Goal: Task Accomplishment & Management: Complete application form

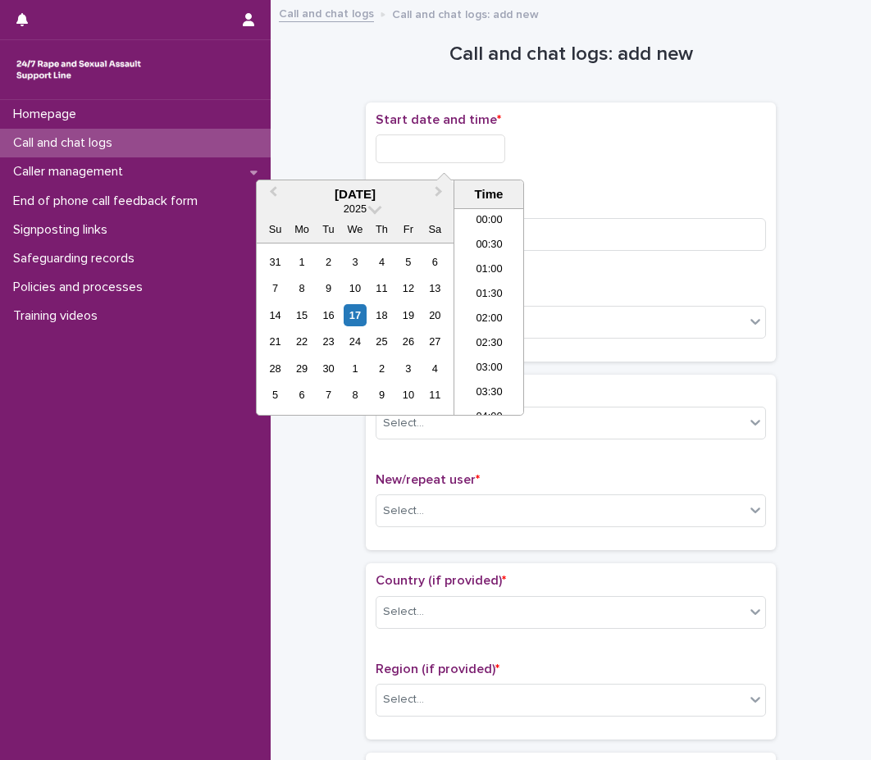
drag, startPoint x: 446, startPoint y: 140, endPoint x: 7, endPoint y: 415, distance: 518.1
click at [446, 140] on input "text" at bounding box center [440, 148] width 130 height 29
click at [483, 302] on li "21:30" at bounding box center [489, 304] width 70 height 25
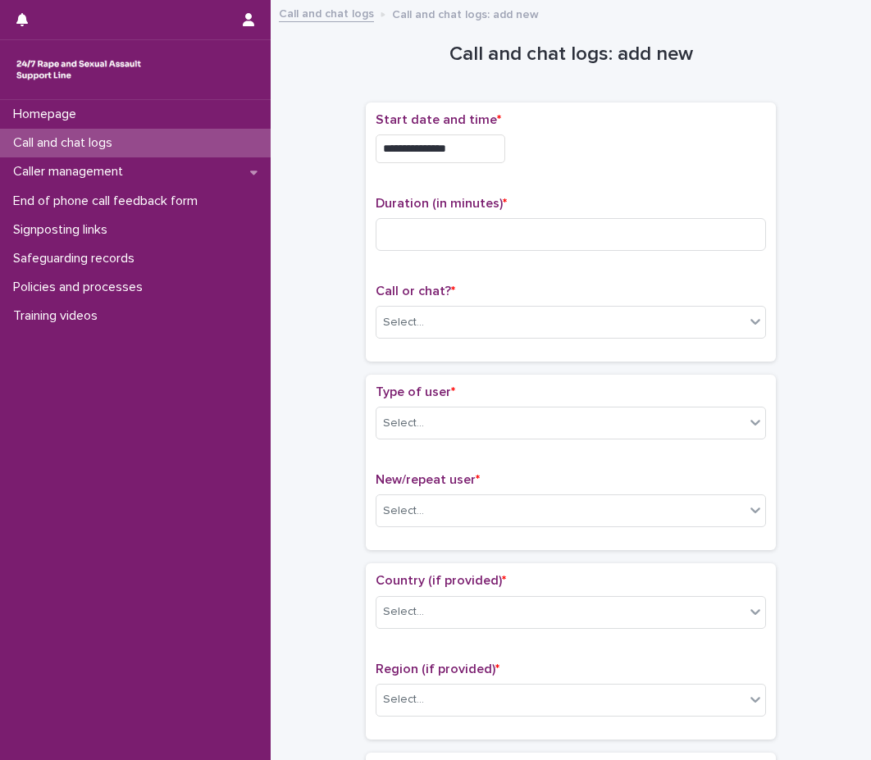
click at [489, 161] on input "**********" at bounding box center [440, 148] width 130 height 29
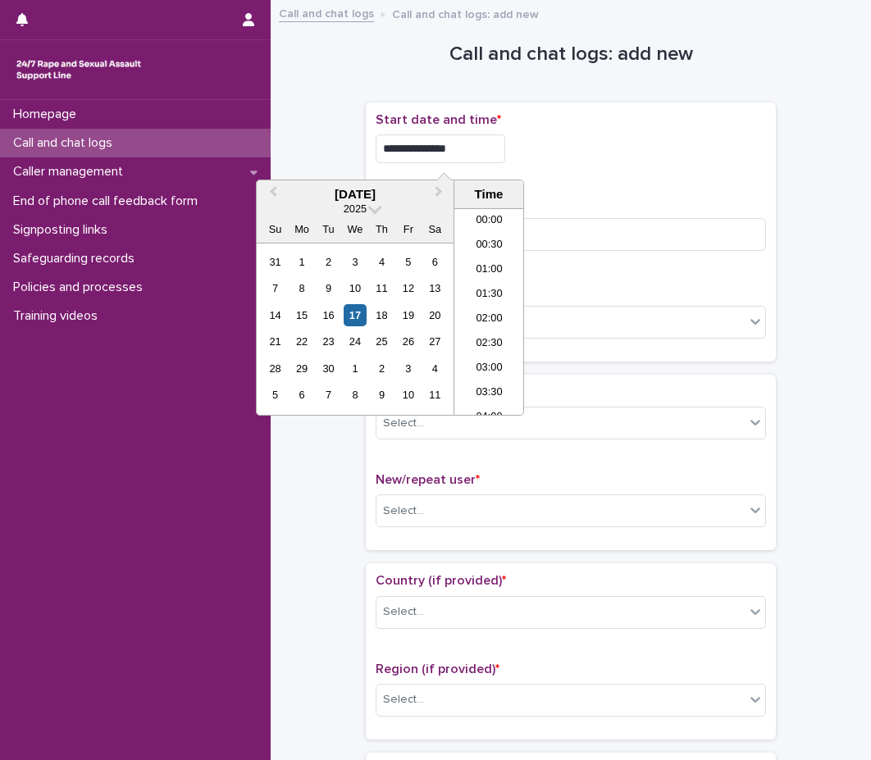
scroll to position [967, 0]
type input "**********"
click at [637, 200] on p "Duration (in minutes) *" at bounding box center [570, 204] width 390 height 16
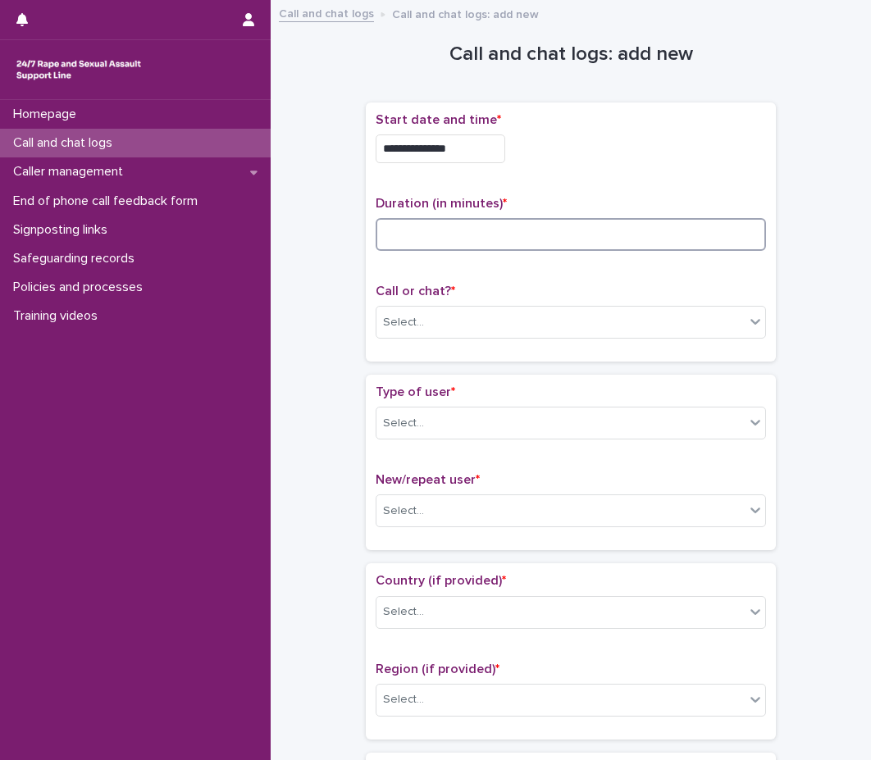
click at [619, 238] on input at bounding box center [570, 234] width 390 height 33
type input "**"
click at [507, 319] on div "Select..." at bounding box center [560, 322] width 368 height 27
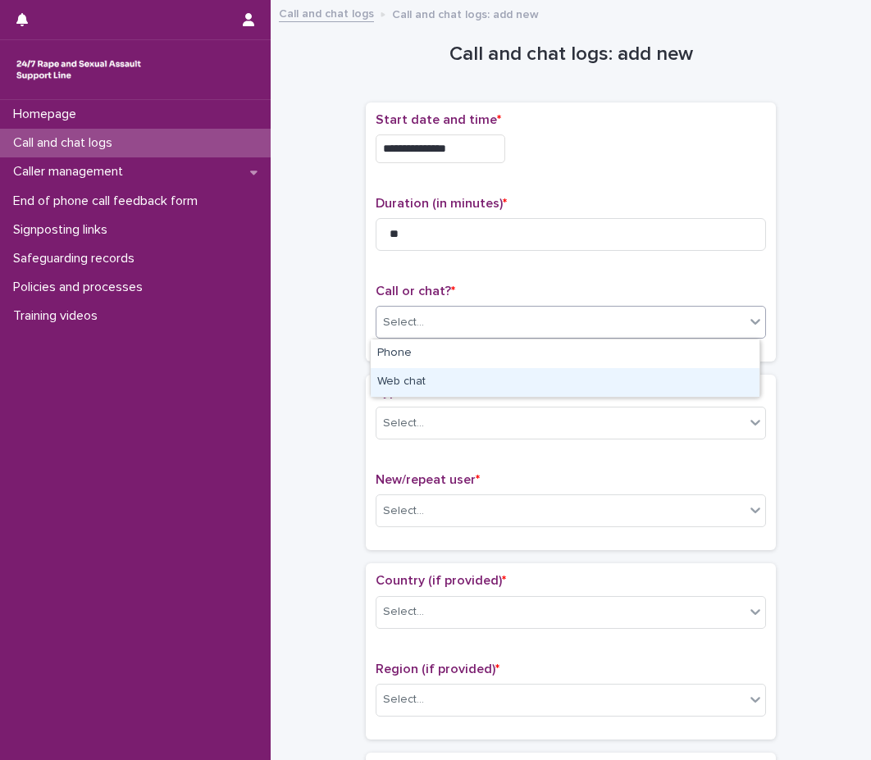
click at [484, 381] on div "Web chat" at bounding box center [565, 382] width 389 height 29
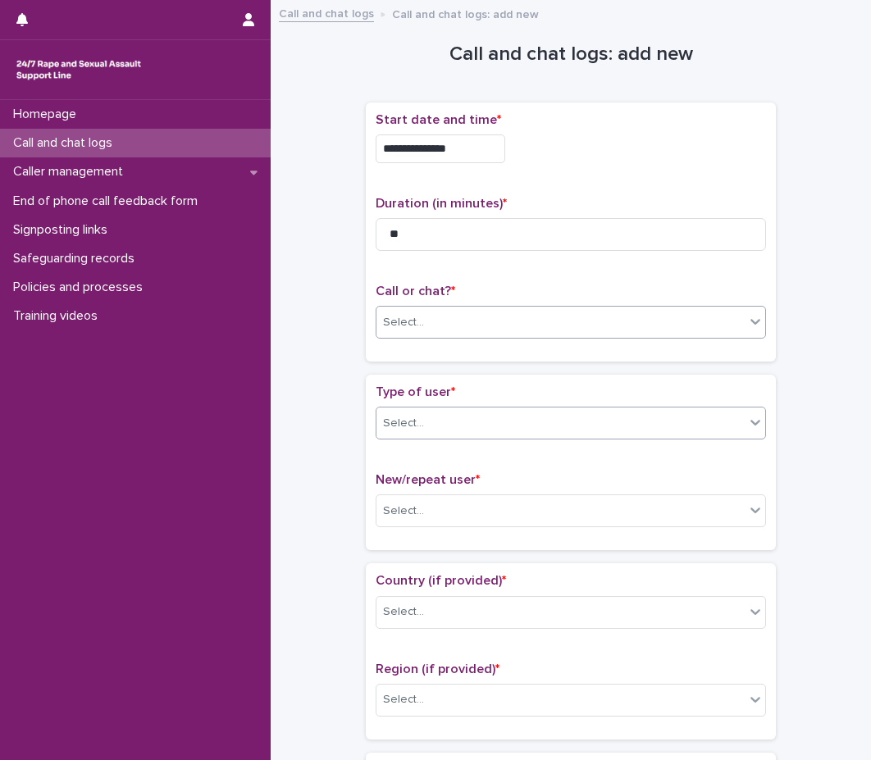
click at [477, 408] on div "Type of user * Select..." at bounding box center [570, 418] width 390 height 68
click at [480, 421] on div "Select..." at bounding box center [560, 423] width 368 height 27
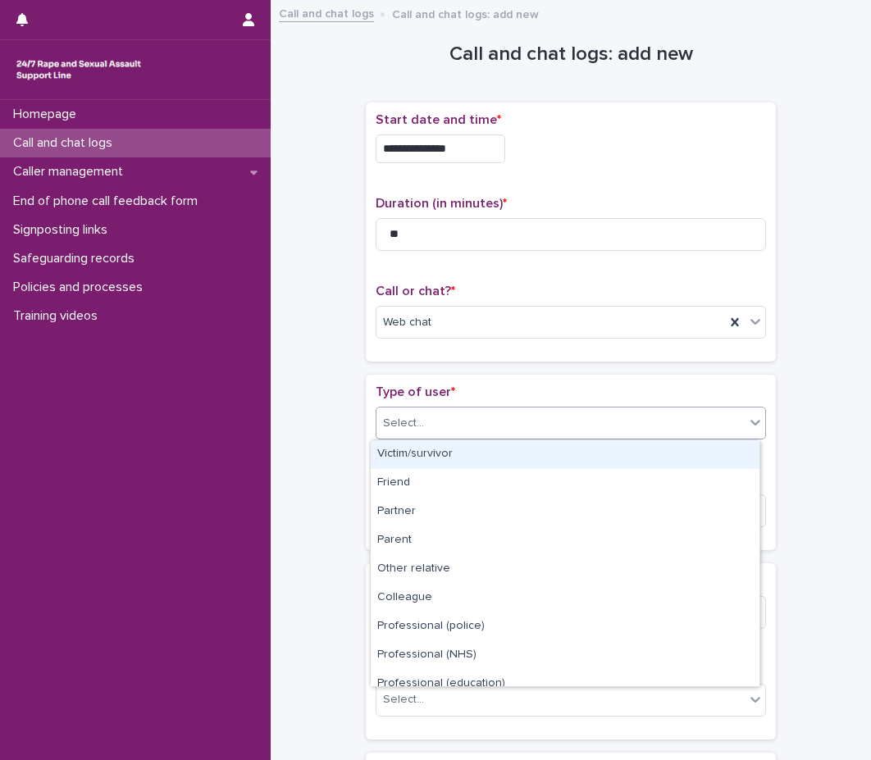
click at [475, 461] on div "Victim/survivor" at bounding box center [565, 454] width 389 height 29
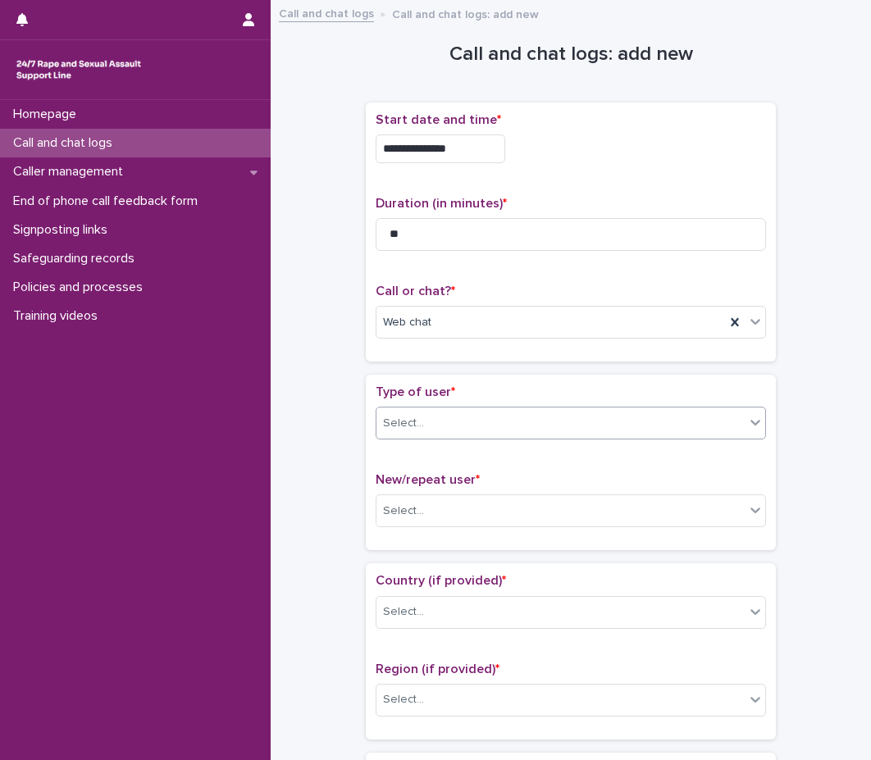
click at [448, 472] on p "New/repeat user *" at bounding box center [570, 480] width 390 height 16
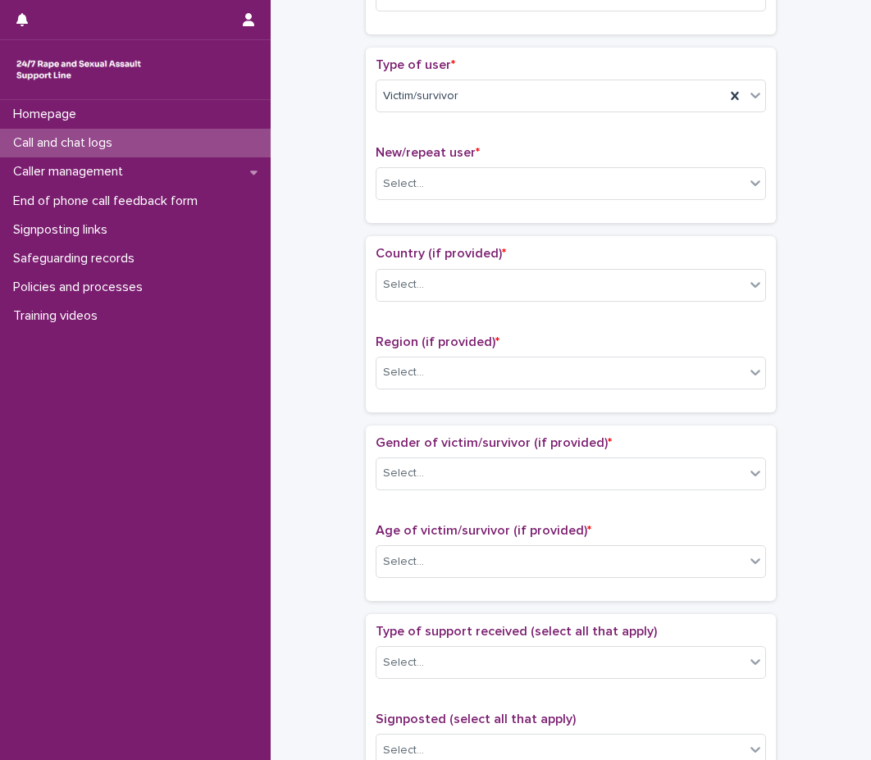
scroll to position [328, 0]
click at [479, 192] on div "Select..." at bounding box center [560, 183] width 368 height 27
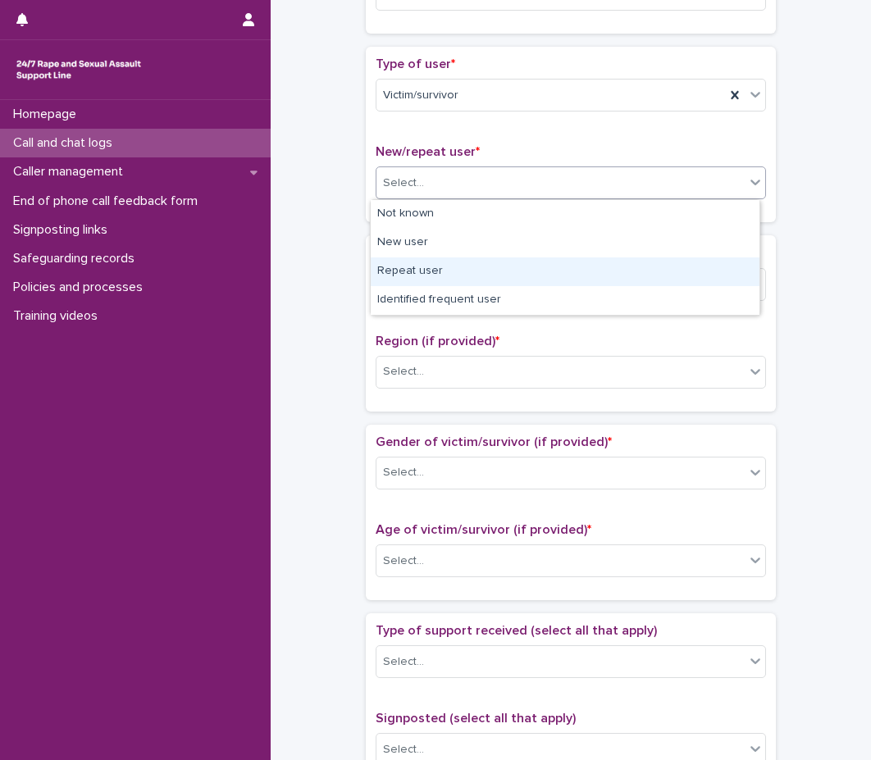
click at [446, 272] on div "Repeat user" at bounding box center [565, 271] width 389 height 29
drag, startPoint x: 446, startPoint y: 272, endPoint x: 445, endPoint y: 252, distance: 19.7
click at [446, 272] on div "Select..." at bounding box center [560, 284] width 368 height 27
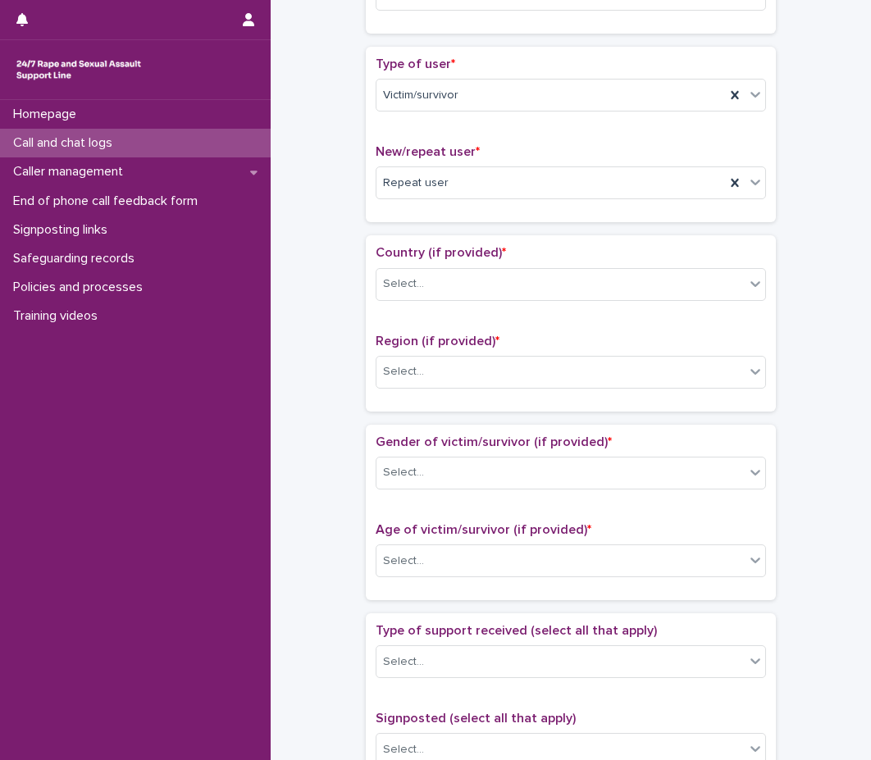
click at [446, 237] on div "Country (if provided) * Select... Region (if provided) * Select..." at bounding box center [571, 322] width 410 height 175
click at [504, 283] on div "Select..." at bounding box center [560, 284] width 368 height 27
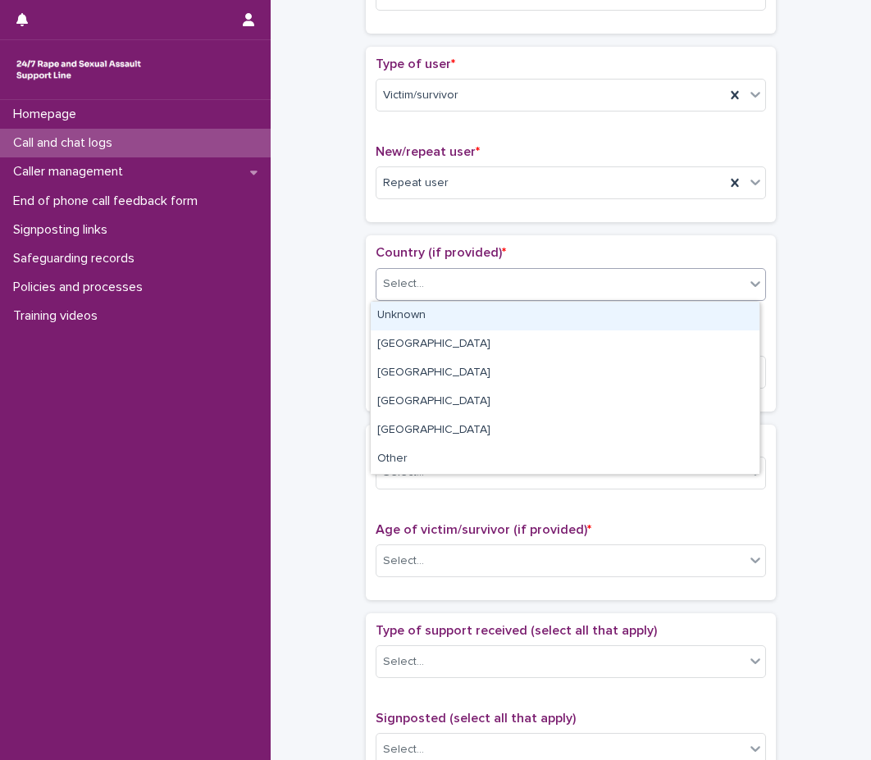
click at [484, 326] on div "Unknown" at bounding box center [565, 316] width 389 height 29
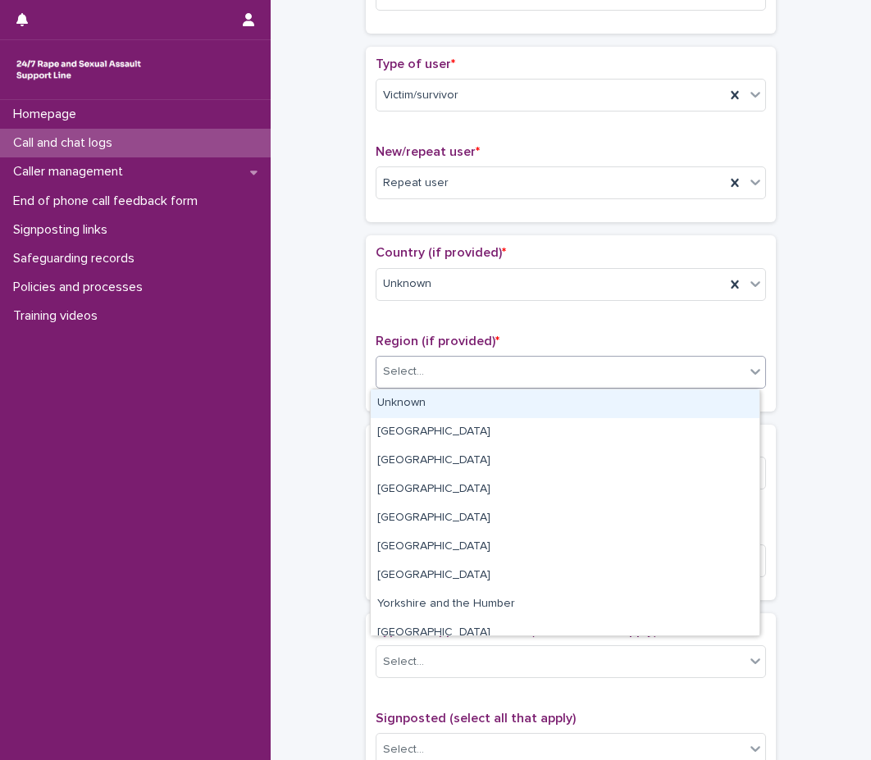
click at [489, 377] on div "Select..." at bounding box center [560, 371] width 368 height 27
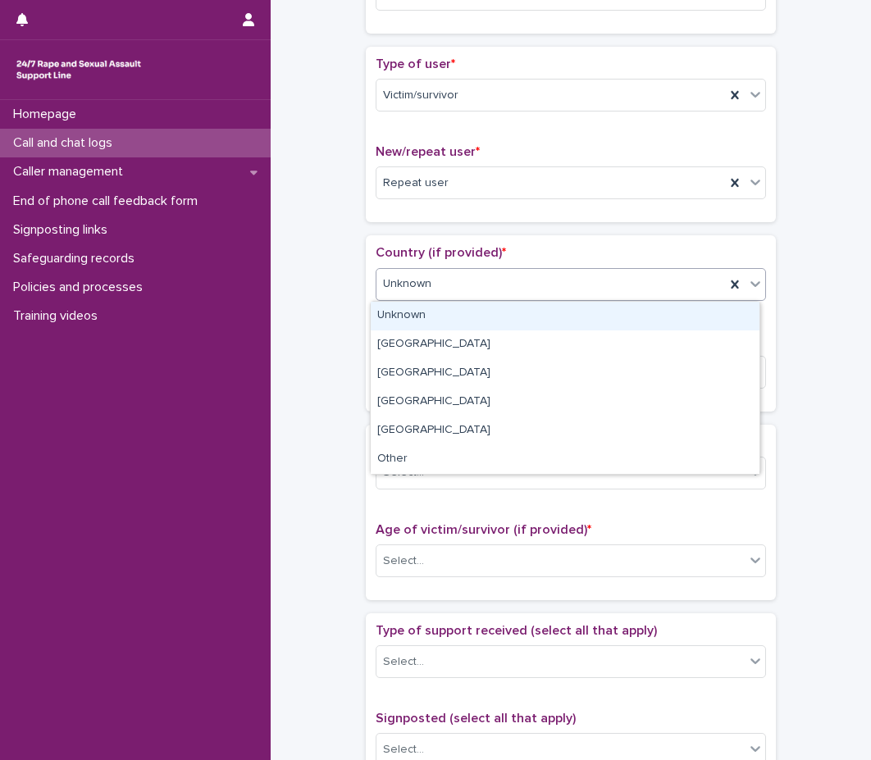
click at [492, 293] on div "Unknown" at bounding box center [550, 284] width 348 height 27
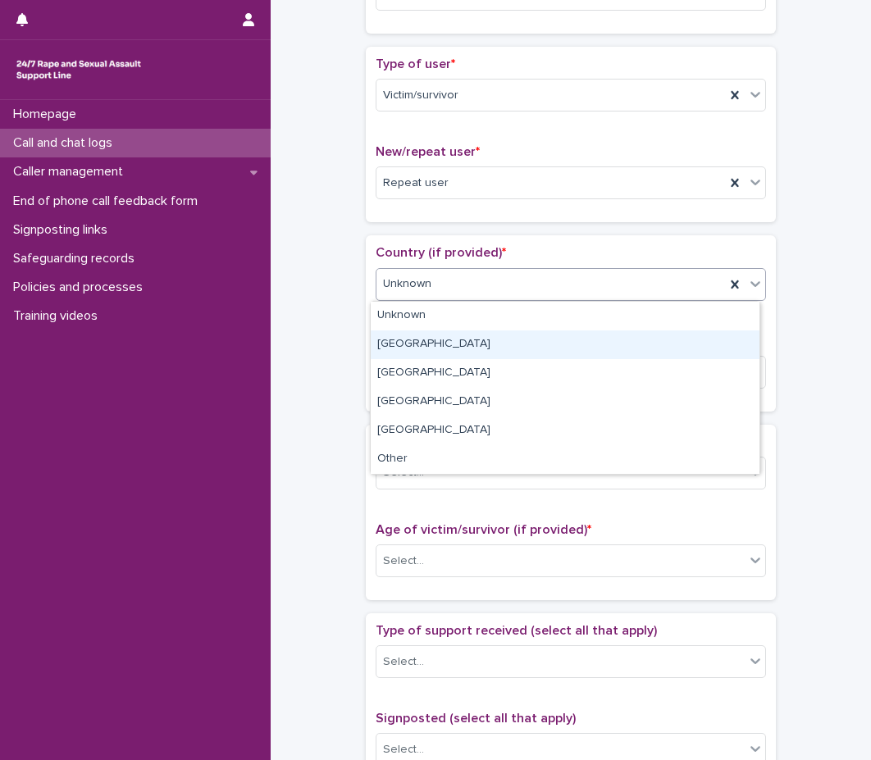
click at [485, 346] on div "[GEOGRAPHIC_DATA]" at bounding box center [565, 344] width 389 height 29
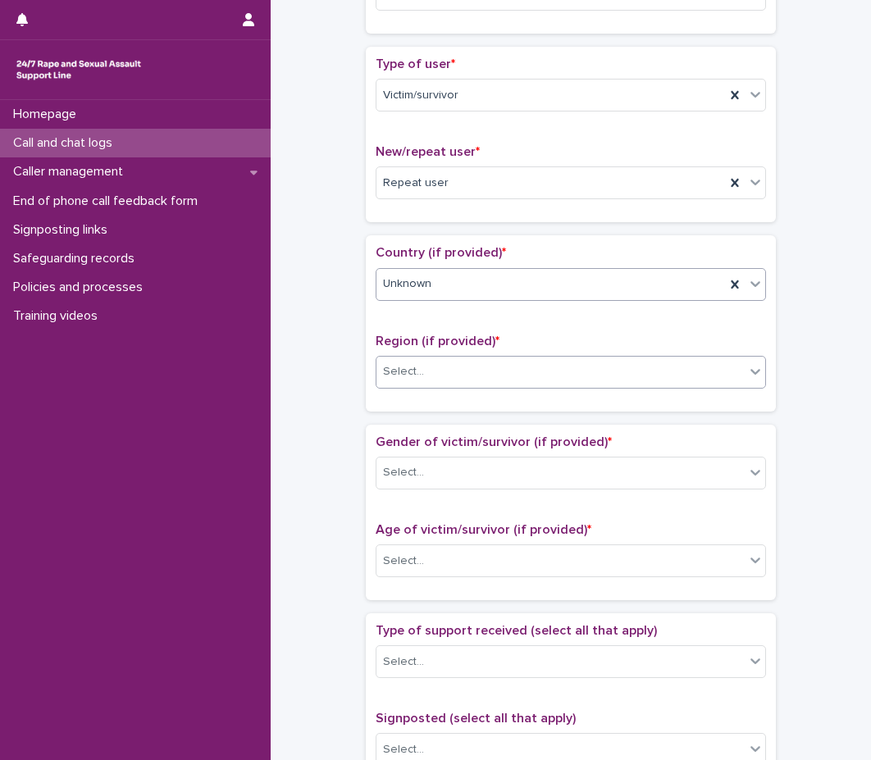
click at [487, 383] on div "Select..." at bounding box center [560, 371] width 368 height 27
click at [506, 369] on div "Select..." at bounding box center [560, 371] width 368 height 27
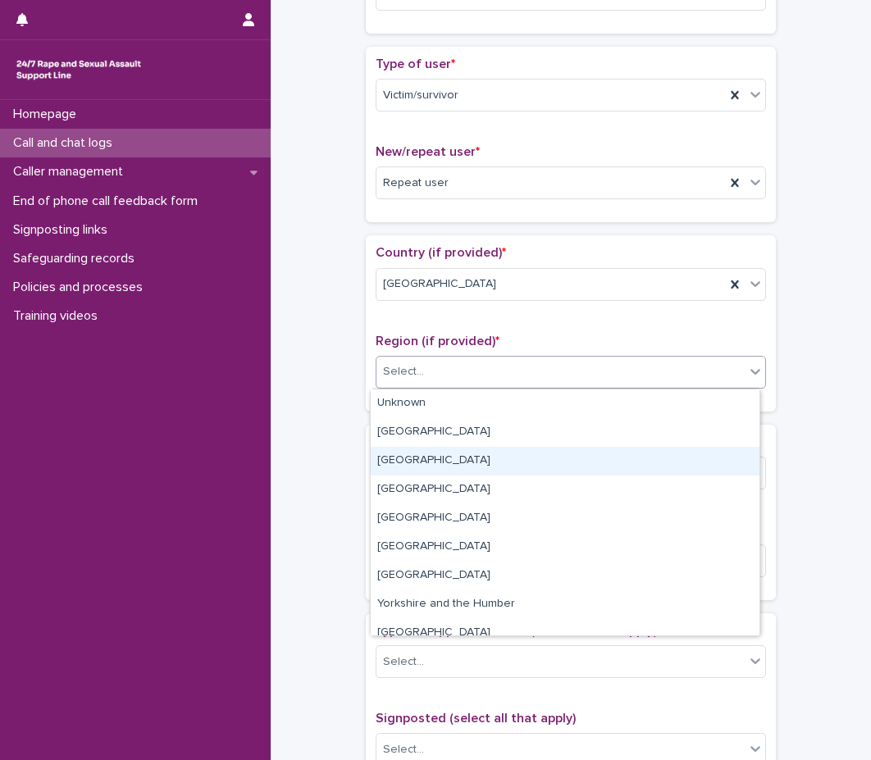
click at [484, 460] on div "[GEOGRAPHIC_DATA]" at bounding box center [565, 461] width 389 height 29
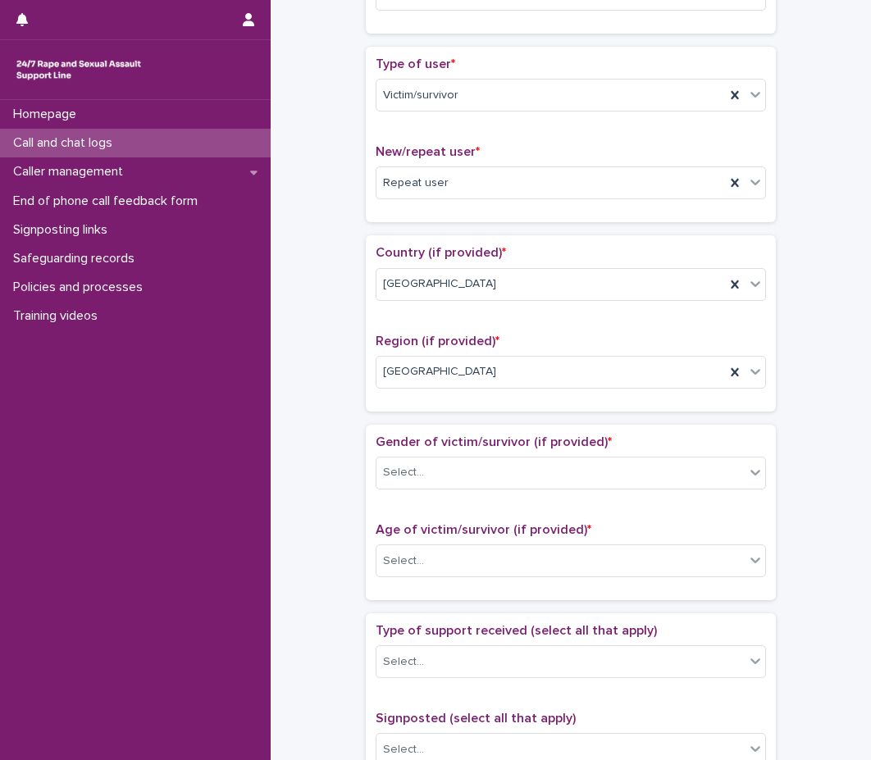
click at [466, 399] on div "Region (if provided) * [GEOGRAPHIC_DATA]" at bounding box center [570, 368] width 390 height 68
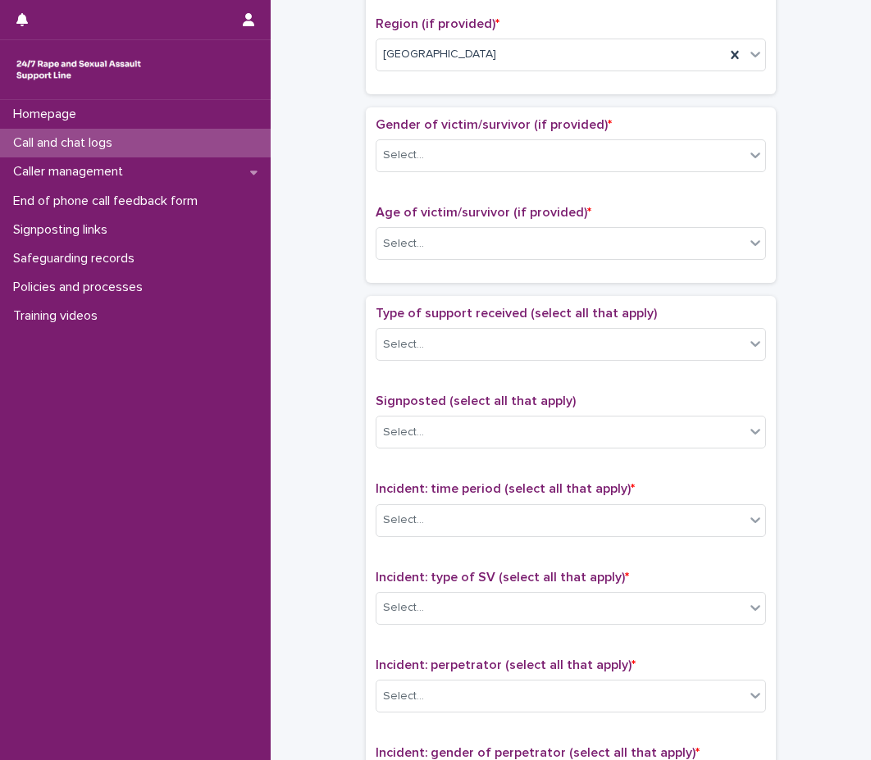
scroll to position [738, 0]
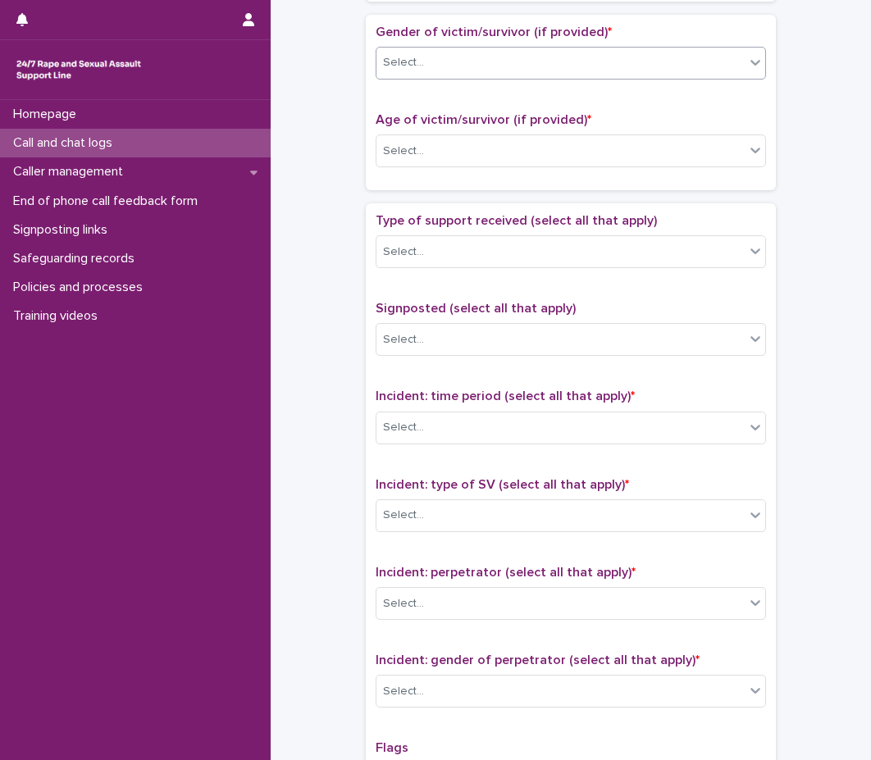
click at [424, 52] on div "Select..." at bounding box center [560, 62] width 368 height 27
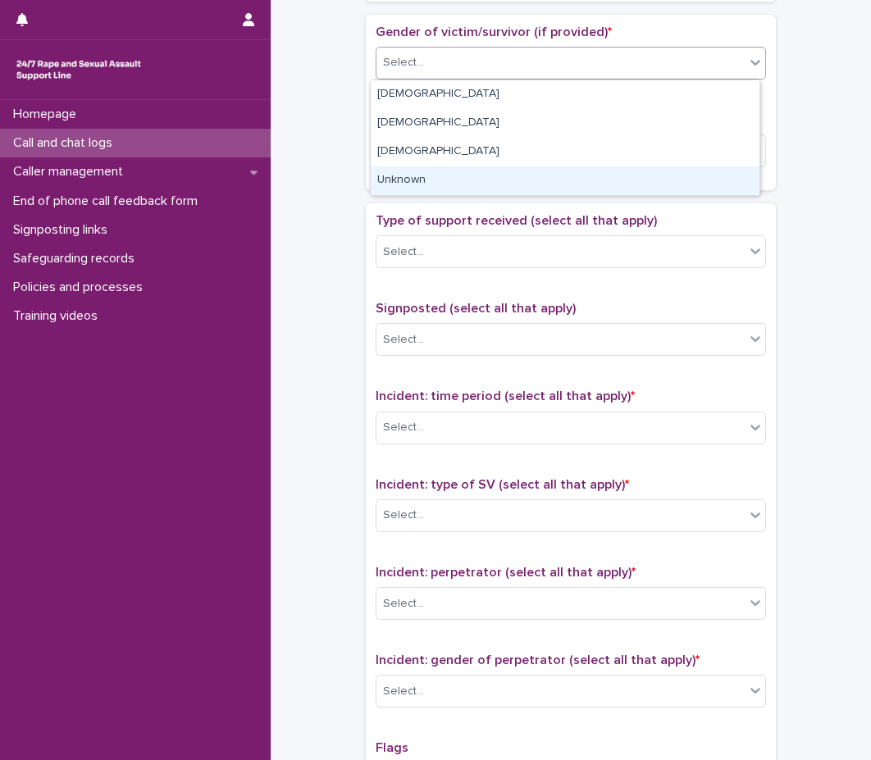
click at [398, 175] on div "Unknown" at bounding box center [565, 180] width 389 height 29
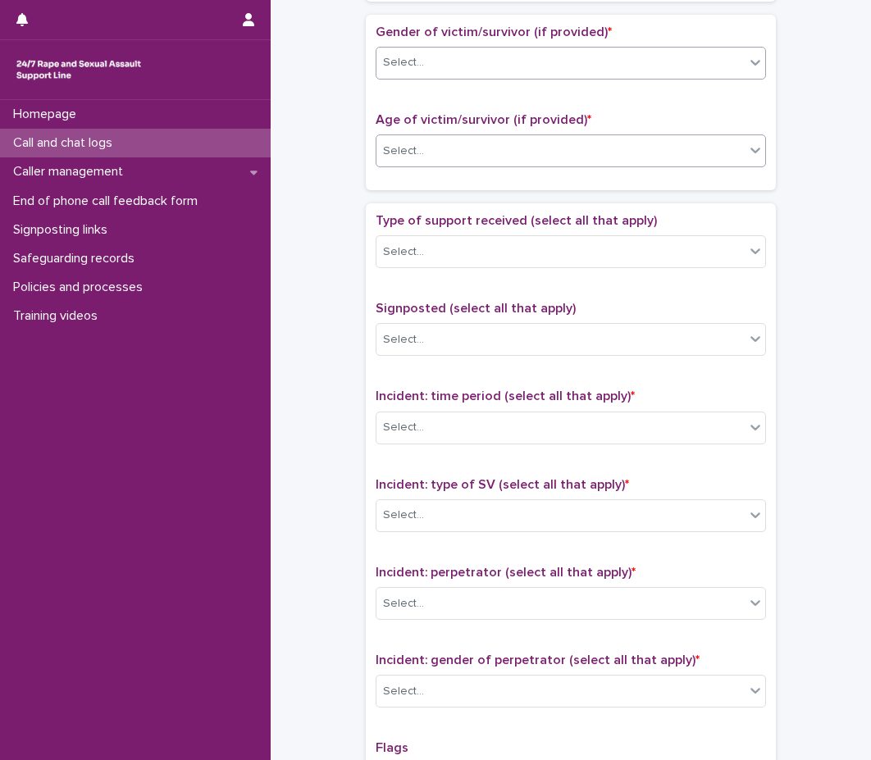
click at [405, 154] on div "Select..." at bounding box center [403, 151] width 41 height 17
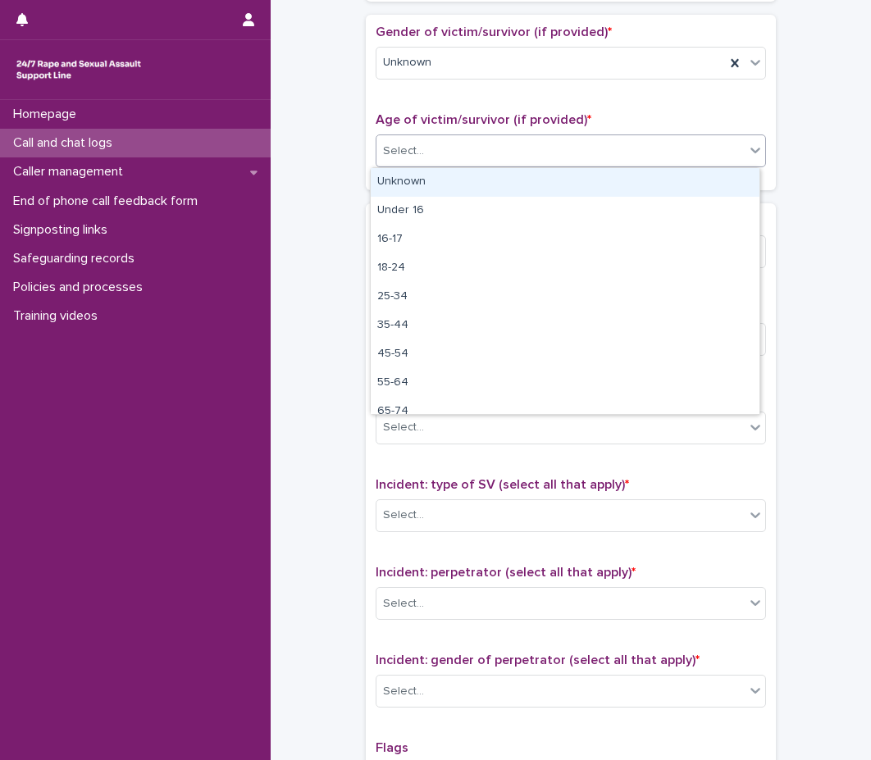
click at [404, 177] on div "Unknown" at bounding box center [565, 182] width 389 height 29
click at [393, 189] on div "Gender of victim/survivor (if provided) * Unknown Age of victim/survivor (if pr…" at bounding box center [571, 102] width 410 height 175
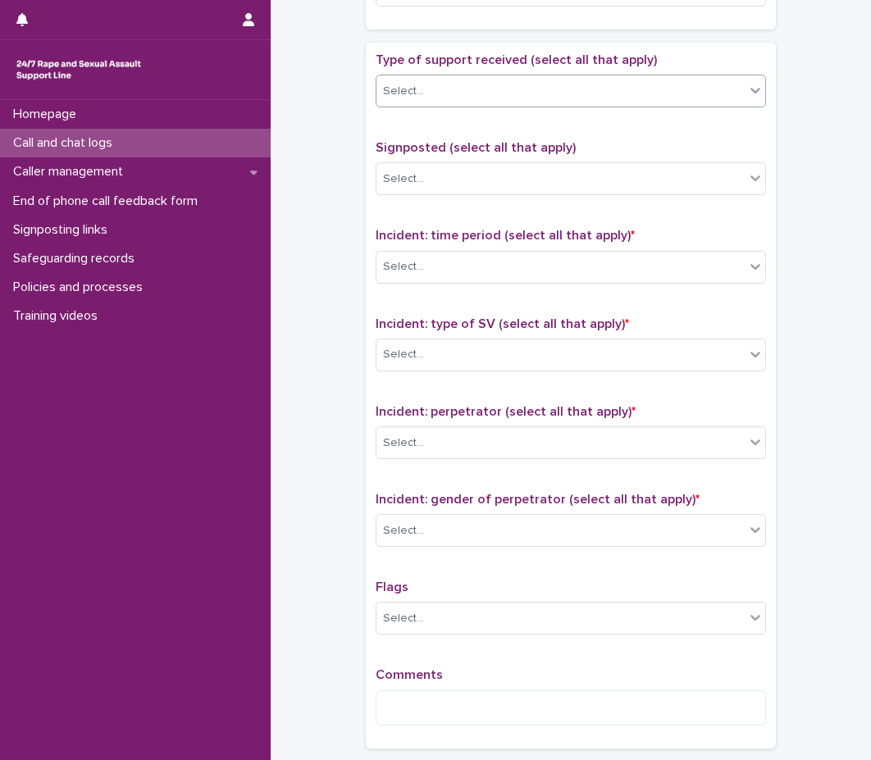
scroll to position [902, 0]
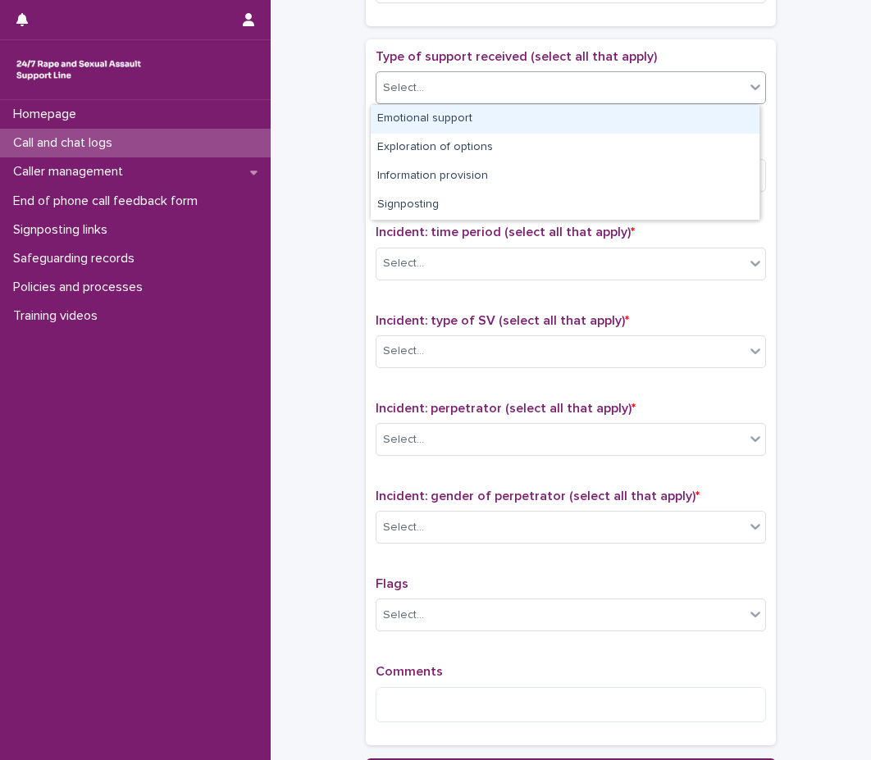
click at [450, 75] on div "Select..." at bounding box center [560, 88] width 368 height 27
click at [434, 129] on div "Emotional support" at bounding box center [565, 119] width 389 height 29
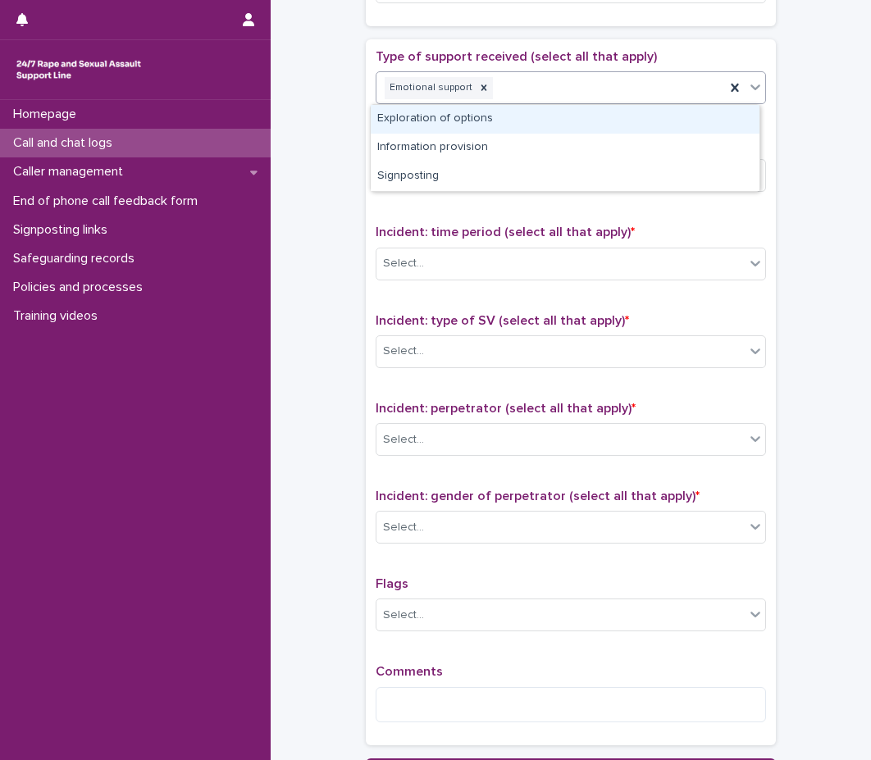
click at [535, 79] on div "Emotional support" at bounding box center [550, 88] width 348 height 29
click at [509, 127] on div "Exploration of options" at bounding box center [565, 119] width 389 height 29
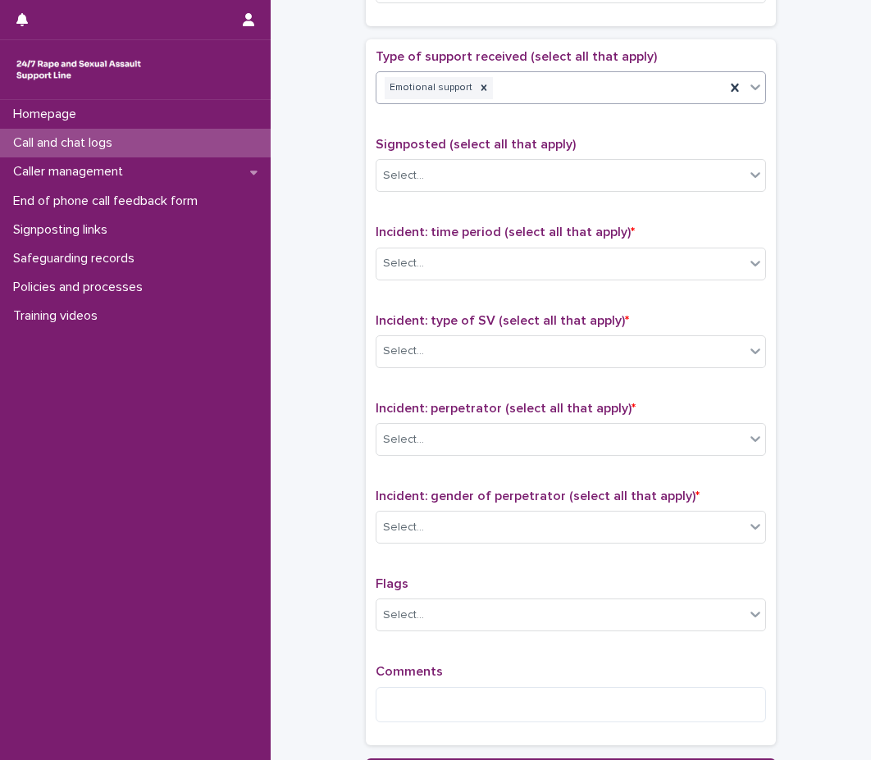
click at [488, 133] on div "Type of support received (select all that apply) option Exploration of options,…" at bounding box center [570, 392] width 390 height 686
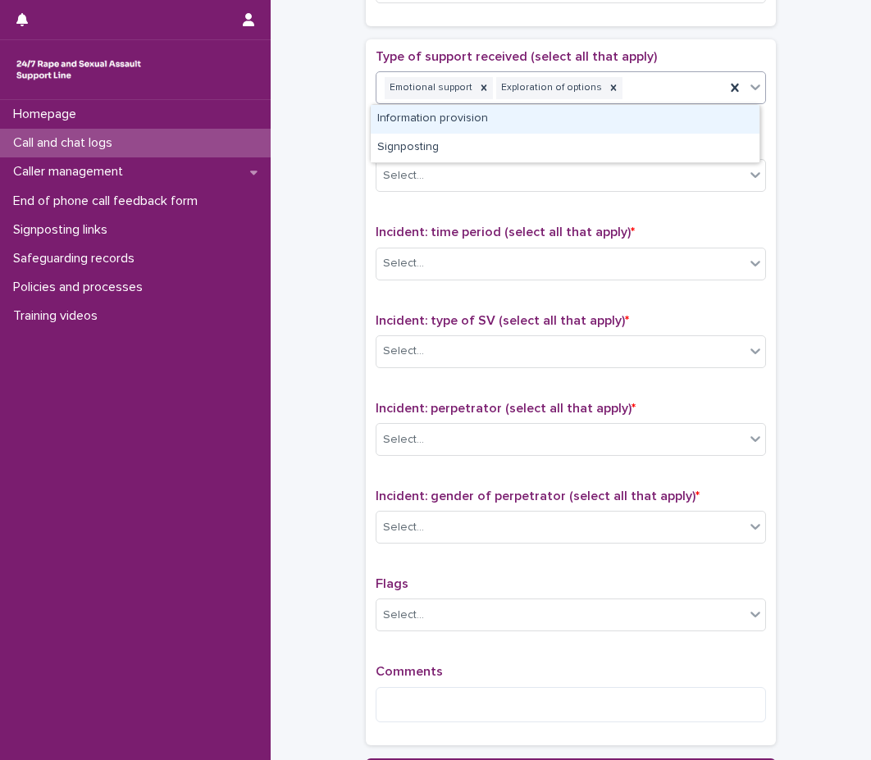
click at [665, 89] on div "Emotional support Exploration of options" at bounding box center [550, 88] width 348 height 29
drag, startPoint x: 606, startPoint y: 136, endPoint x: 606, endPoint y: 127, distance: 9.0
click at [606, 127] on div "Information provision" at bounding box center [565, 119] width 389 height 29
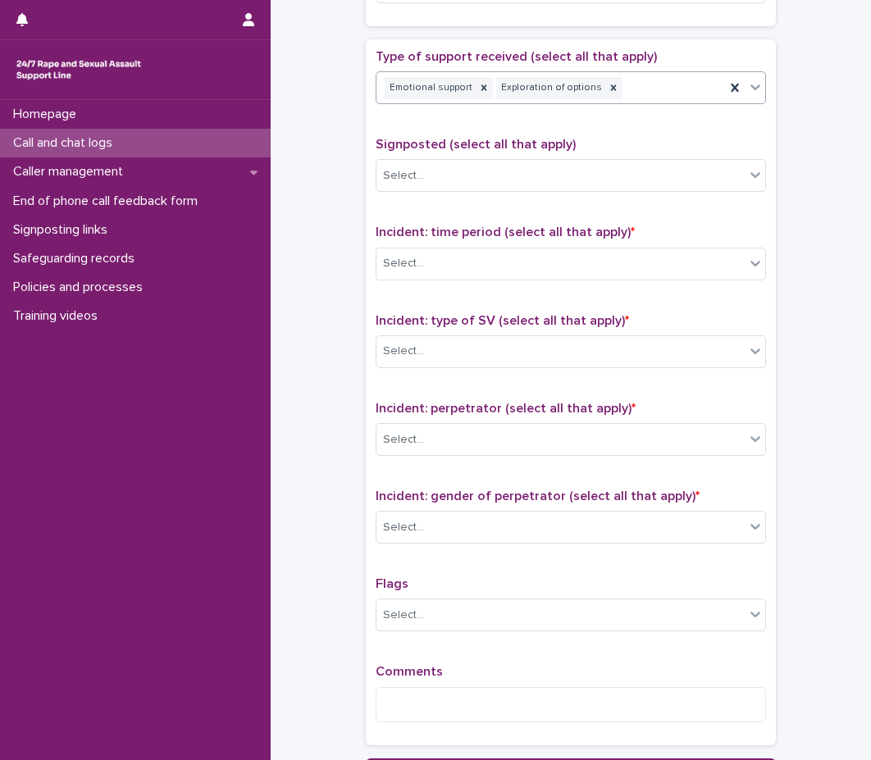
click at [595, 117] on div "Type of support received (select all that apply) option Information provision, …" at bounding box center [570, 83] width 390 height 68
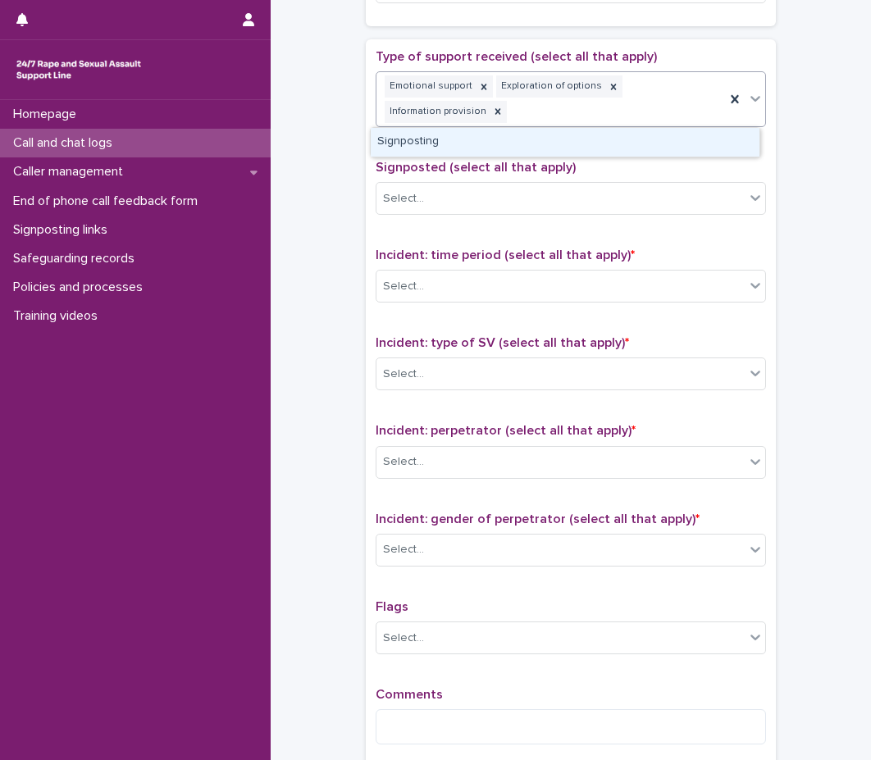
click at [657, 103] on div "Emotional support Exploration of options Information provision" at bounding box center [550, 99] width 348 height 54
click at [635, 134] on div "Signposting" at bounding box center [565, 142] width 389 height 29
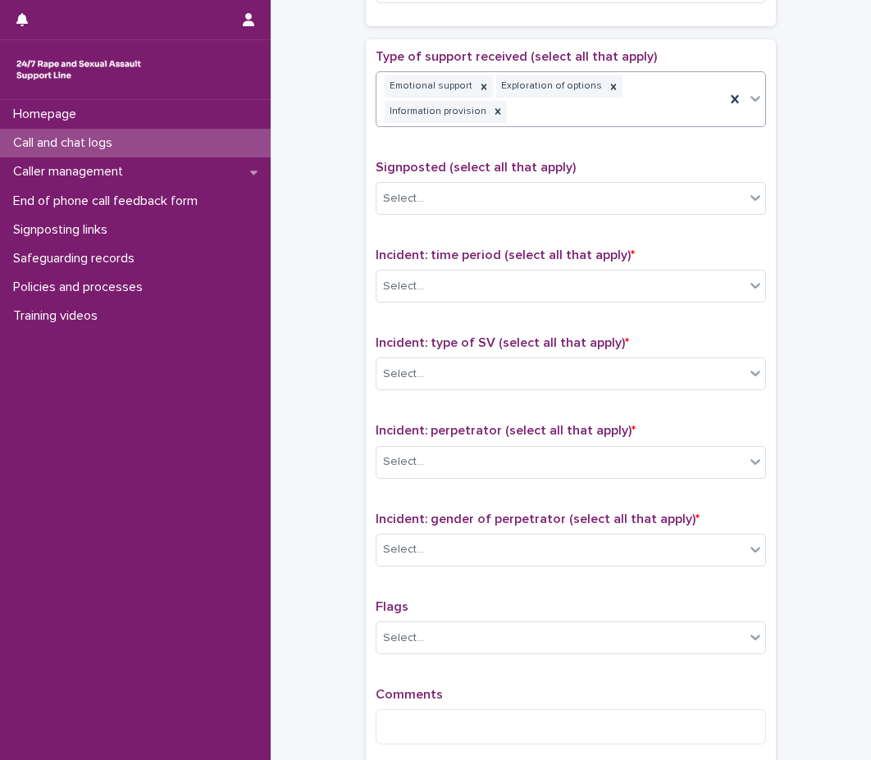
click at [616, 157] on div "Type of support received (select all that apply) option Signposting, selected. …" at bounding box center [570, 403] width 390 height 708
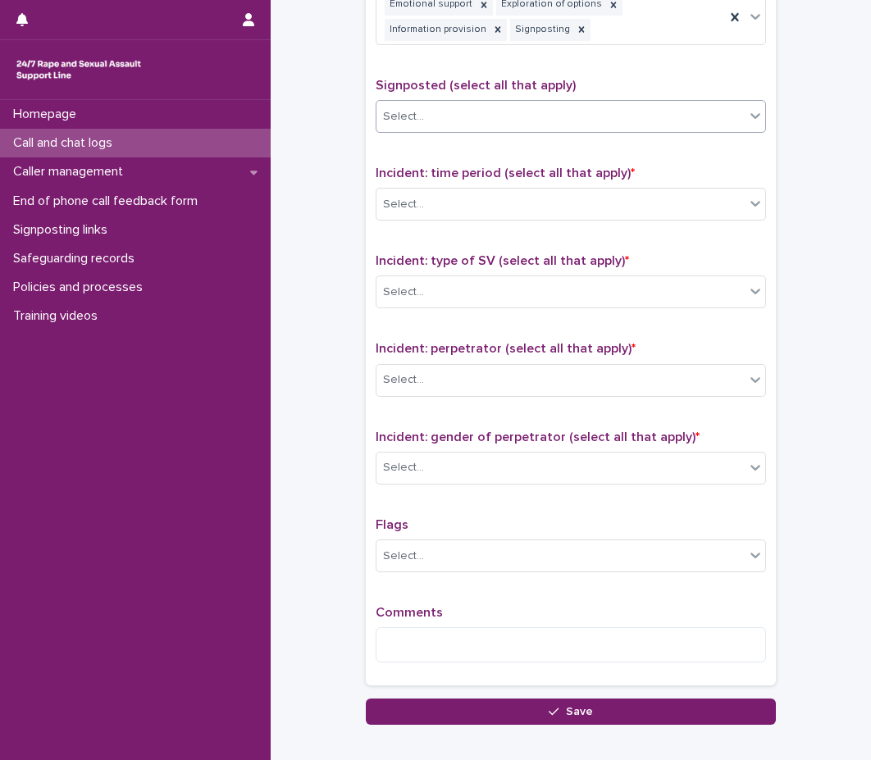
click at [610, 121] on div "Select..." at bounding box center [560, 116] width 368 height 27
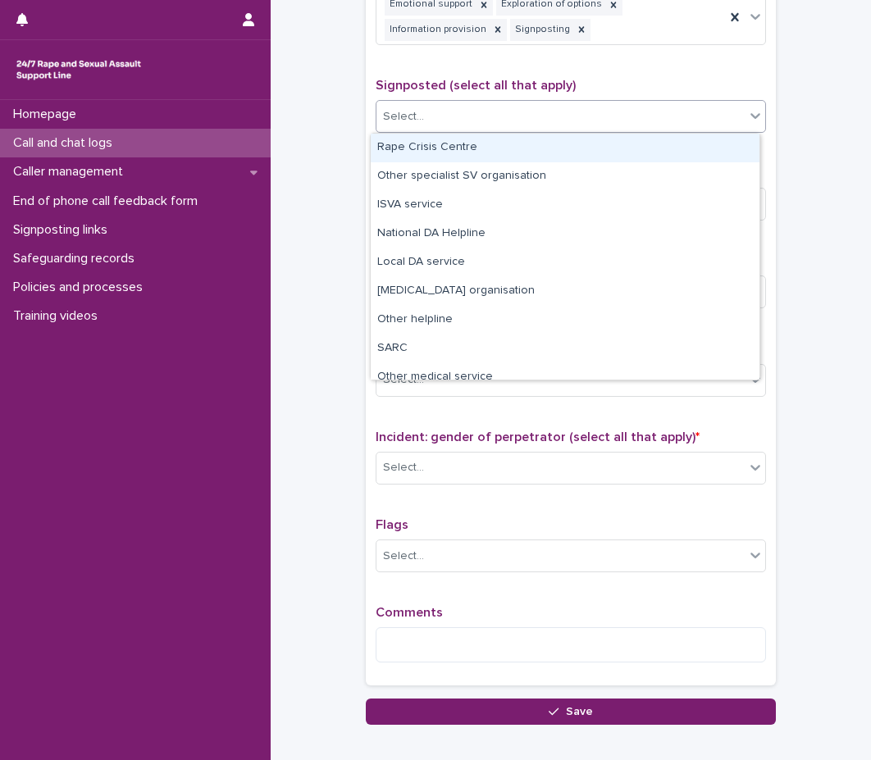
click at [592, 158] on div "Rape Crisis Centre" at bounding box center [565, 148] width 389 height 29
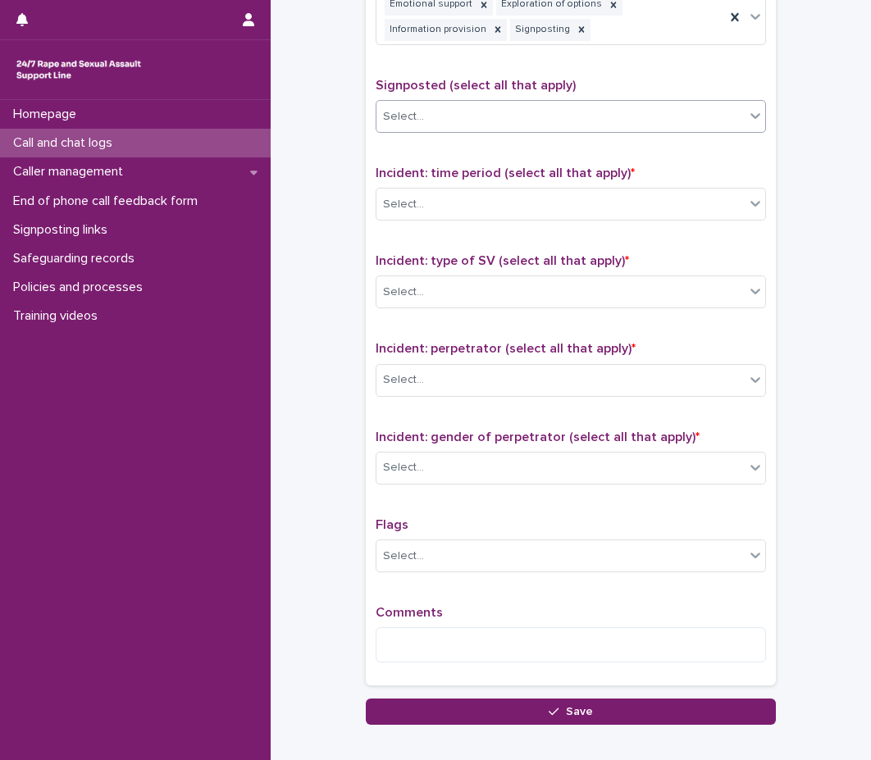
click at [576, 171] on span "Incident: time period (select all that apply) *" at bounding box center [504, 172] width 259 height 13
click at [547, 224] on div "Incident: time period (select all that apply) * Select..." at bounding box center [570, 200] width 390 height 68
click at [551, 202] on div "Select..." at bounding box center [560, 204] width 368 height 27
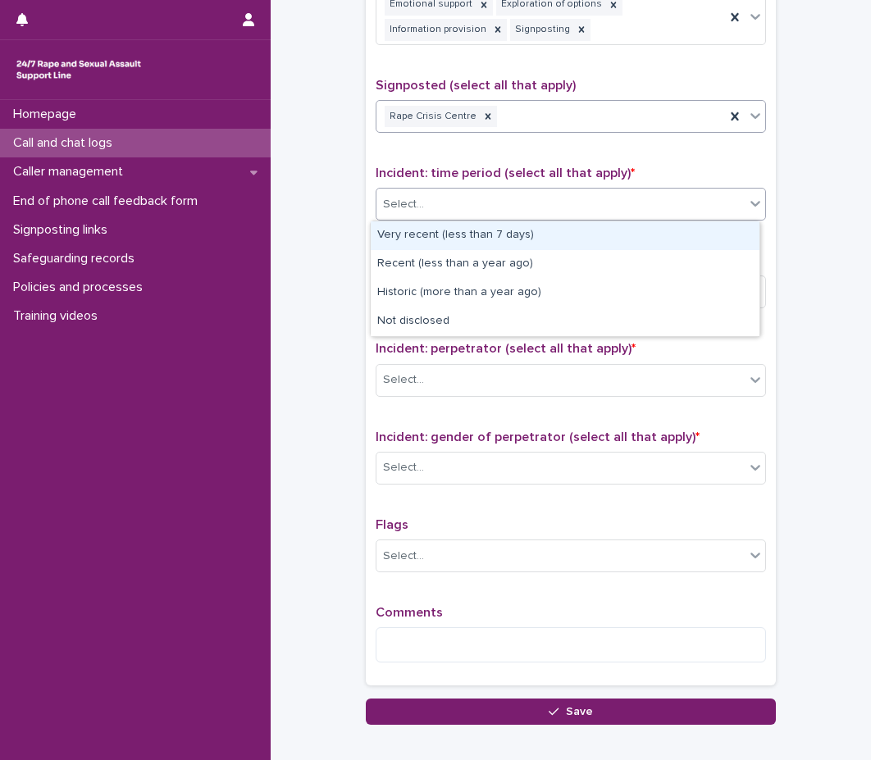
click at [591, 116] on div "Rape Crisis Centre" at bounding box center [550, 116] width 348 height 29
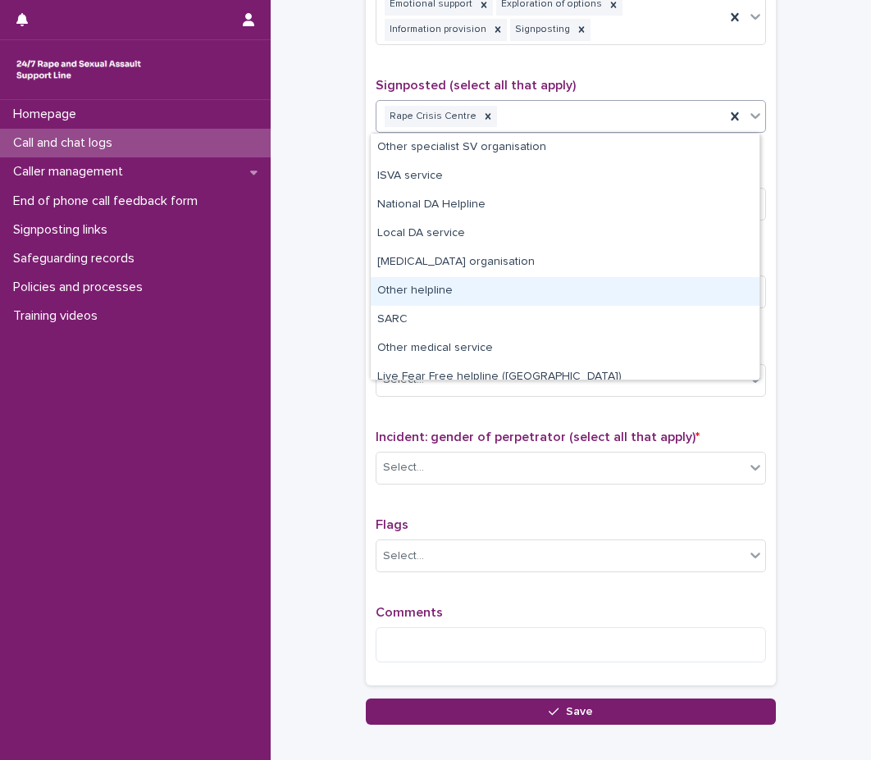
click at [496, 287] on div "Other helpline" at bounding box center [565, 291] width 389 height 29
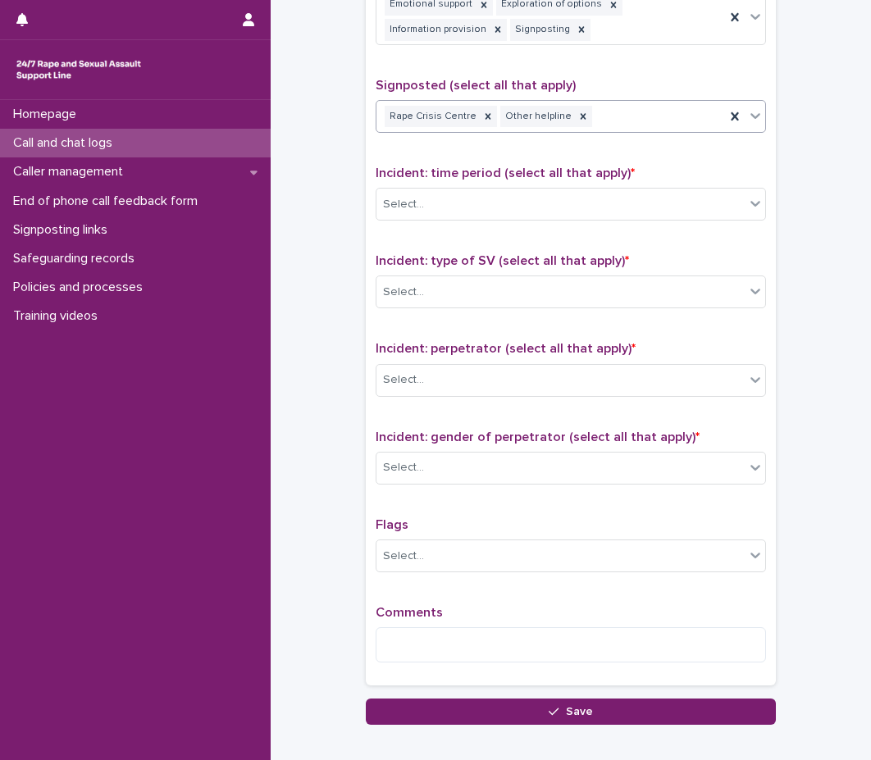
click at [563, 180] on span "Incident: time period (select all that apply) *" at bounding box center [504, 172] width 259 height 13
click at [556, 204] on div "Select..." at bounding box center [560, 204] width 368 height 27
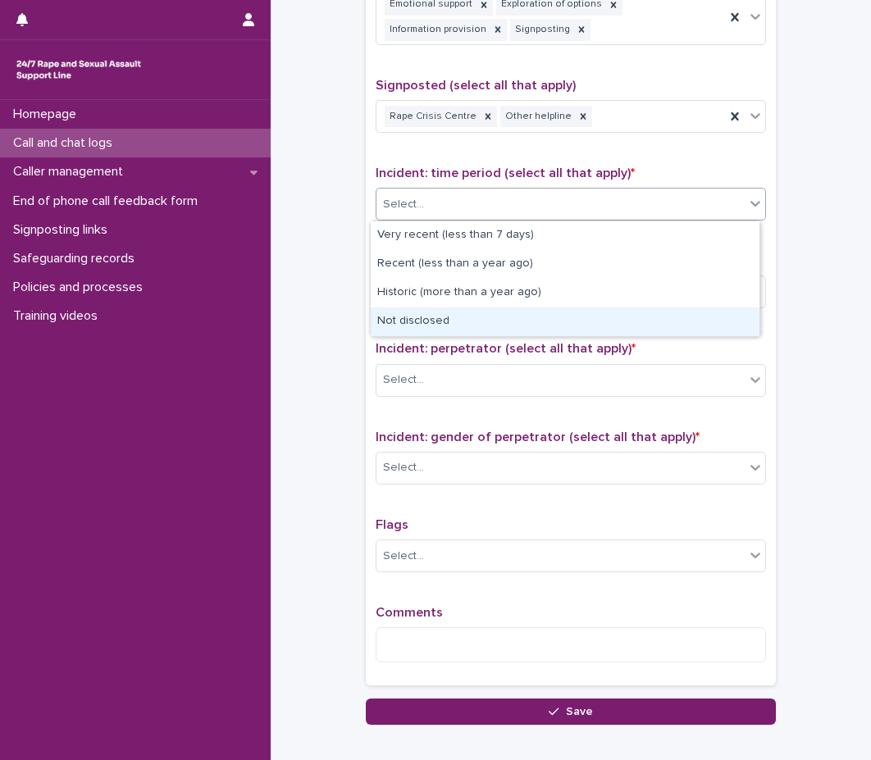
click at [534, 316] on div "Not disclosed" at bounding box center [565, 321] width 389 height 29
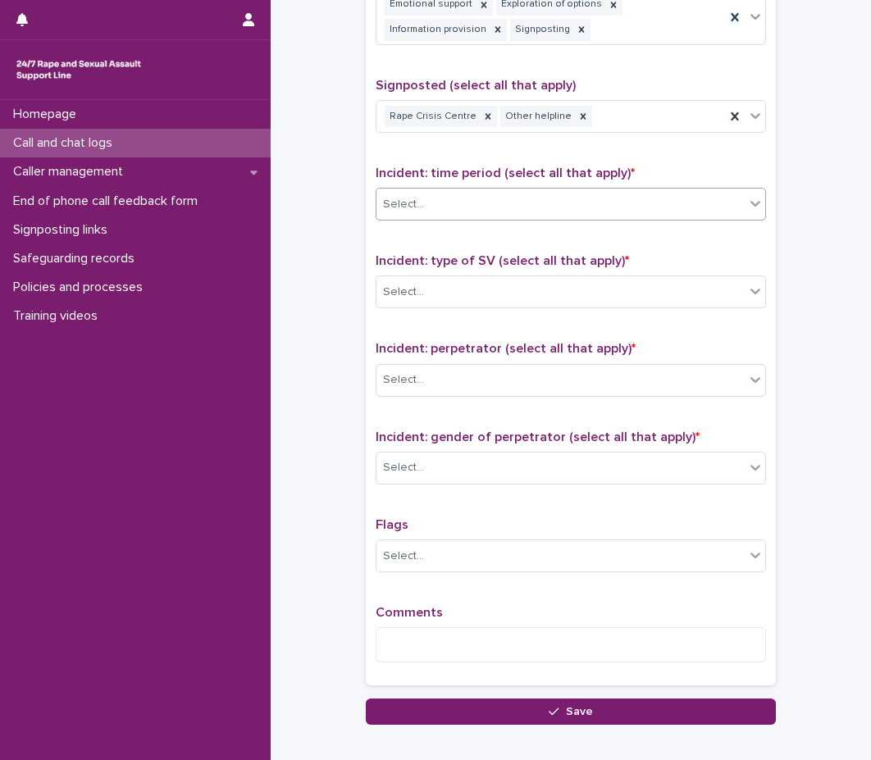
click at [557, 246] on div "Type of support received (select all that apply) Emotional support Exploration …" at bounding box center [570, 321] width 390 height 708
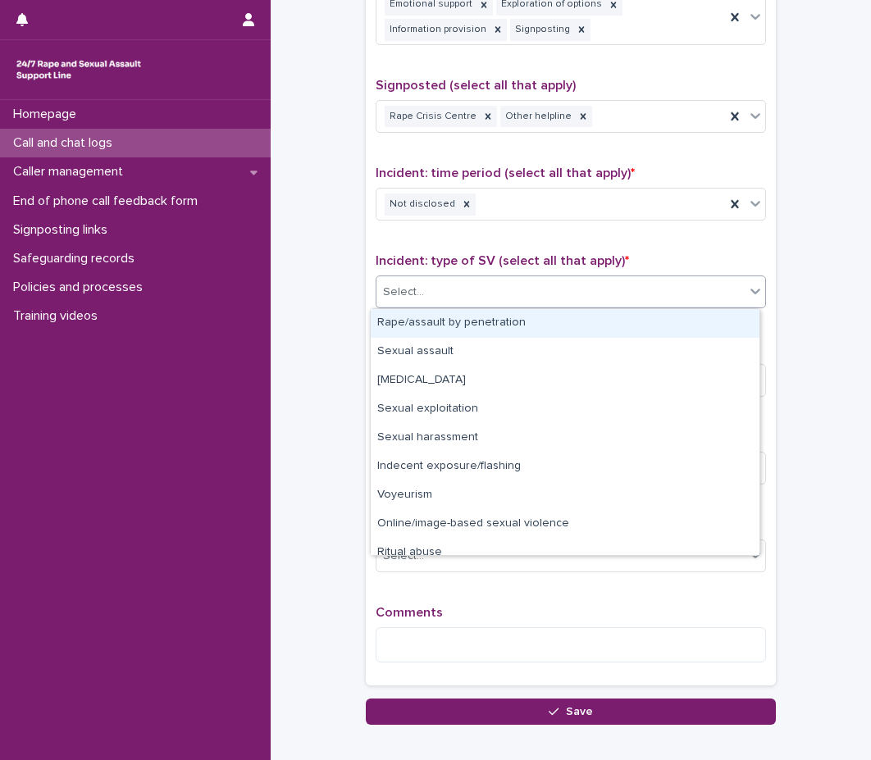
click at [551, 288] on div "Select..." at bounding box center [560, 292] width 368 height 27
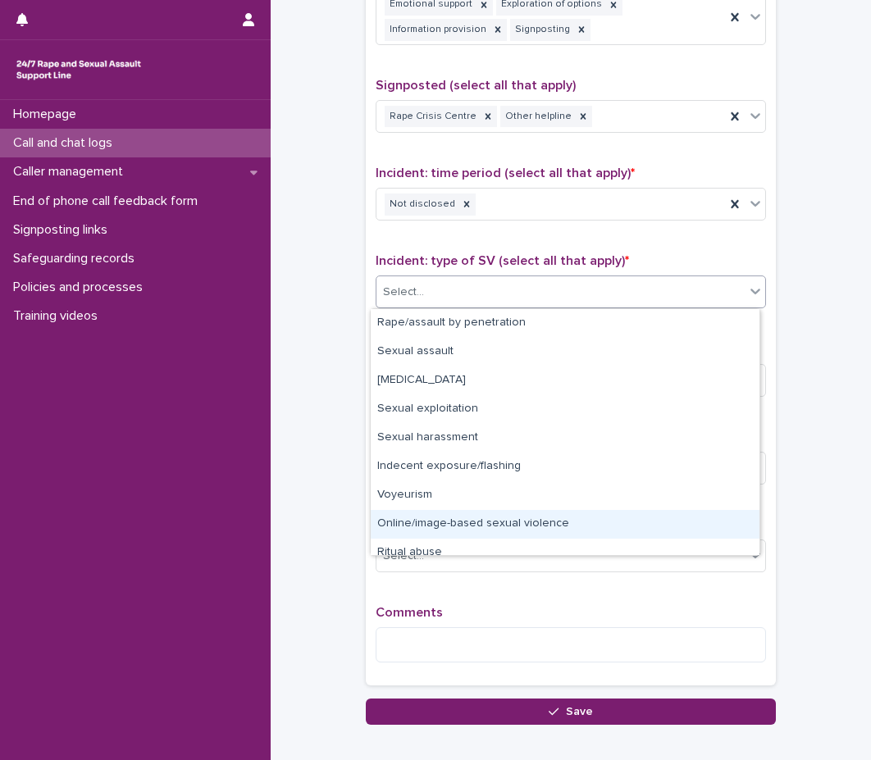
click at [516, 522] on div "Online/image-based sexual violence" at bounding box center [565, 524] width 389 height 29
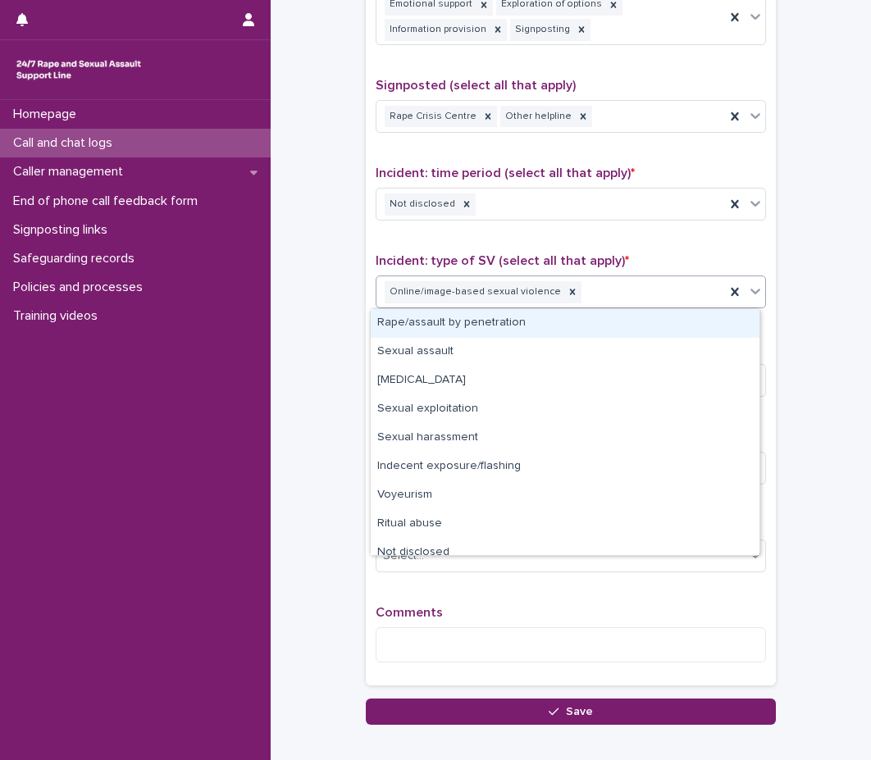
click at [617, 290] on div "Online/image-based sexual violence" at bounding box center [550, 292] width 348 height 29
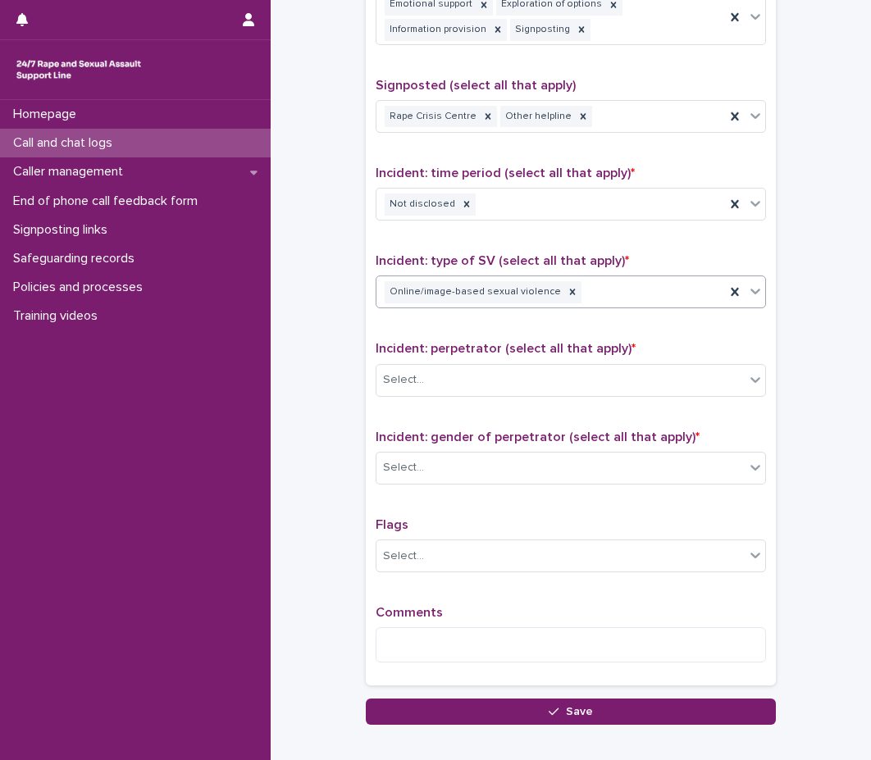
drag, startPoint x: 641, startPoint y: 298, endPoint x: 637, endPoint y: 306, distance: 8.4
click at [641, 298] on div "Online/image-based sexual violence" at bounding box center [550, 292] width 348 height 29
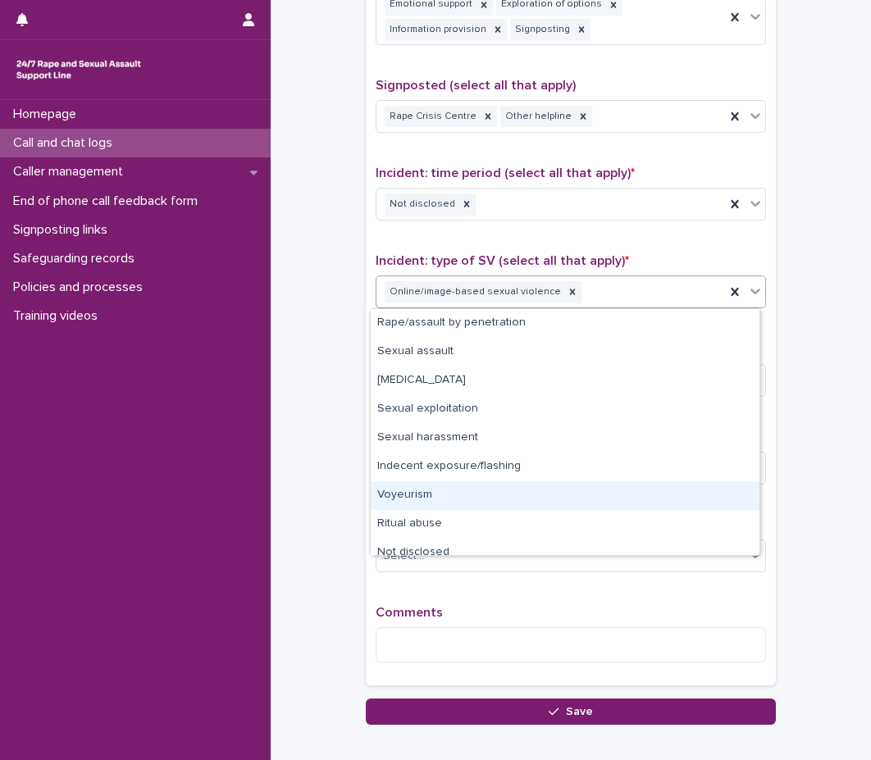
scroll to position [12, 0]
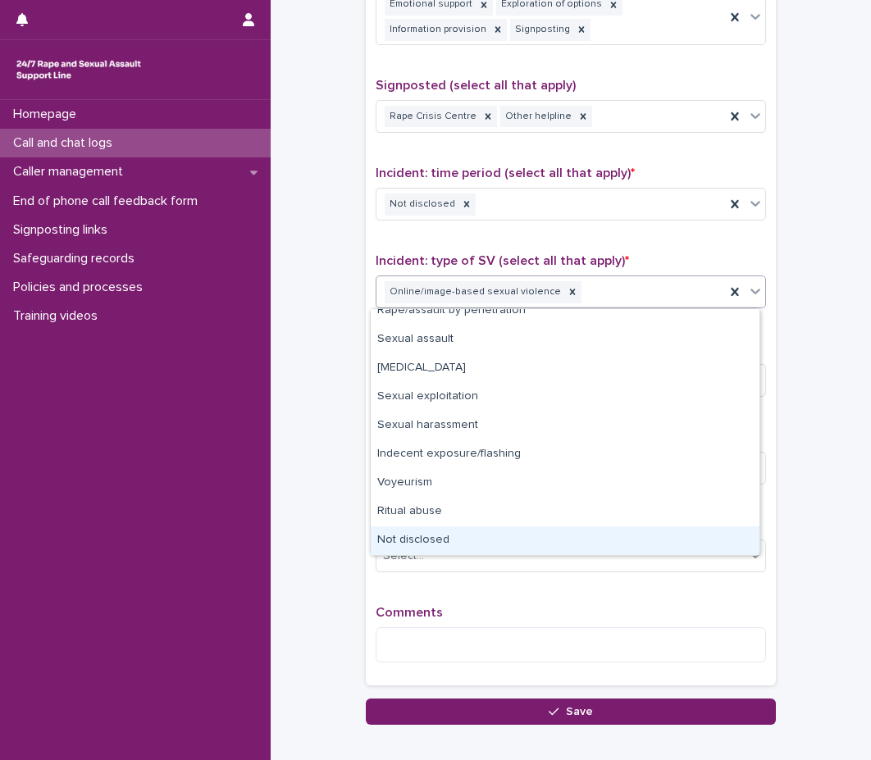
click at [495, 542] on div "Not disclosed" at bounding box center [565, 540] width 389 height 29
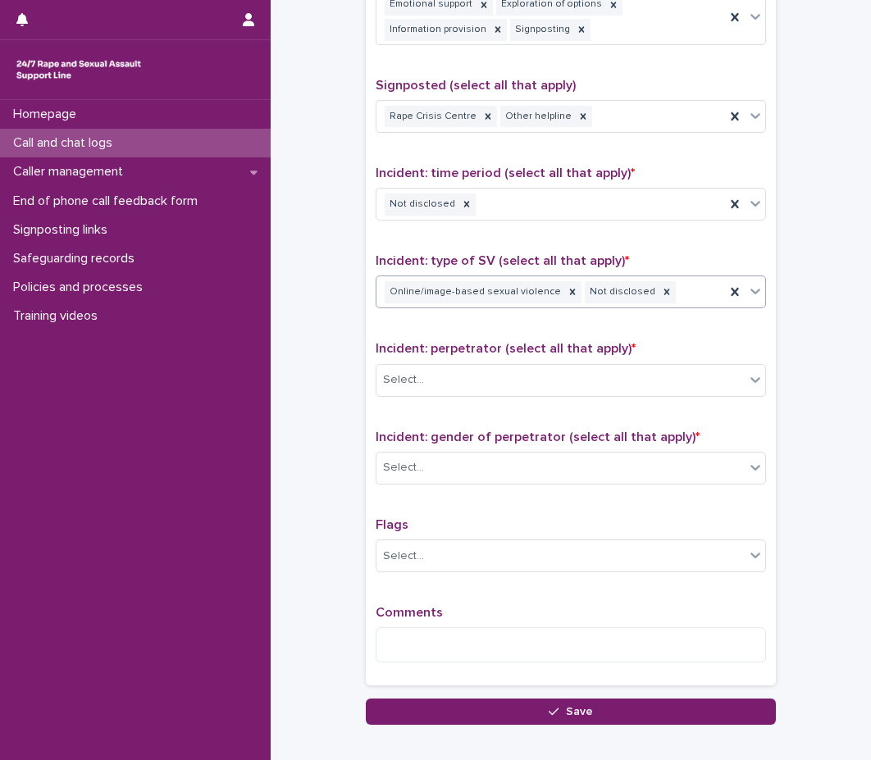
click at [528, 352] on span "Incident: perpetrator (select all that apply) *" at bounding box center [505, 348] width 260 height 13
click at [534, 376] on div "Select..." at bounding box center [560, 379] width 368 height 27
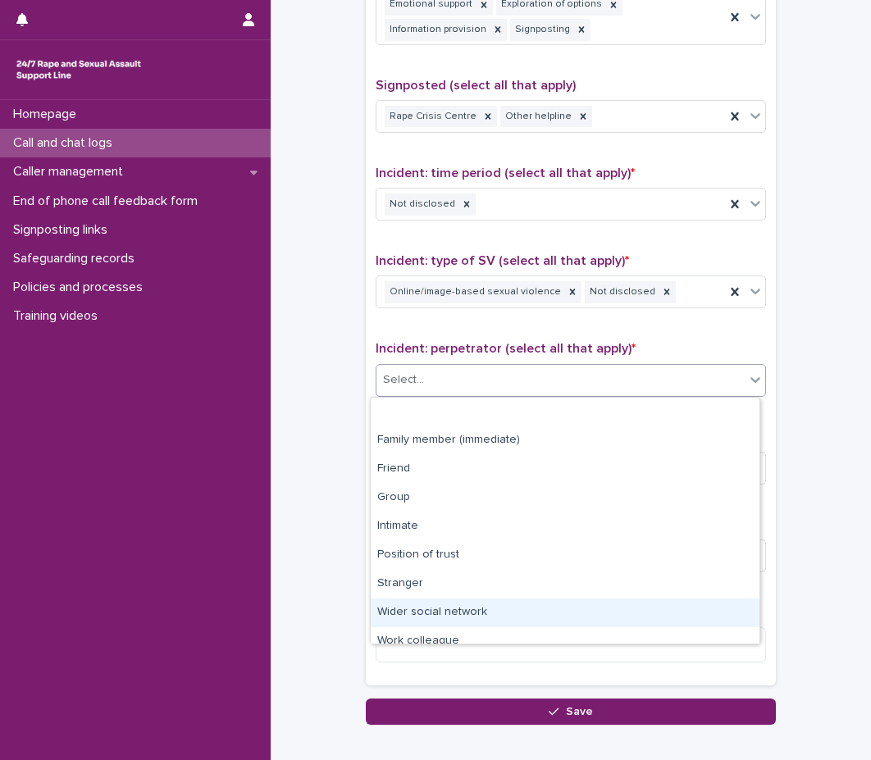
scroll to position [70, 0]
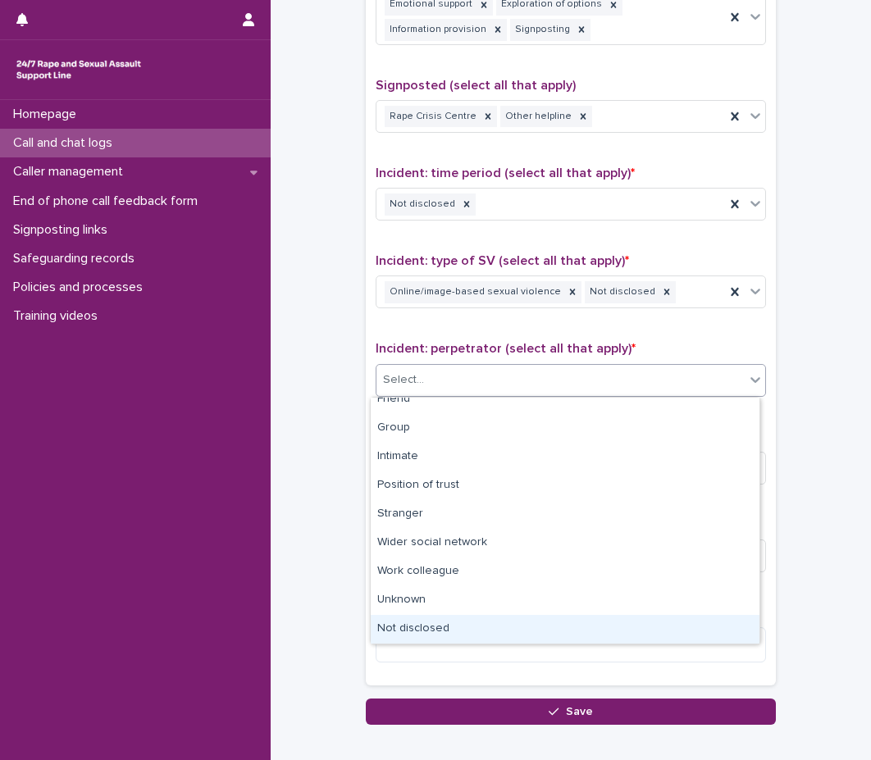
click at [474, 622] on div "Not disclosed" at bounding box center [565, 629] width 389 height 29
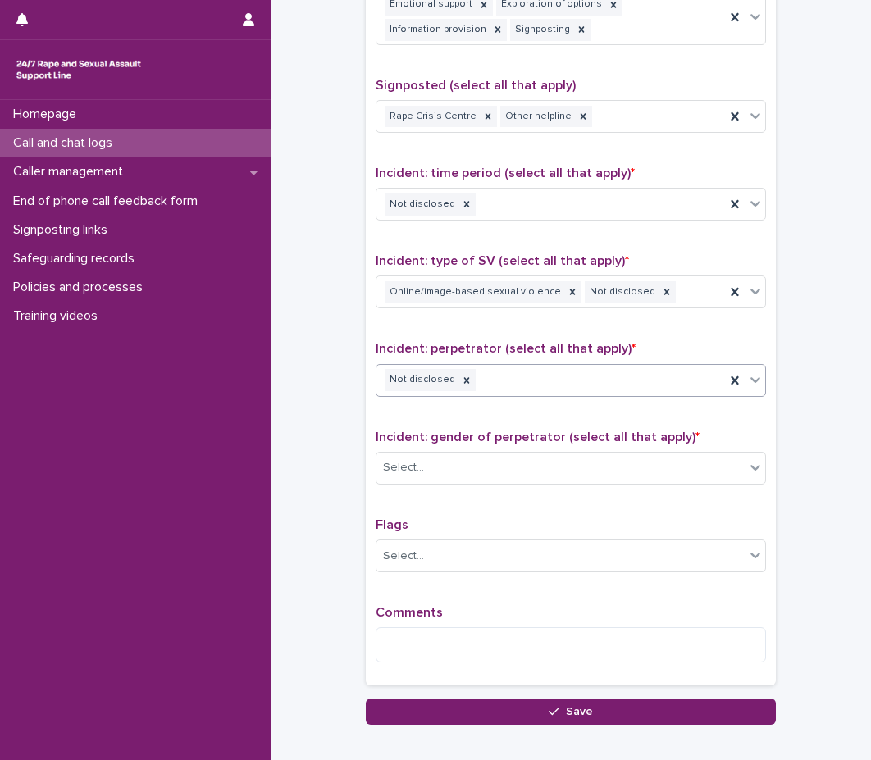
click at [550, 386] on div "Not disclosed" at bounding box center [550, 380] width 348 height 29
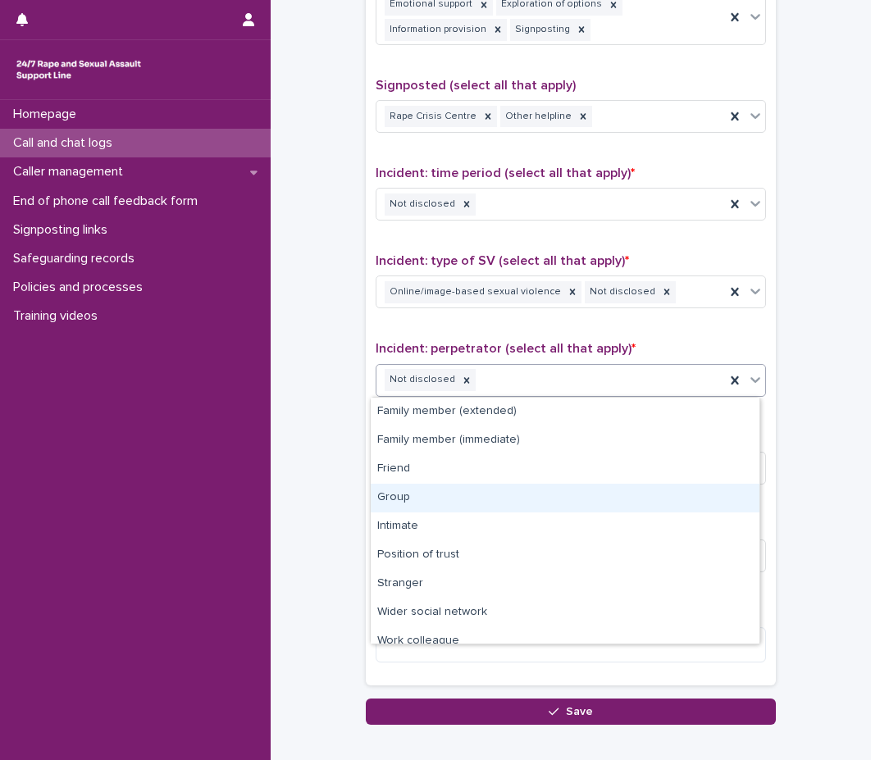
click at [528, 504] on div "Group" at bounding box center [565, 498] width 389 height 29
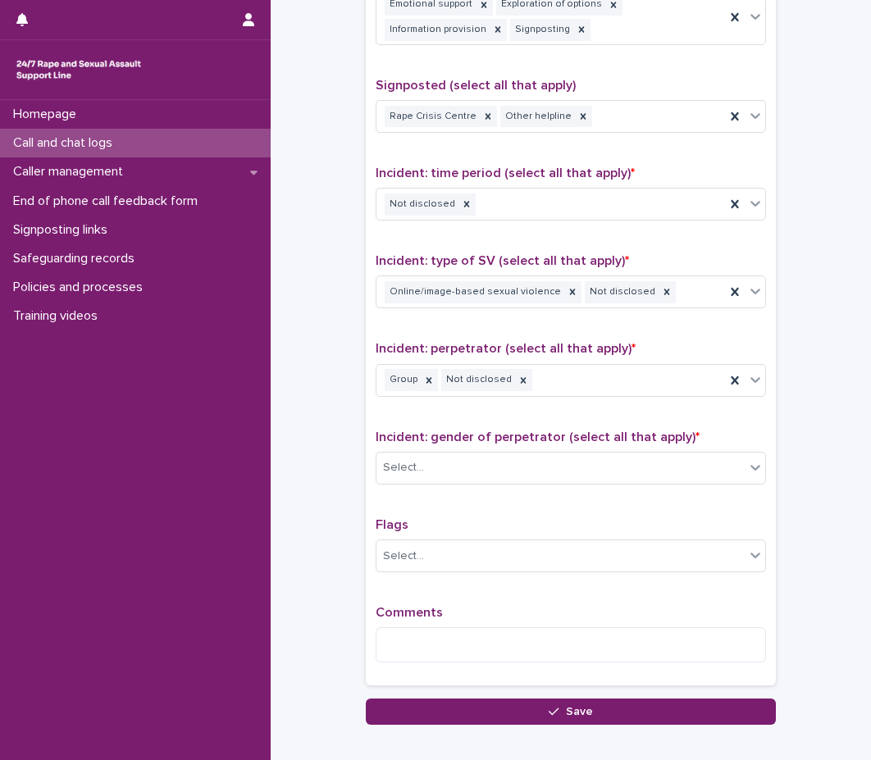
click at [521, 445] on div "Incident: gender of perpetrator (select all that apply) * Select..." at bounding box center [570, 464] width 390 height 68
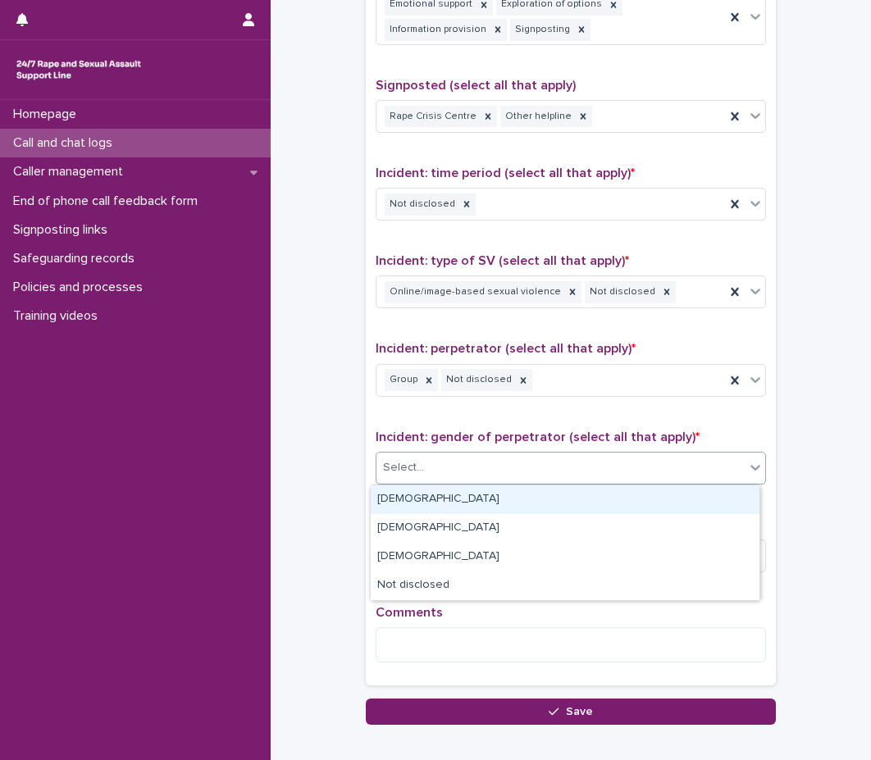
click at [522, 466] on div "Select..." at bounding box center [560, 467] width 368 height 27
click at [510, 505] on div "[DEMOGRAPHIC_DATA]" at bounding box center [565, 499] width 389 height 29
click at [491, 514] on div "Type of support received (select all that apply) Emotional support Exploration …" at bounding box center [570, 321] width 390 height 708
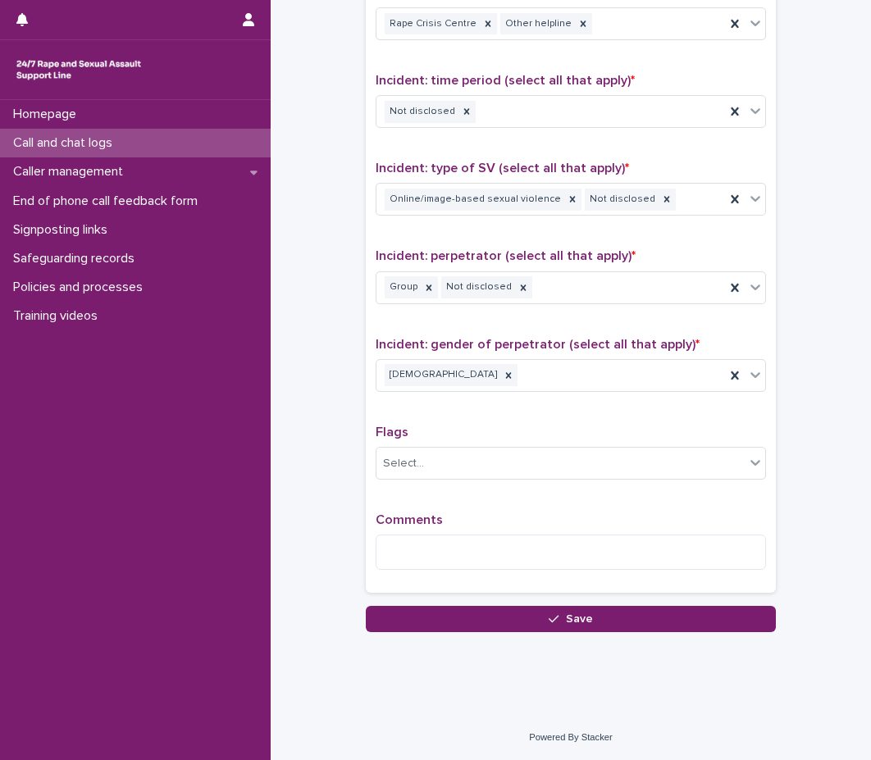
scroll to position [1077, 0]
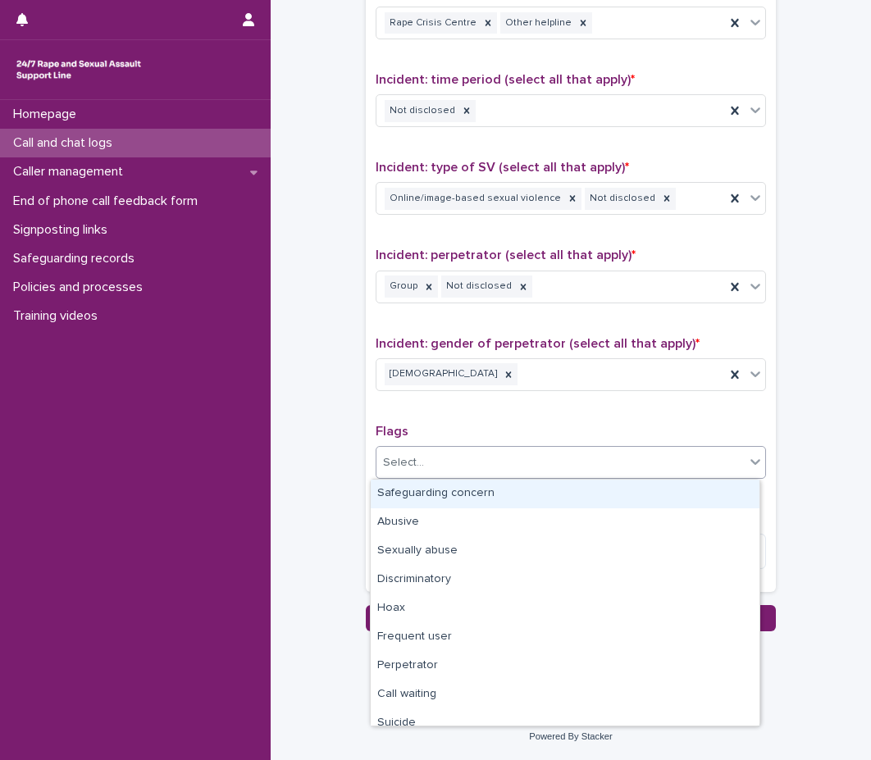
click at [512, 466] on div "Select..." at bounding box center [560, 462] width 368 height 27
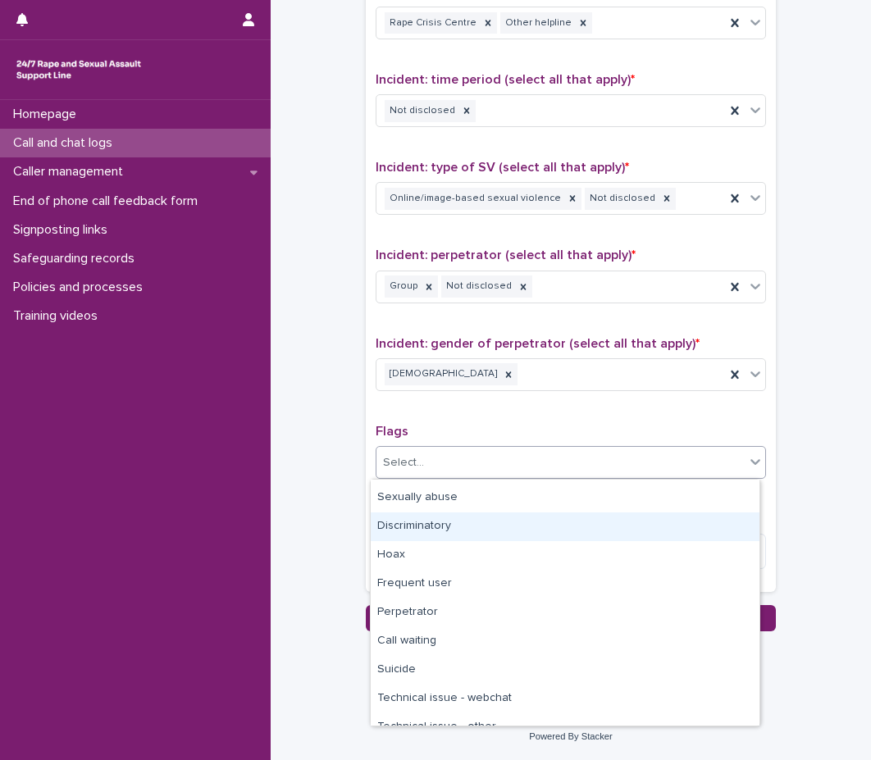
scroll to position [98, 0]
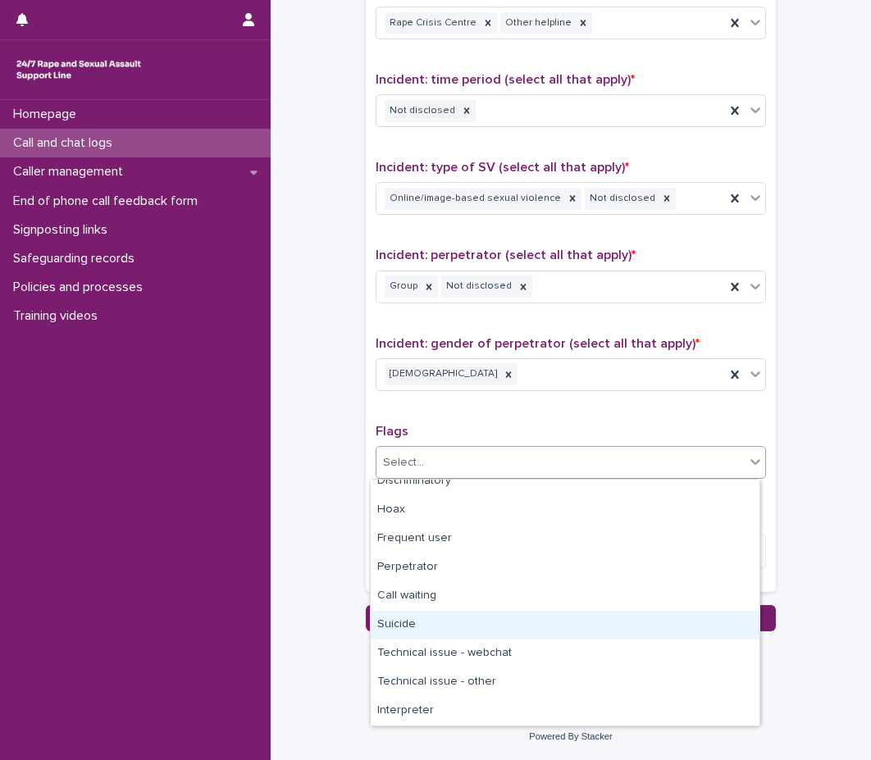
click at [448, 616] on div "Suicide" at bounding box center [565, 625] width 389 height 29
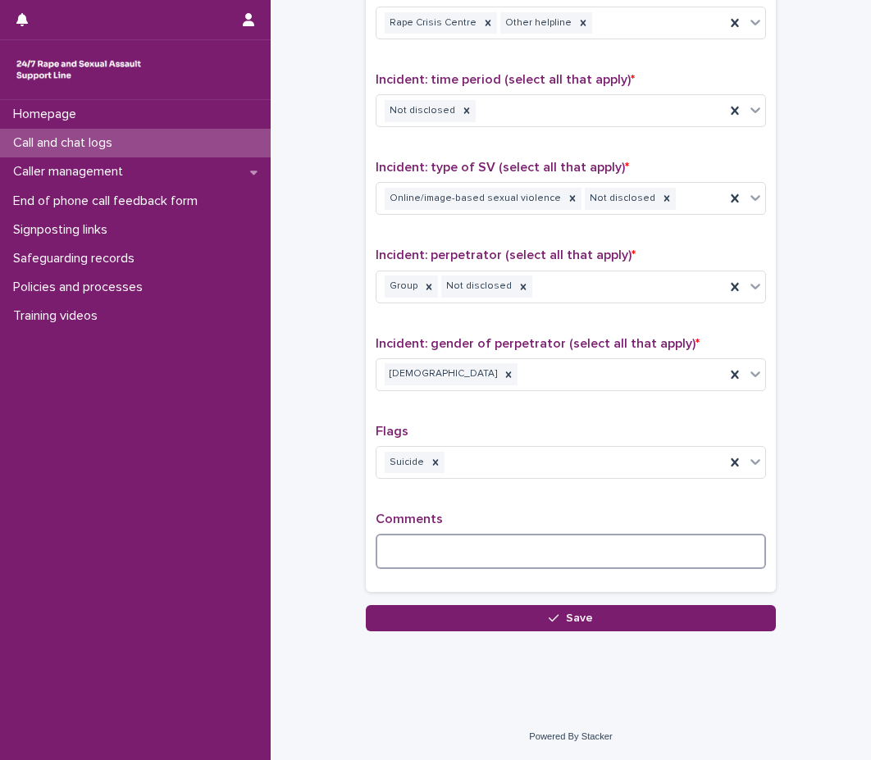
click at [488, 545] on textarea at bounding box center [570, 551] width 390 height 35
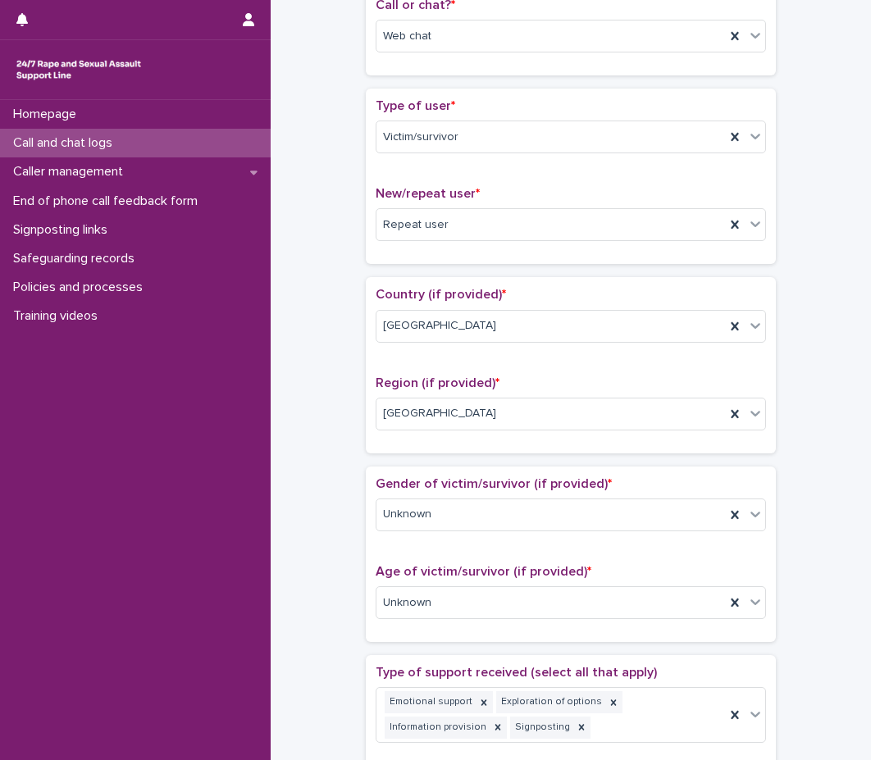
scroll to position [257, 0]
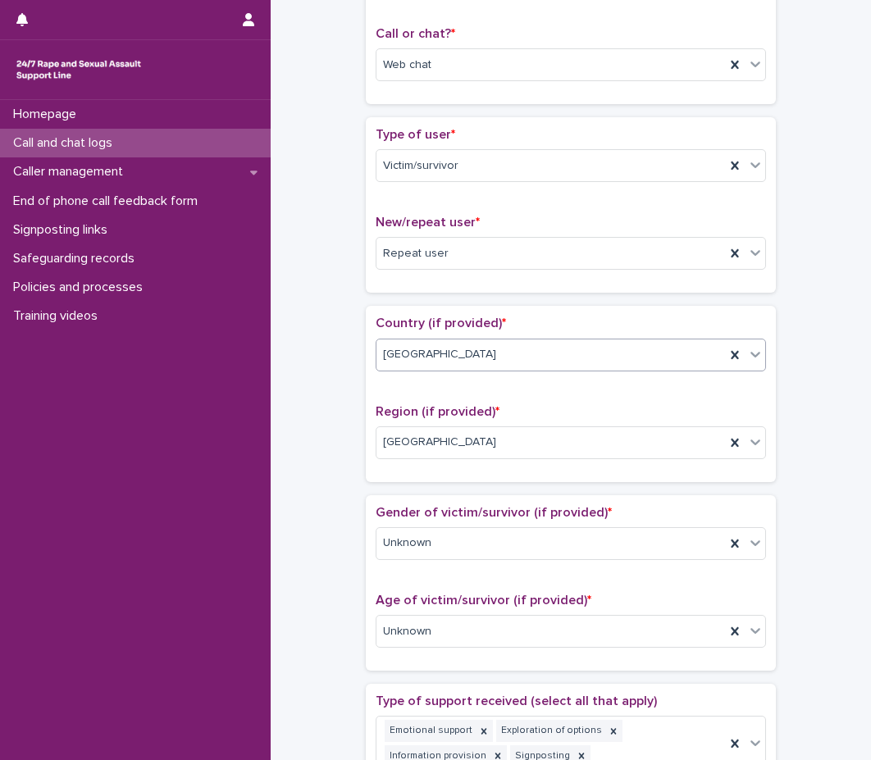
type textarea "**********"
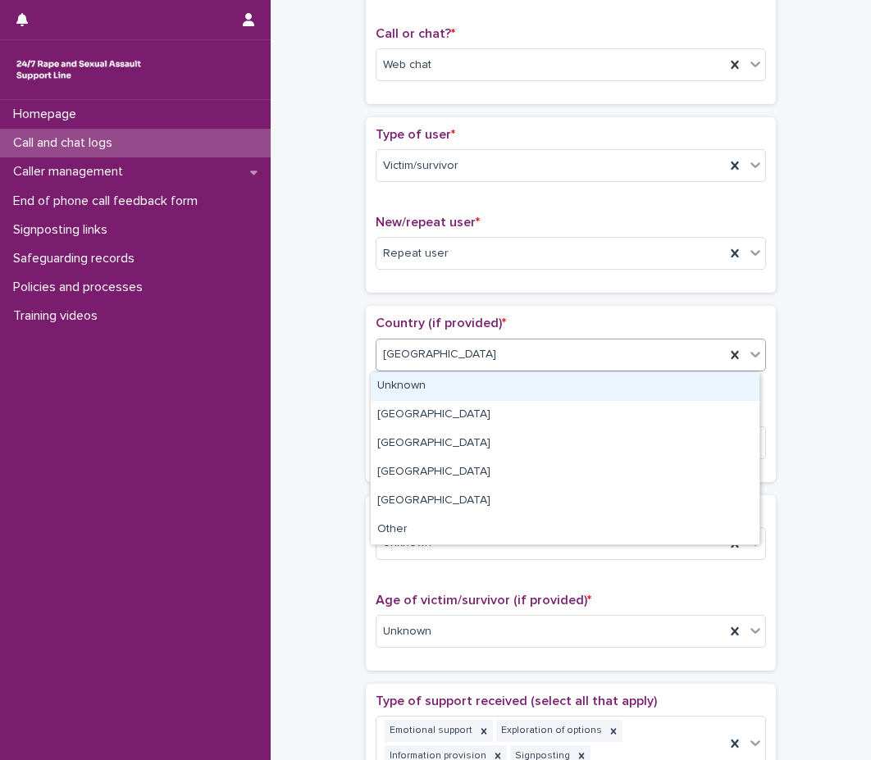
click at [481, 362] on div "[GEOGRAPHIC_DATA]" at bounding box center [550, 354] width 348 height 27
click at [472, 388] on div "Unknown" at bounding box center [565, 386] width 389 height 29
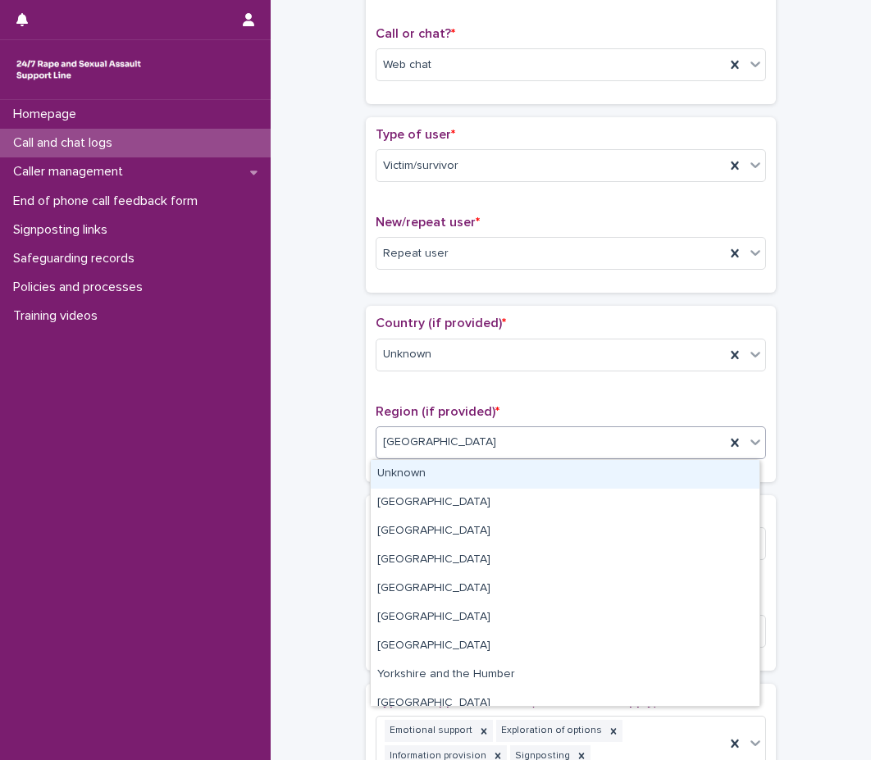
click at [457, 438] on div "[GEOGRAPHIC_DATA]" at bounding box center [550, 442] width 348 height 27
click at [441, 480] on div "Unknown" at bounding box center [565, 474] width 389 height 29
click at [417, 480] on div "Country (if provided) * Unknown Region (if provided) * option [GEOGRAPHIC_DATA]…" at bounding box center [571, 393] width 410 height 175
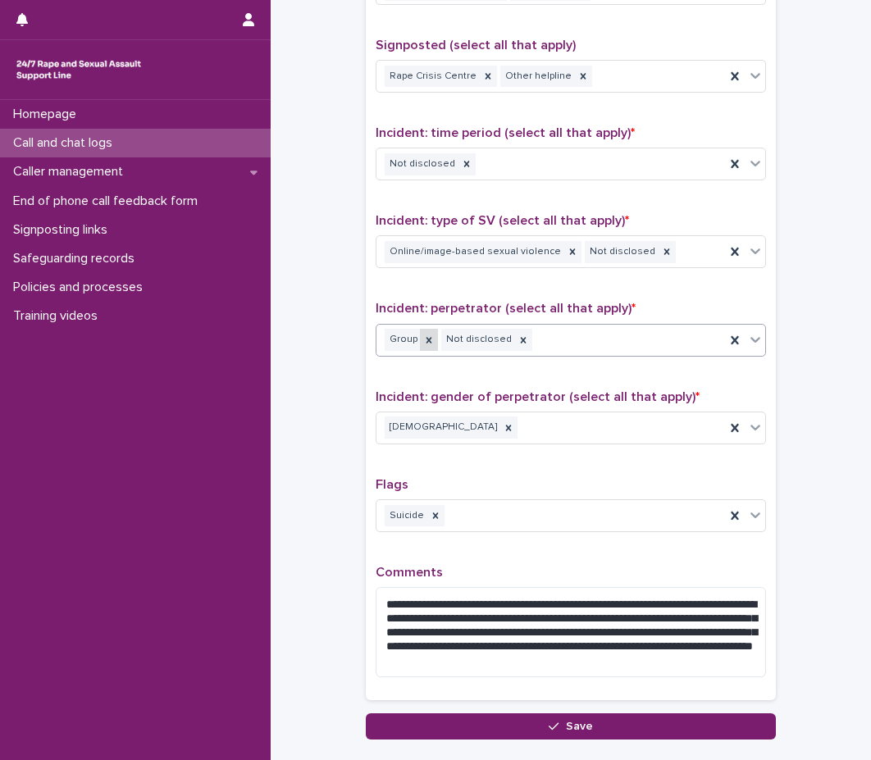
scroll to position [1132, 0]
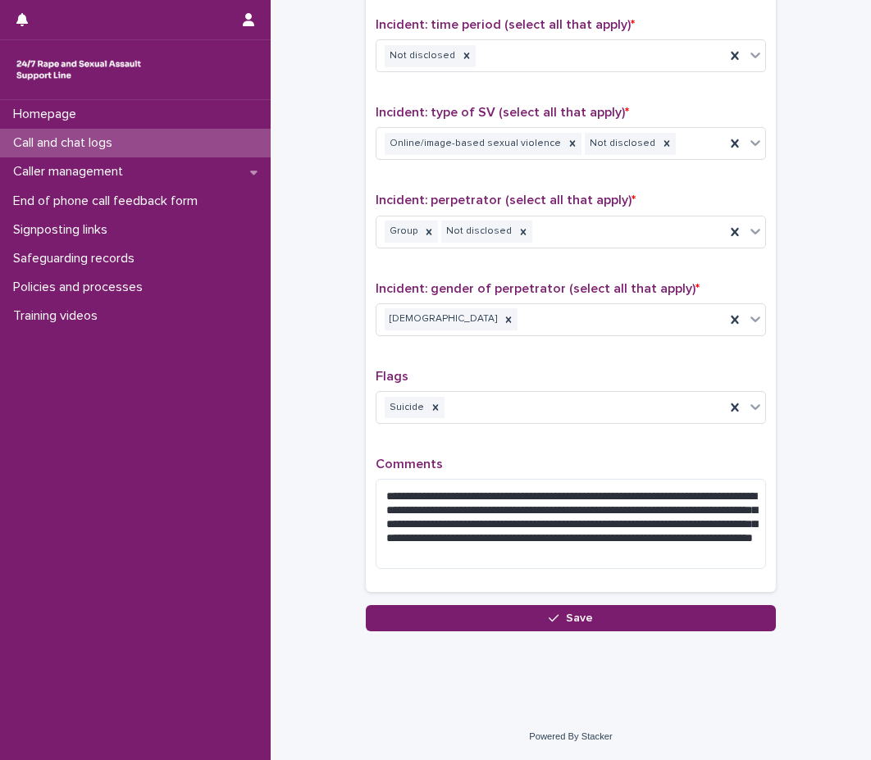
click at [598, 454] on div "**********" at bounding box center [570, 200] width 390 height 763
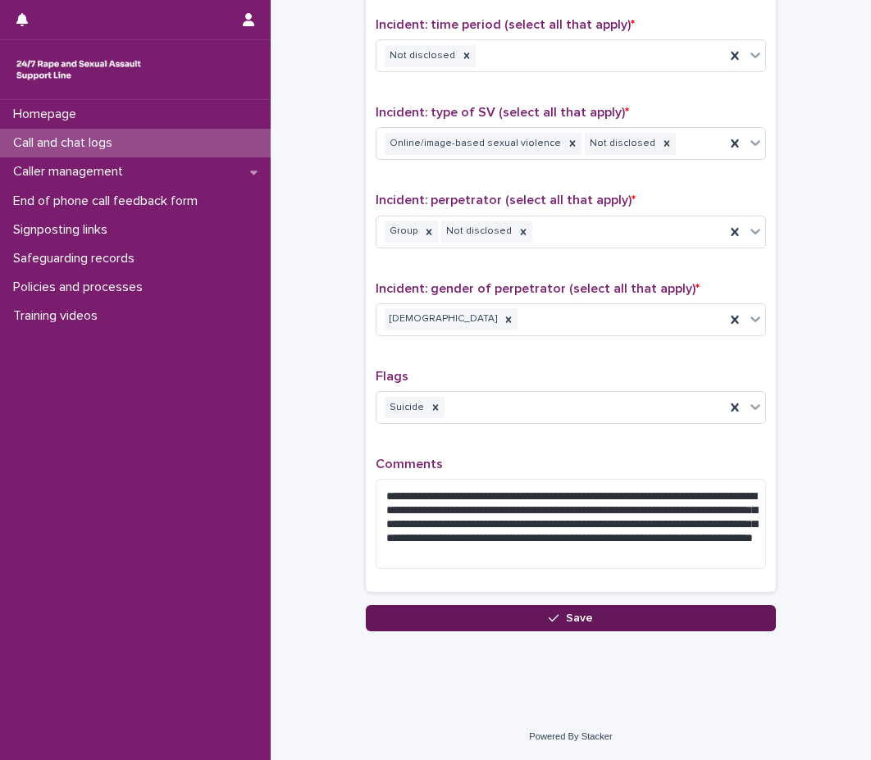
click at [662, 610] on button "Save" at bounding box center [571, 618] width 410 height 26
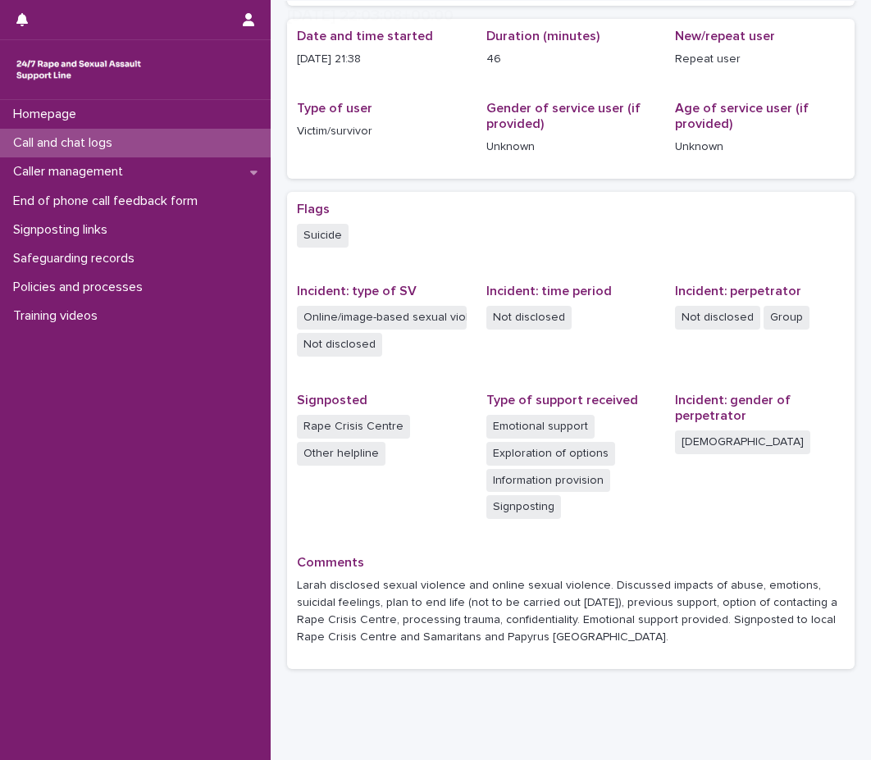
scroll to position [215, 0]
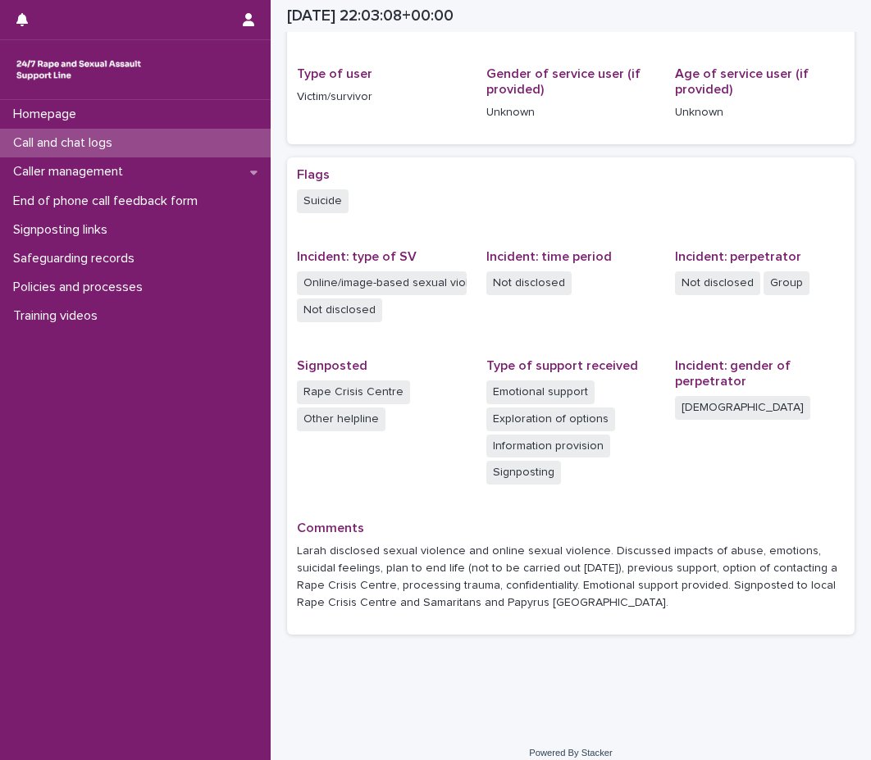
click at [178, 135] on div "Call and chat logs" at bounding box center [135, 143] width 271 height 29
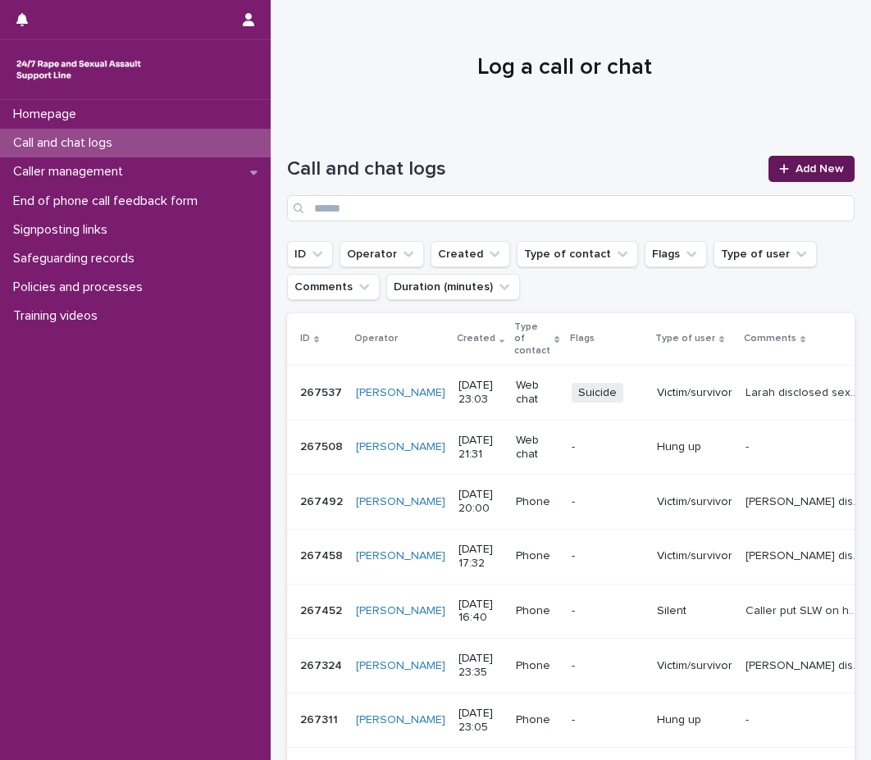
click at [768, 165] on link "Add New" at bounding box center [811, 169] width 86 height 26
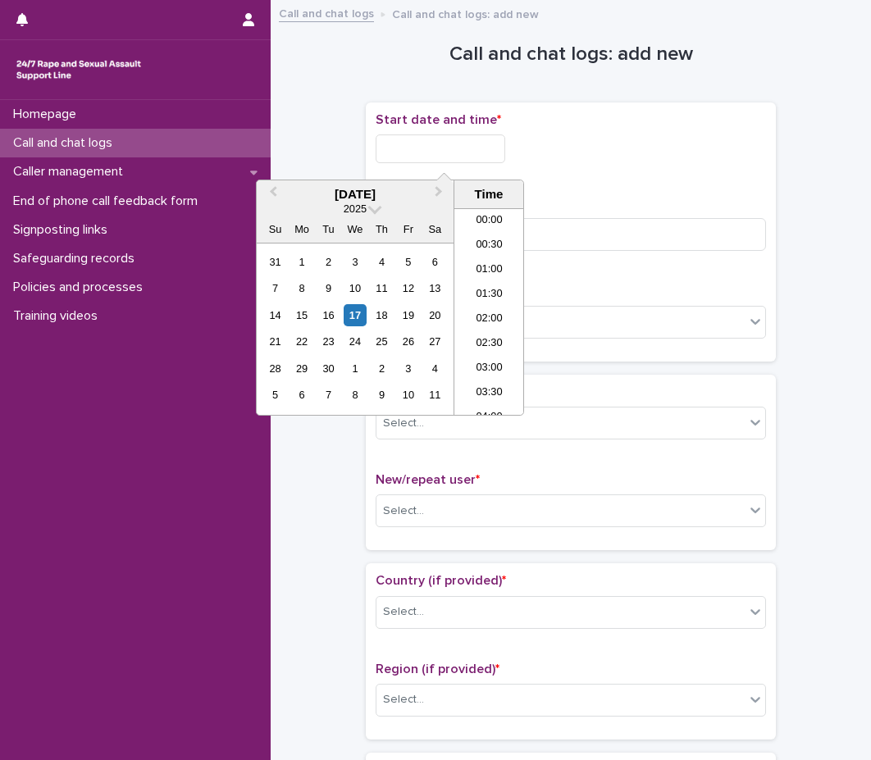
click at [464, 158] on input "text" at bounding box center [440, 148] width 130 height 29
click at [489, 374] on li "23:00" at bounding box center [489, 378] width 70 height 25
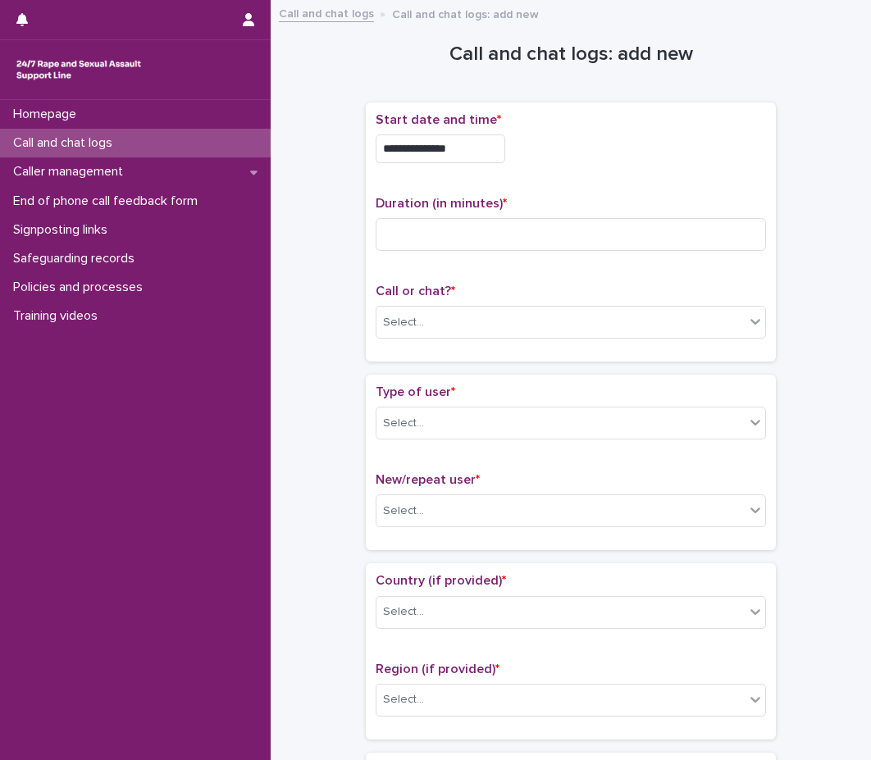
click at [495, 166] on div "**********" at bounding box center [570, 144] width 390 height 64
click at [497, 150] on input "**********" at bounding box center [440, 148] width 130 height 29
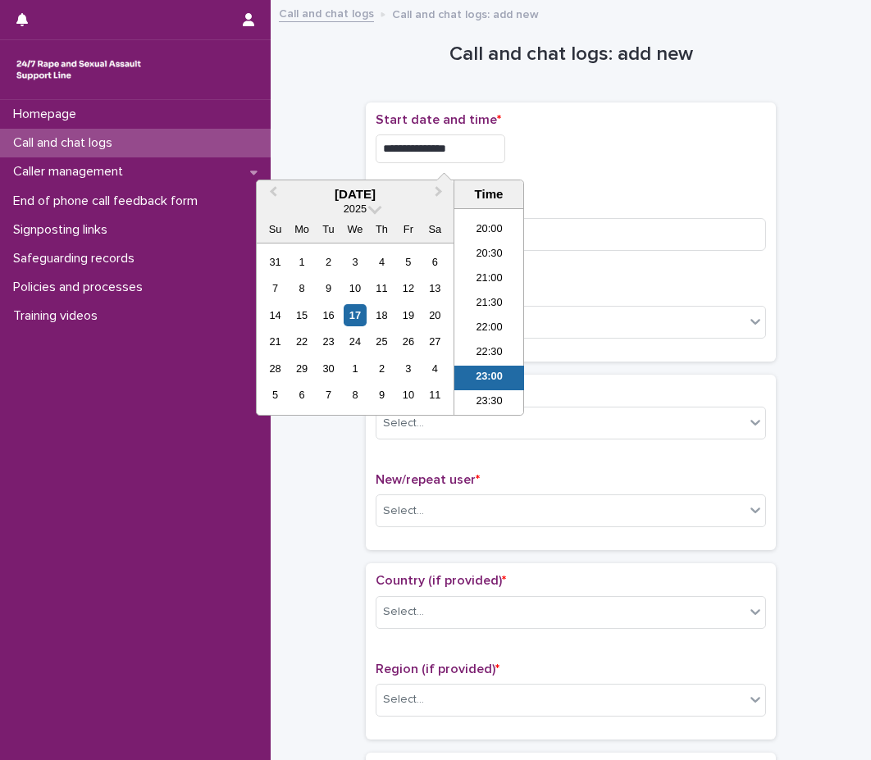
click at [607, 214] on div "Duration (in minutes) *" at bounding box center [570, 230] width 390 height 68
type input "**********"
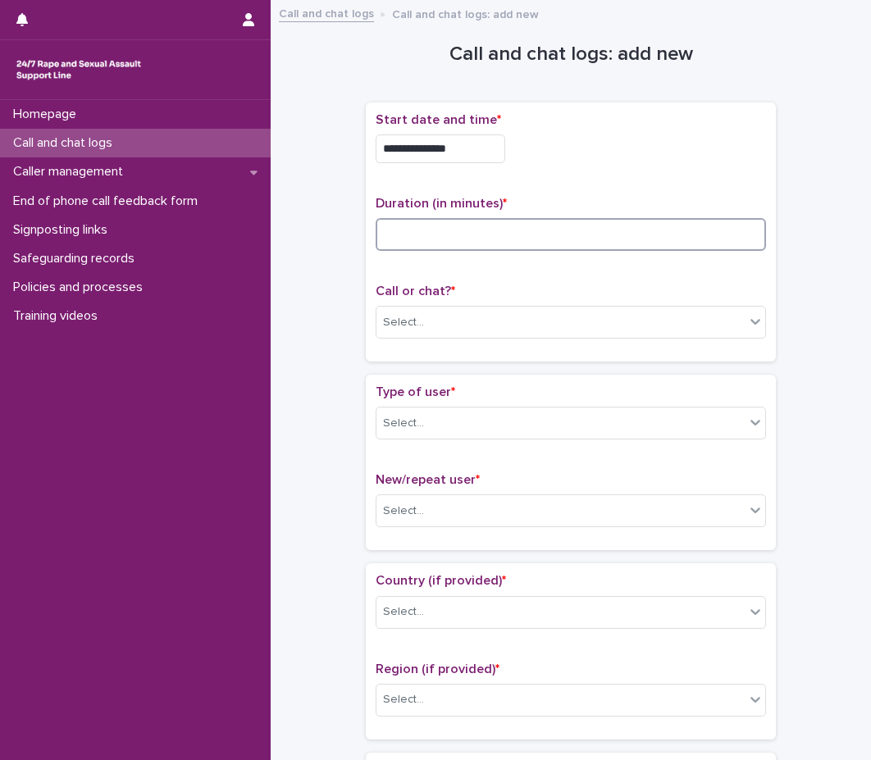
click at [591, 243] on input at bounding box center [570, 234] width 390 height 33
type input "*"
click at [476, 319] on div "Select..." at bounding box center [560, 322] width 368 height 27
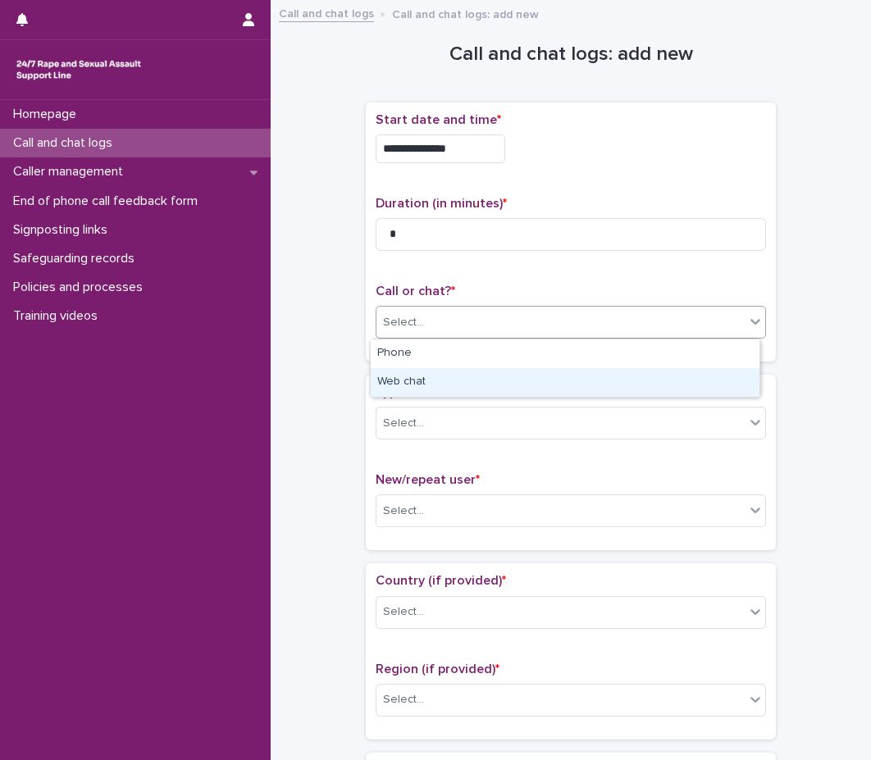
drag, startPoint x: 457, startPoint y: 367, endPoint x: 452, endPoint y: 387, distance: 20.5
click at [452, 380] on div "Web chat" at bounding box center [565, 382] width 389 height 29
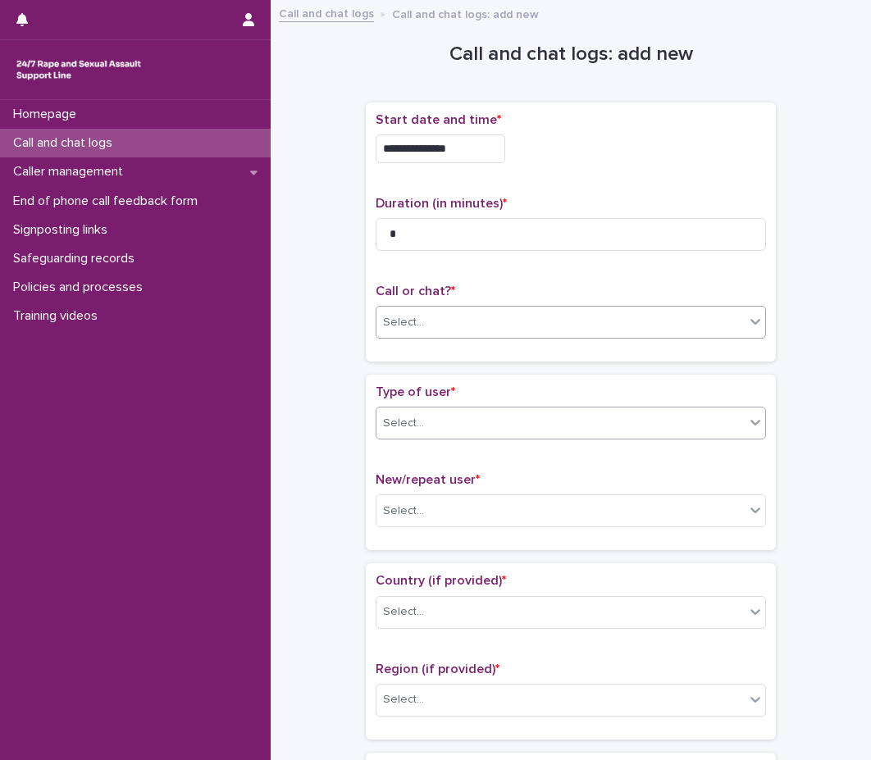
click at [441, 426] on div "Select..." at bounding box center [560, 423] width 368 height 27
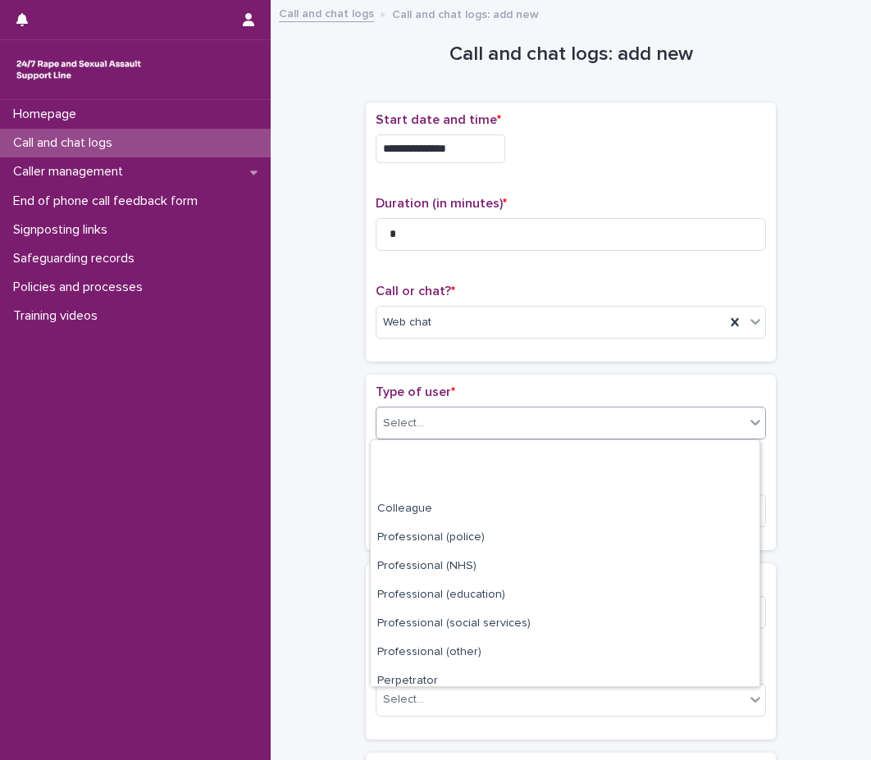
scroll to position [184, 0]
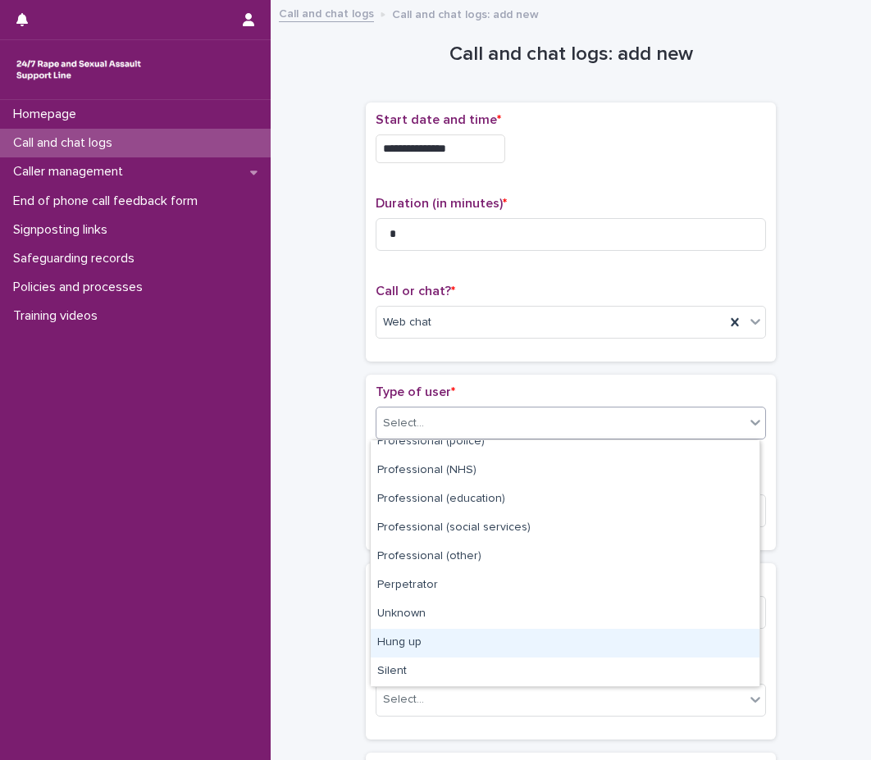
click at [507, 651] on div "Hung up" at bounding box center [565, 643] width 389 height 29
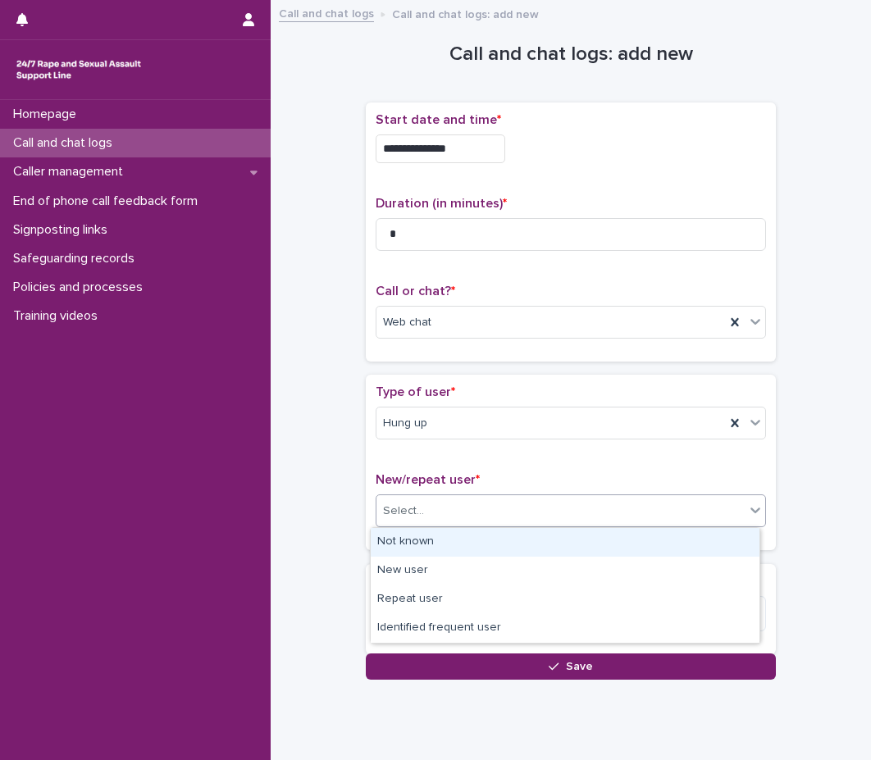
click at [511, 502] on div "Select..." at bounding box center [560, 511] width 368 height 27
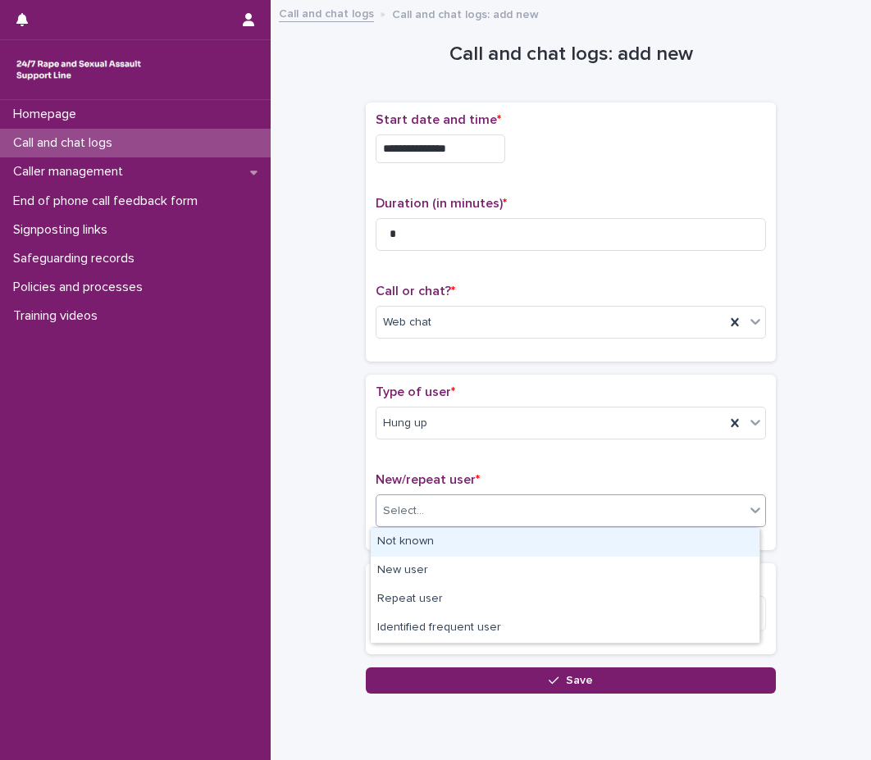
click at [504, 542] on div "Not known" at bounding box center [565, 542] width 389 height 29
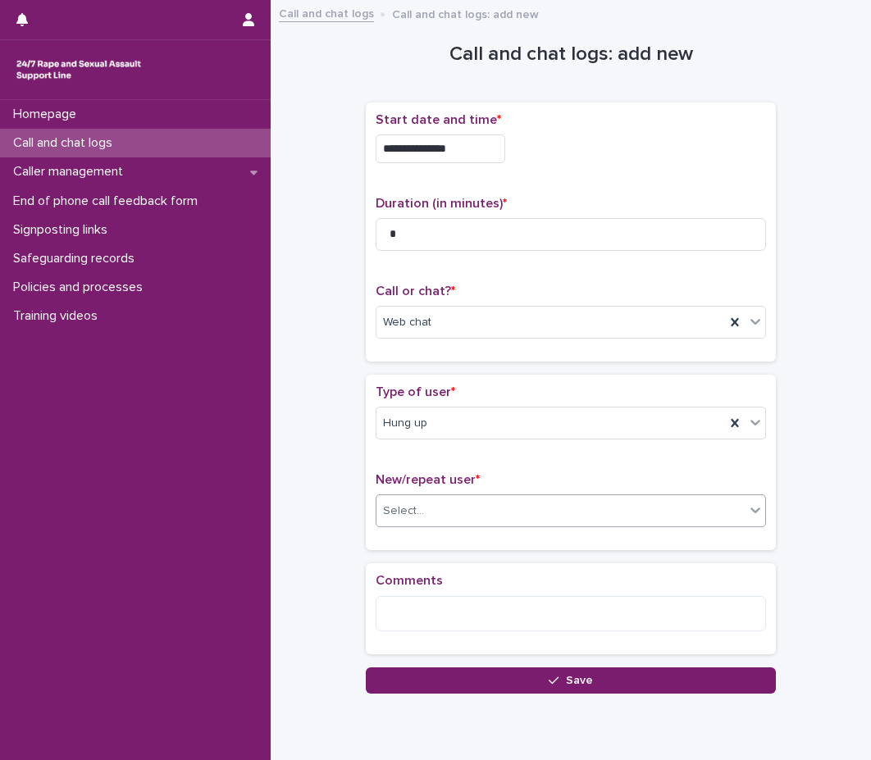
click at [467, 573] on p "Comments" at bounding box center [570, 581] width 390 height 16
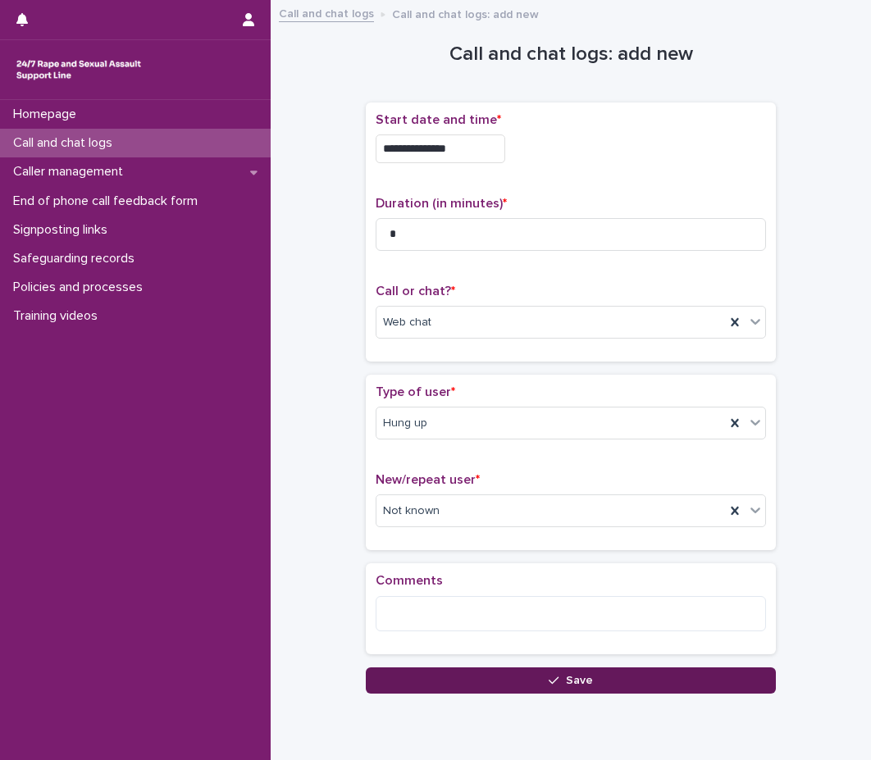
click at [562, 687] on button "Save" at bounding box center [571, 680] width 410 height 26
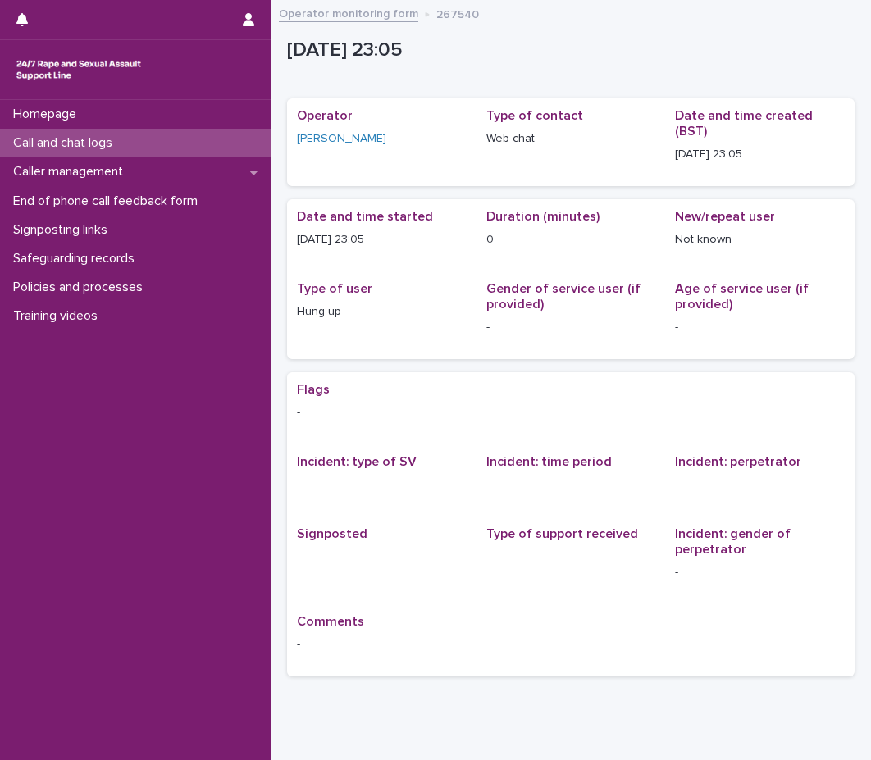
click at [233, 142] on div "Call and chat logs" at bounding box center [135, 143] width 271 height 29
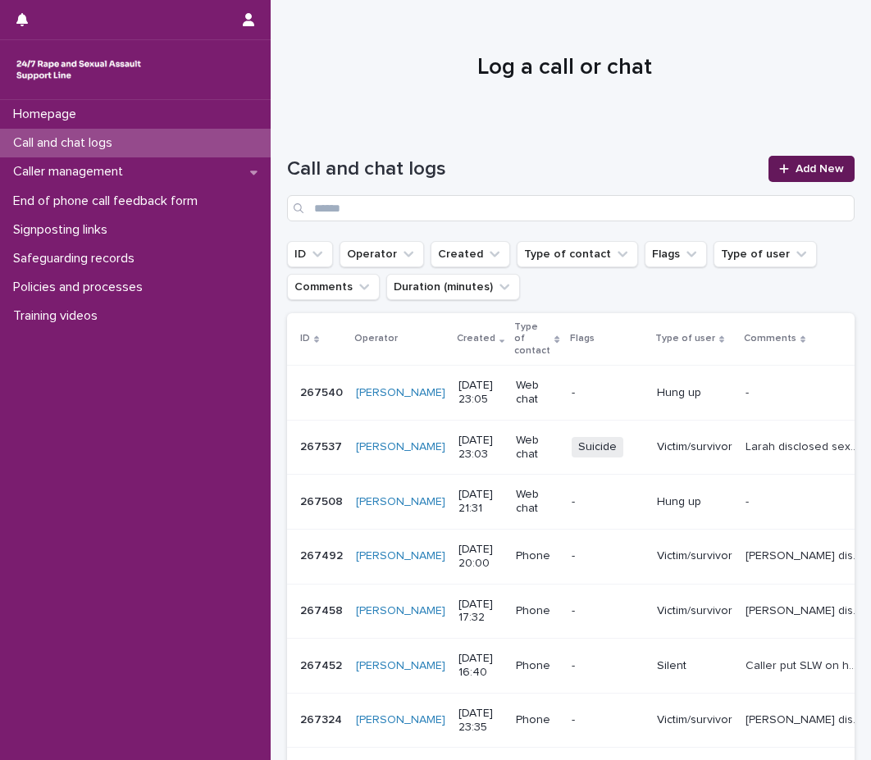
click at [795, 170] on span "Add New" at bounding box center [819, 168] width 48 height 11
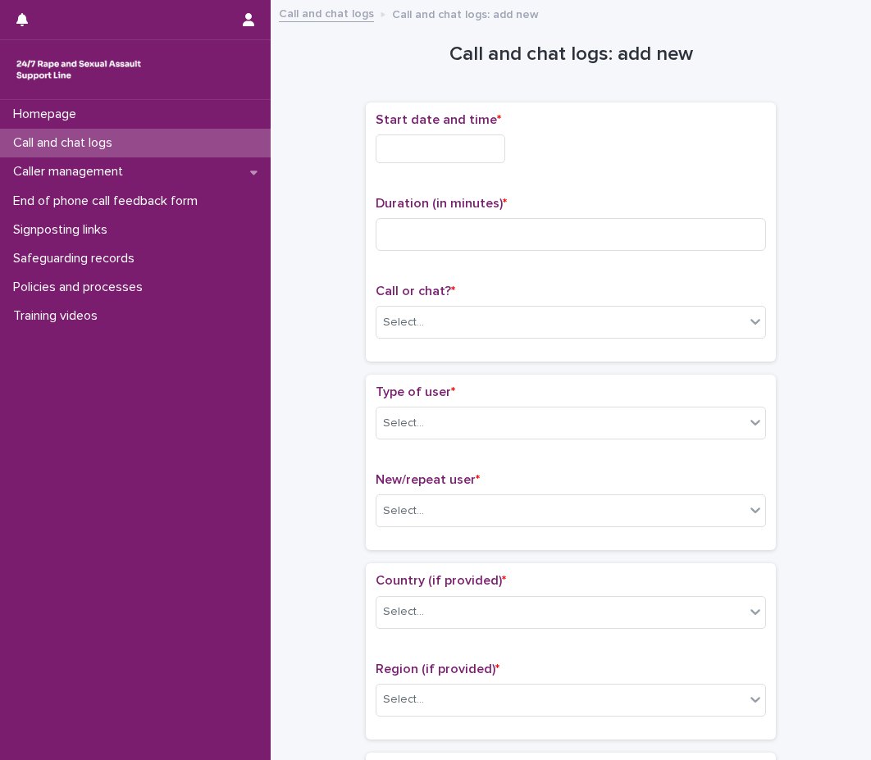
click at [430, 147] on input "text" at bounding box center [440, 148] width 130 height 29
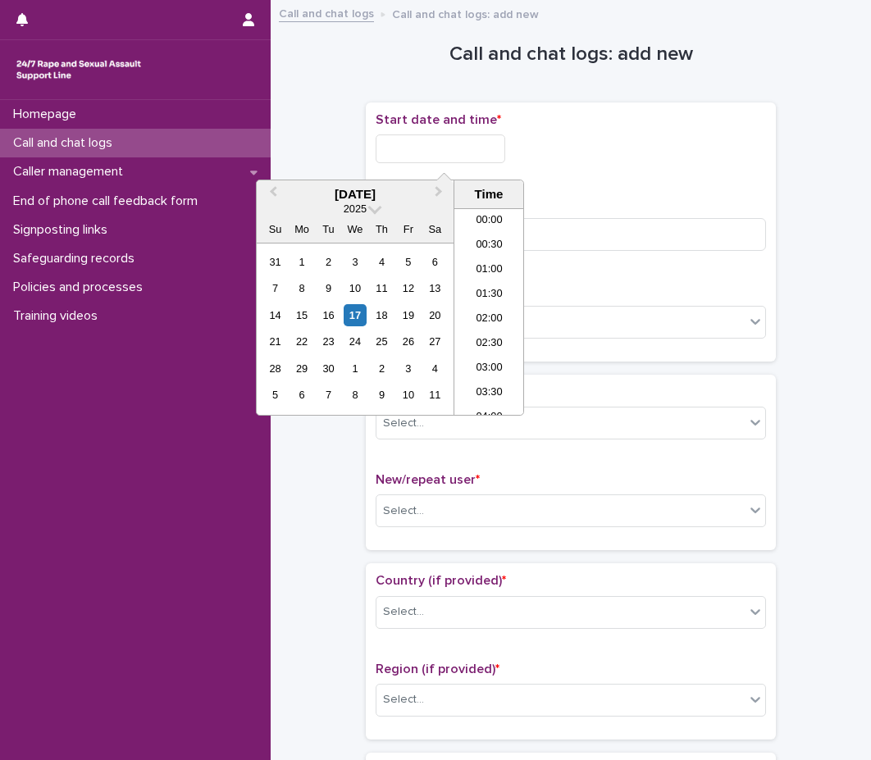
scroll to position [975, 0]
click at [489, 356] on li "22:30" at bounding box center [489, 353] width 70 height 25
click at [475, 152] on input "**********" at bounding box center [440, 148] width 130 height 29
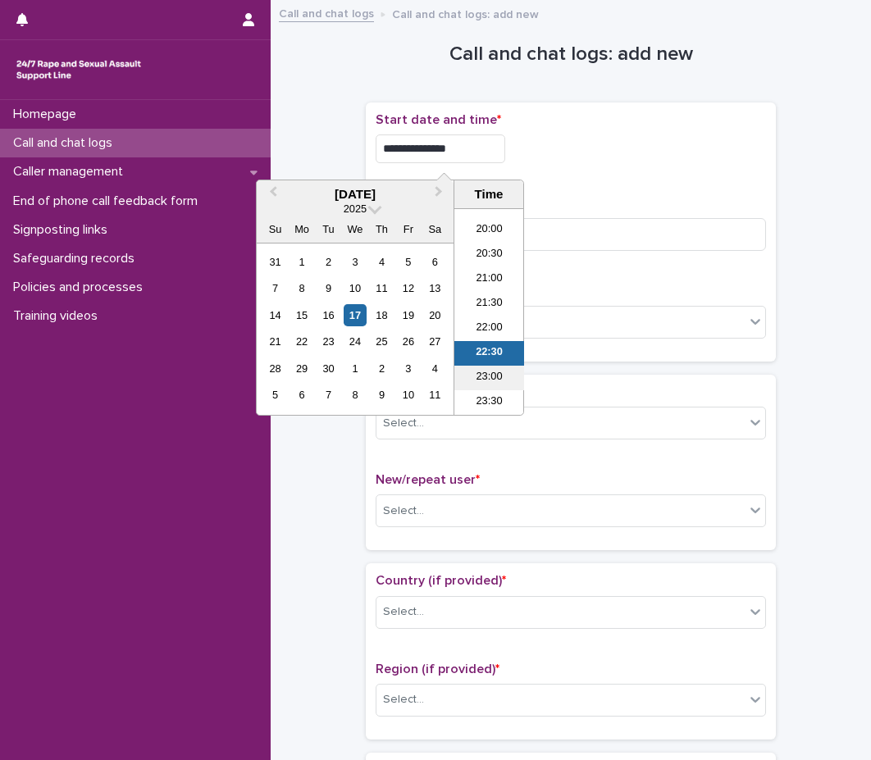
click at [480, 379] on li "23:00" at bounding box center [489, 378] width 70 height 25
click at [472, 139] on input "**********" at bounding box center [440, 148] width 130 height 29
type input "**********"
click at [549, 210] on p "Duration (in minutes) *" at bounding box center [570, 204] width 390 height 16
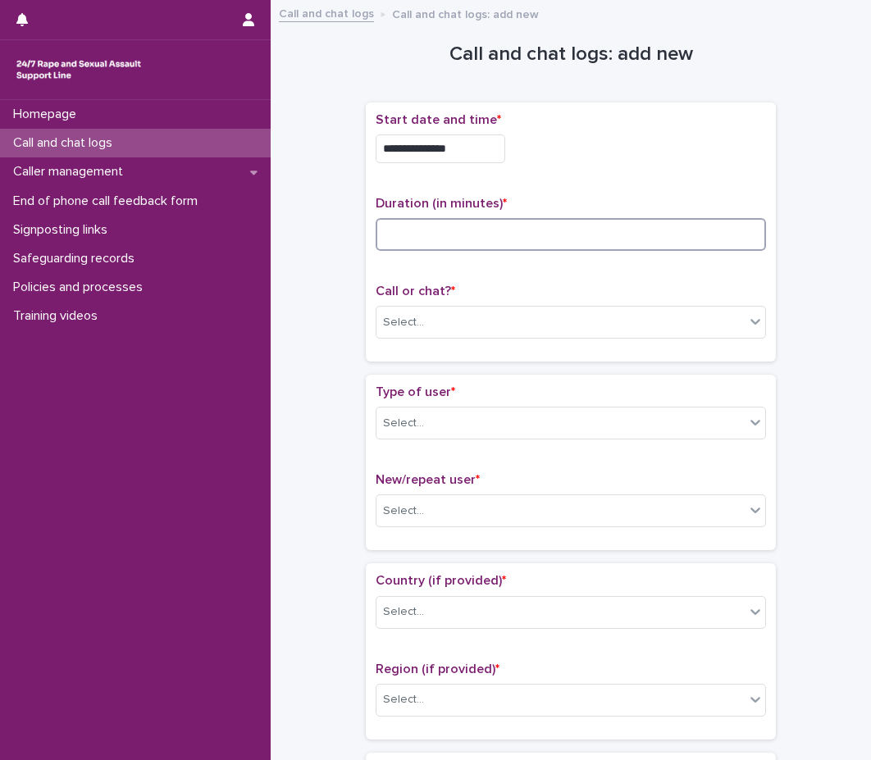
drag, startPoint x: 548, startPoint y: 225, endPoint x: 547, endPoint y: 234, distance: 8.2
click at [547, 229] on input at bounding box center [570, 234] width 390 height 33
click at [530, 246] on input at bounding box center [570, 234] width 390 height 33
type input "*"
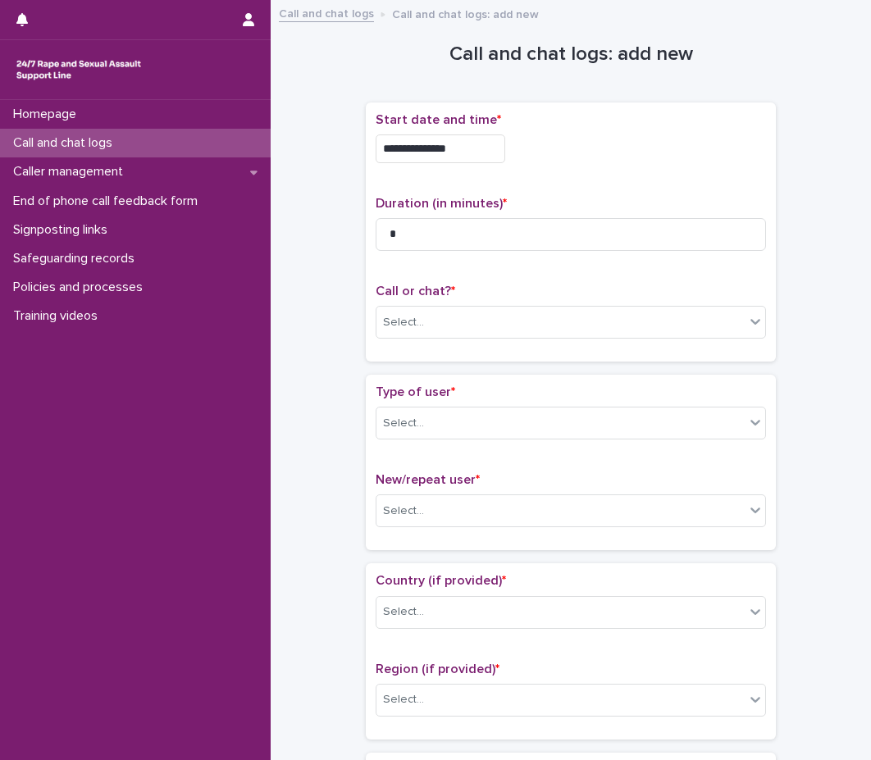
click at [500, 284] on p "Call or chat? *" at bounding box center [570, 292] width 390 height 16
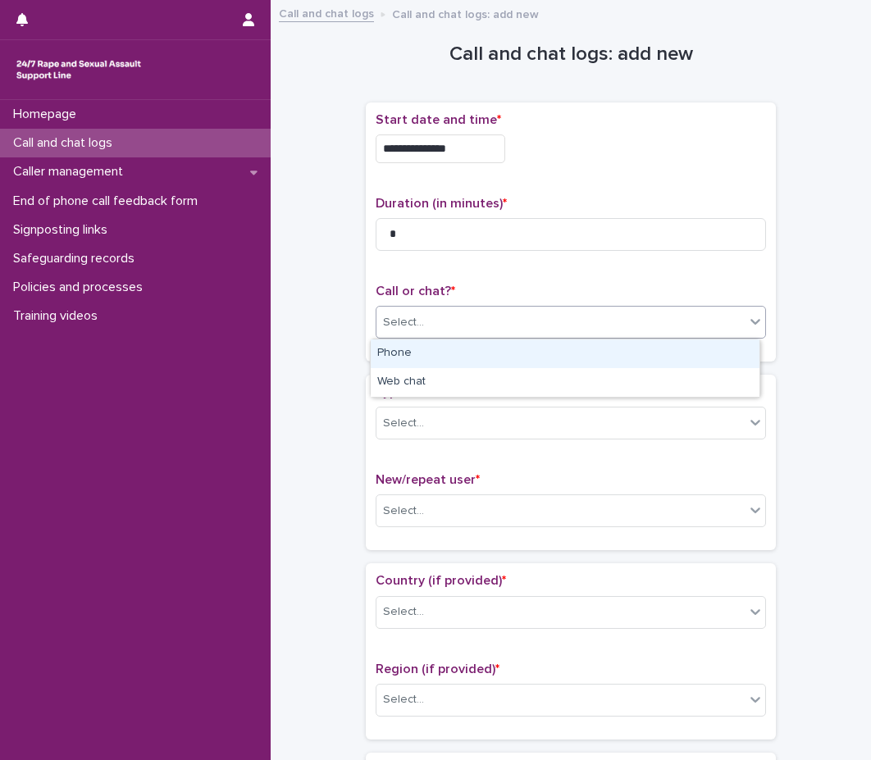
click at [476, 318] on div "Select..." at bounding box center [560, 322] width 368 height 27
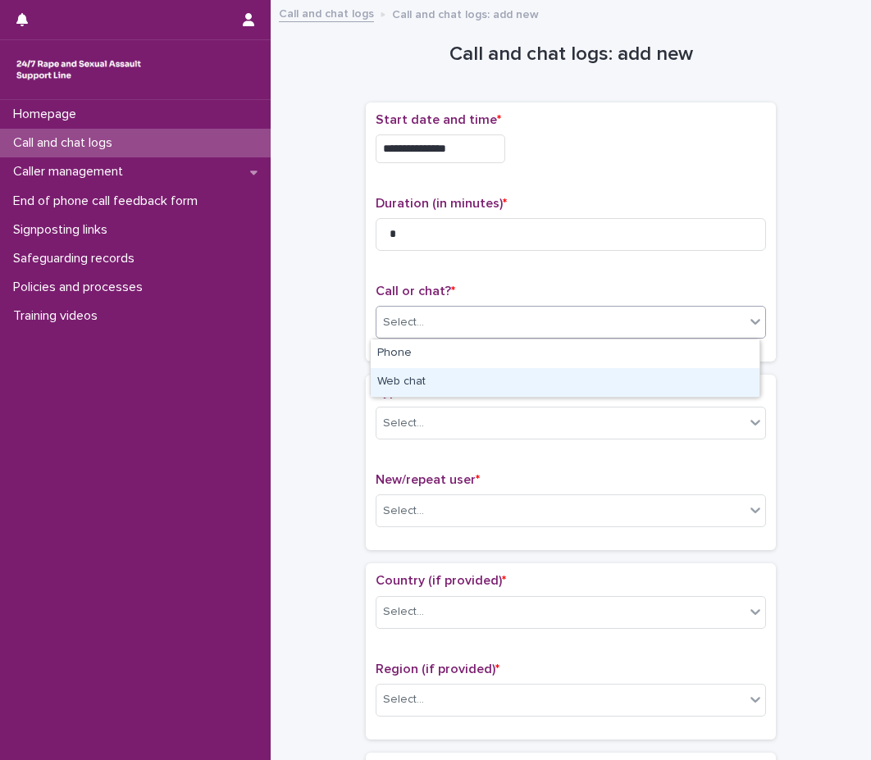
click at [445, 389] on div "Web chat" at bounding box center [565, 382] width 389 height 29
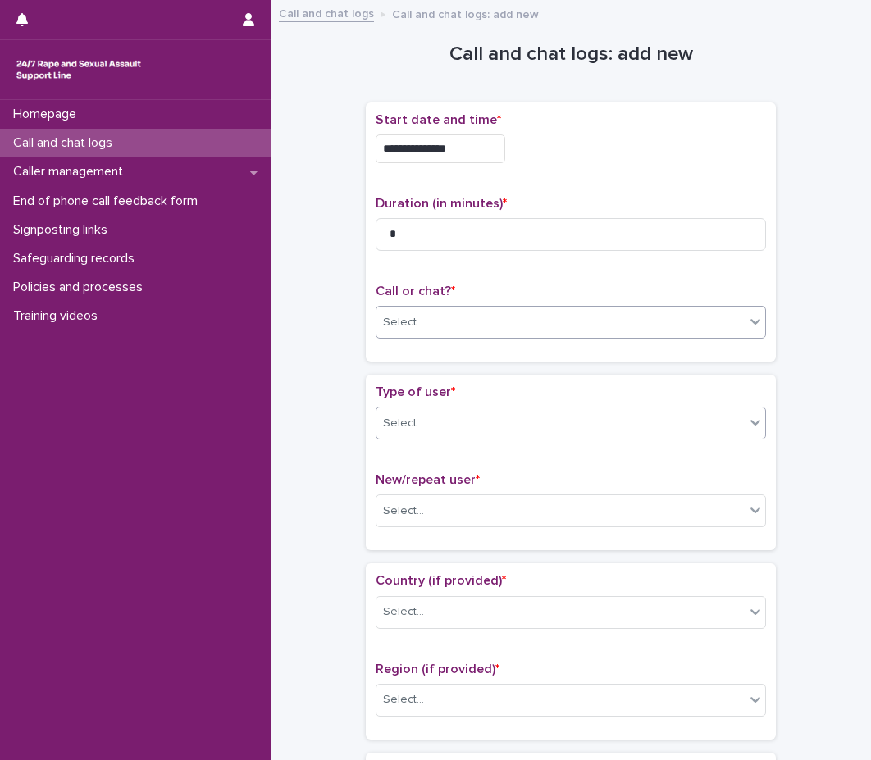
click at [423, 434] on div "Select..." at bounding box center [560, 423] width 368 height 27
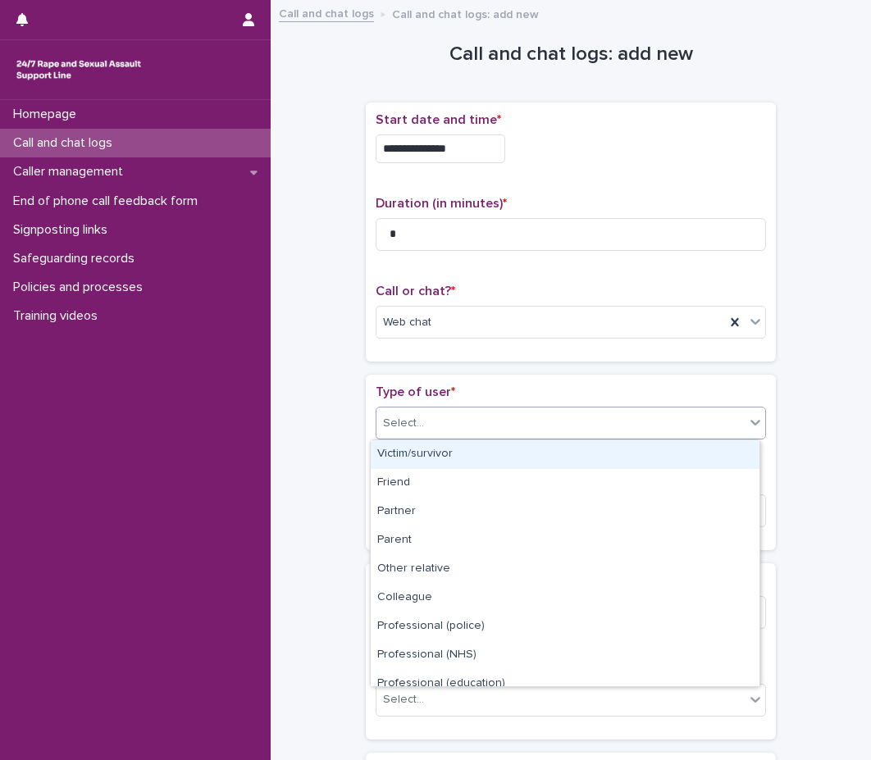
click at [420, 462] on div "Victim/survivor" at bounding box center [565, 454] width 389 height 29
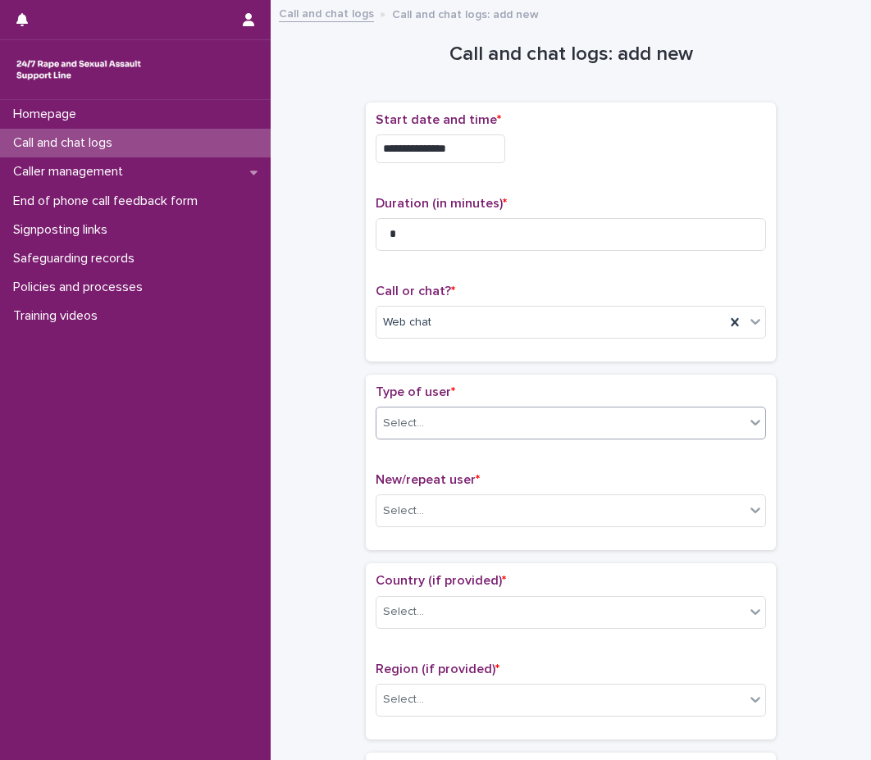
click at [406, 471] on div "Type of user * option Victim/survivor, selected. 0 results available. Select is…" at bounding box center [570, 462] width 390 height 156
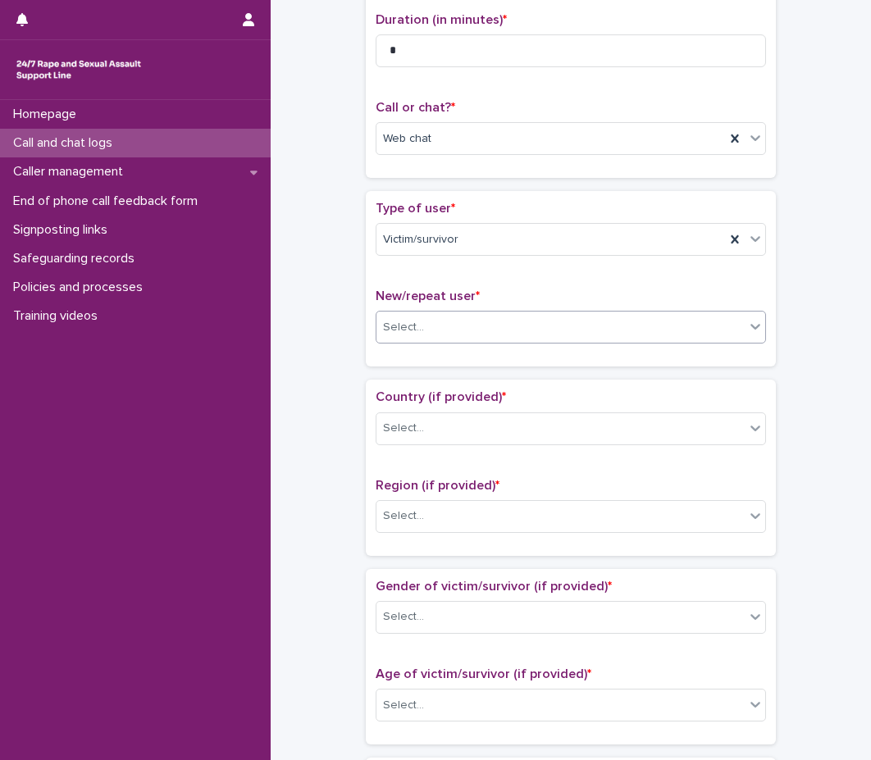
scroll to position [246, 0]
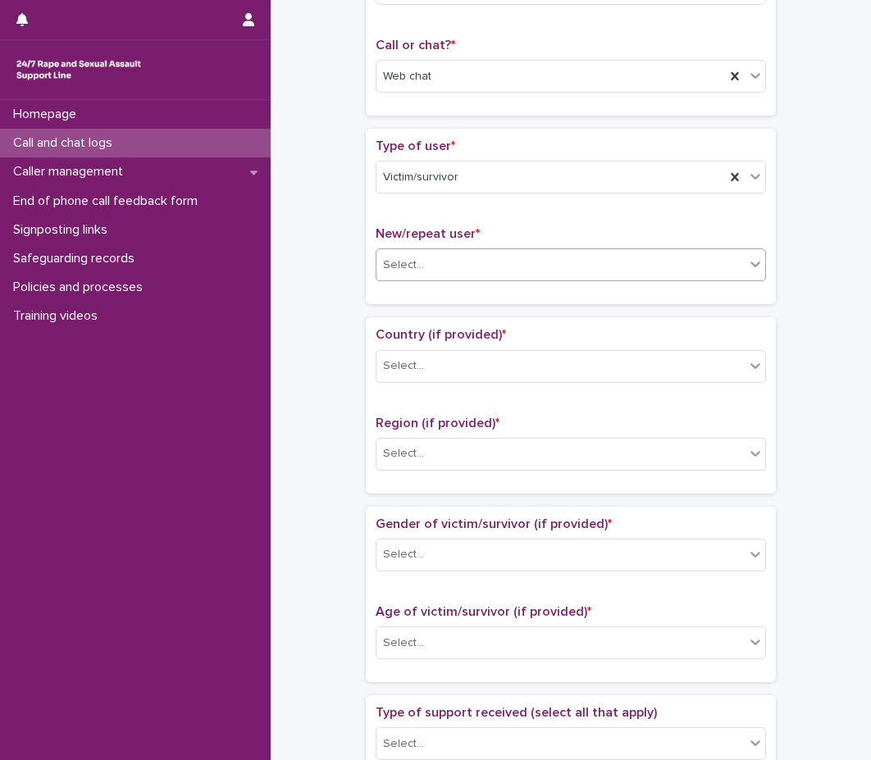
click at [430, 262] on div "Select..." at bounding box center [560, 265] width 368 height 27
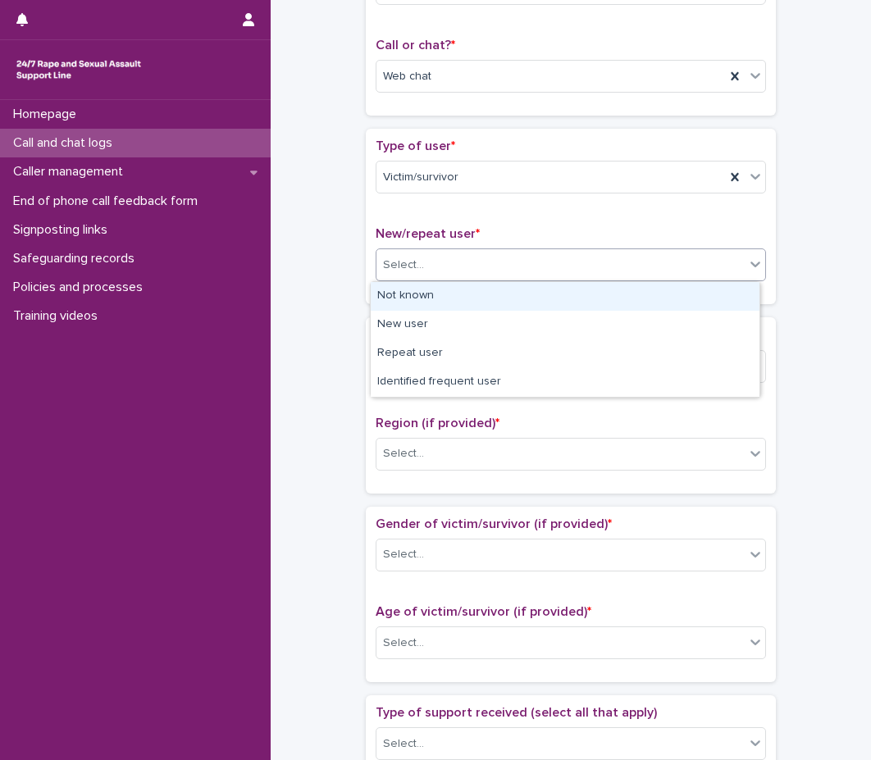
click at [416, 301] on div "Not known" at bounding box center [565, 296] width 389 height 29
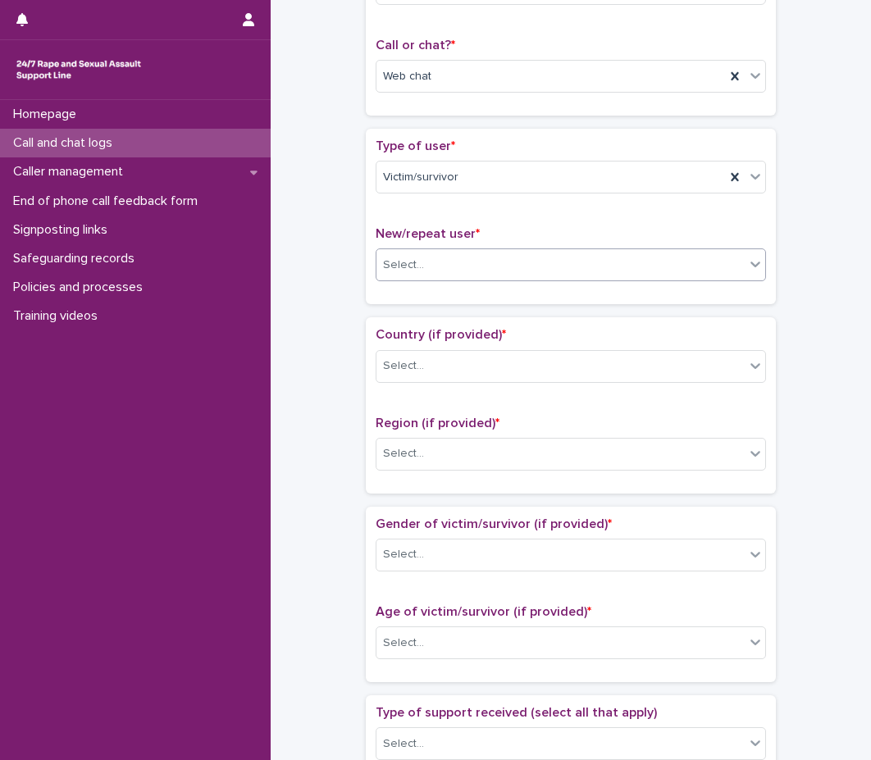
click at [402, 318] on div "Country (if provided) * Select... Region (if provided) * Select..." at bounding box center [571, 404] width 410 height 175
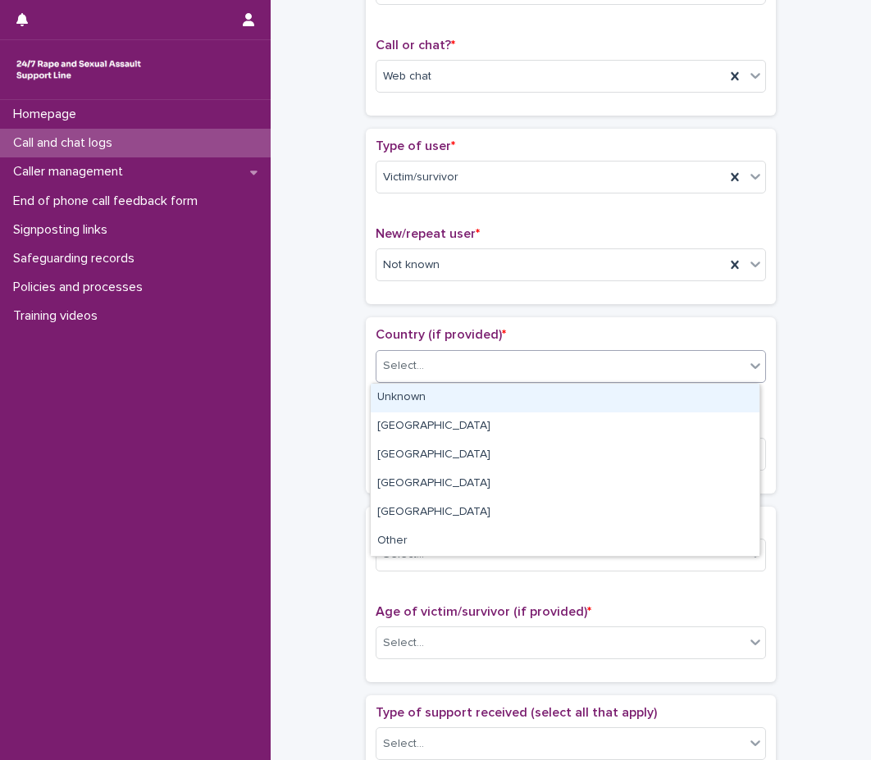
drag, startPoint x: 397, startPoint y: 360, endPoint x: 399, endPoint y: 389, distance: 28.8
click at [398, 362] on div "Select..." at bounding box center [403, 365] width 41 height 17
click at [414, 407] on div "Unknown" at bounding box center [565, 398] width 389 height 29
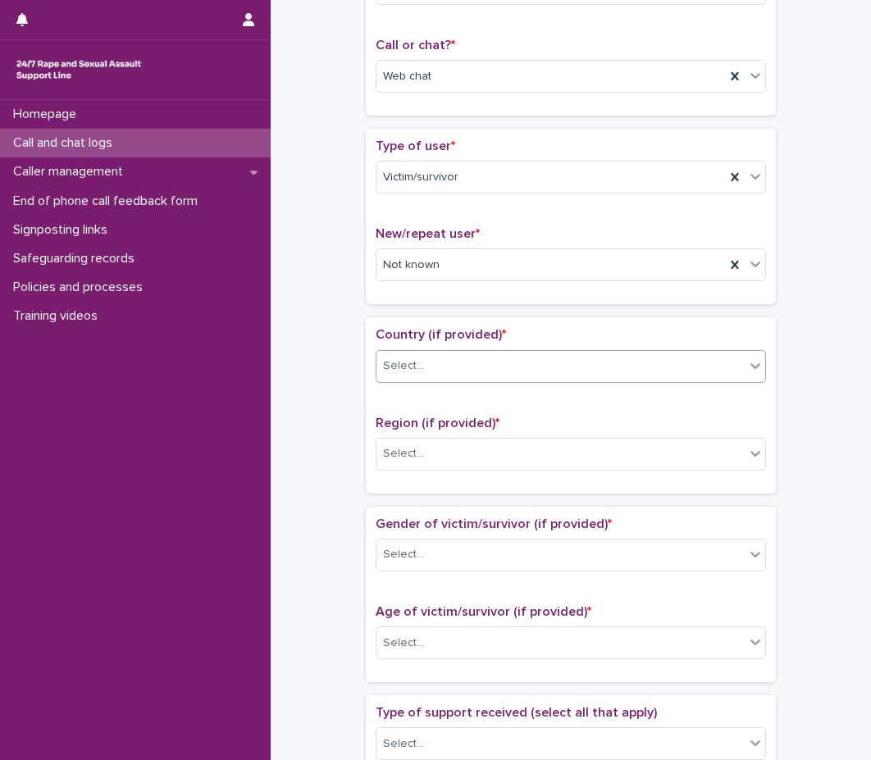
click at [402, 421] on span "Region (if provided) *" at bounding box center [437, 422] width 124 height 13
click at [406, 457] on div "Select..." at bounding box center [403, 453] width 41 height 17
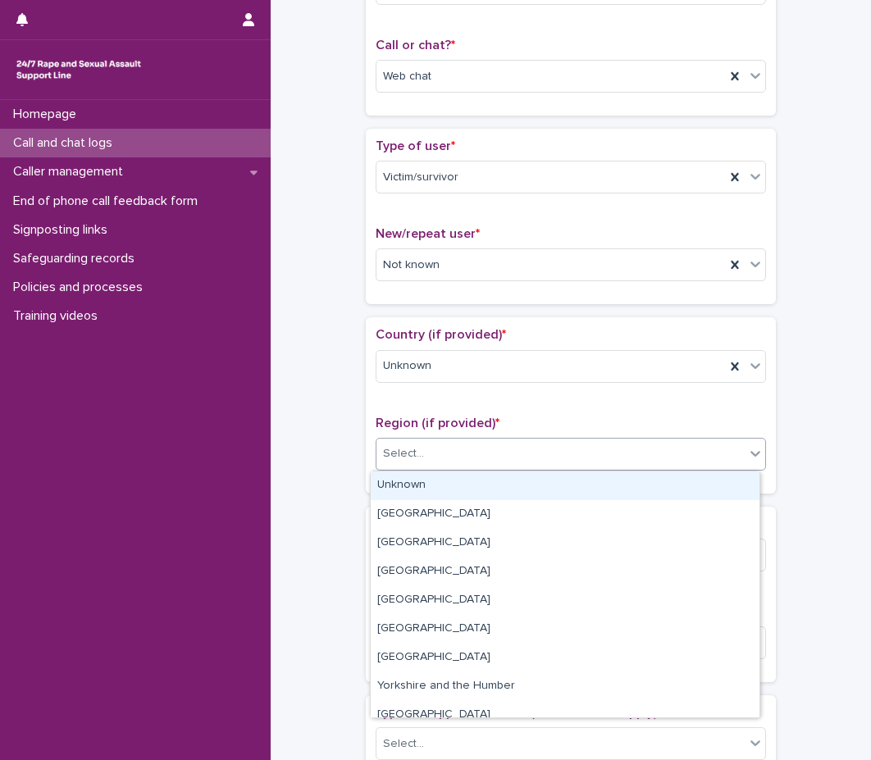
click at [407, 483] on div "Unknown" at bounding box center [565, 485] width 389 height 29
drag, startPoint x: 407, startPoint y: 483, endPoint x: 398, endPoint y: 489, distance: 10.7
click at [407, 483] on div "Region (if provided) * option Unknown focused, 1 of 11. 11 results available. U…" at bounding box center [570, 450] width 390 height 68
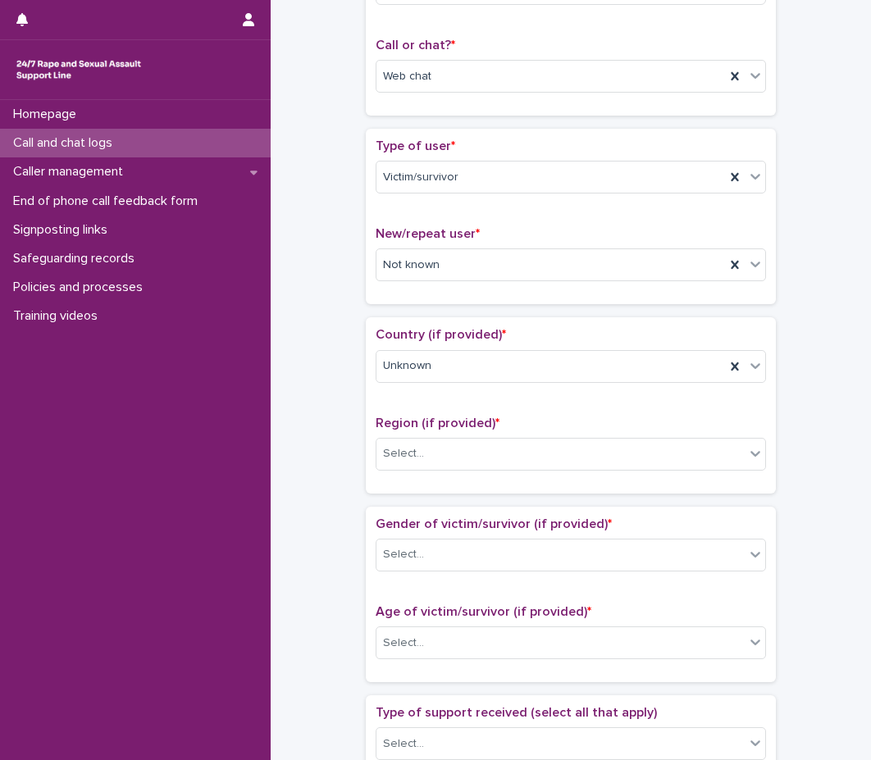
click at [398, 489] on div "Country (if provided) * Unknown Region (if provided) * Select..." at bounding box center [571, 404] width 410 height 175
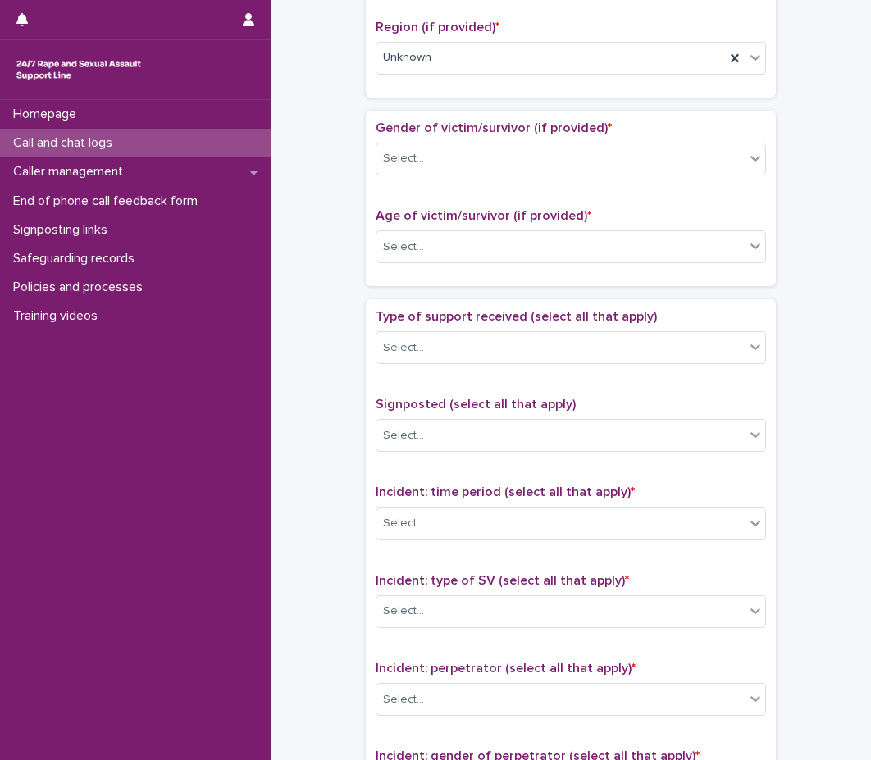
scroll to position [656, 0]
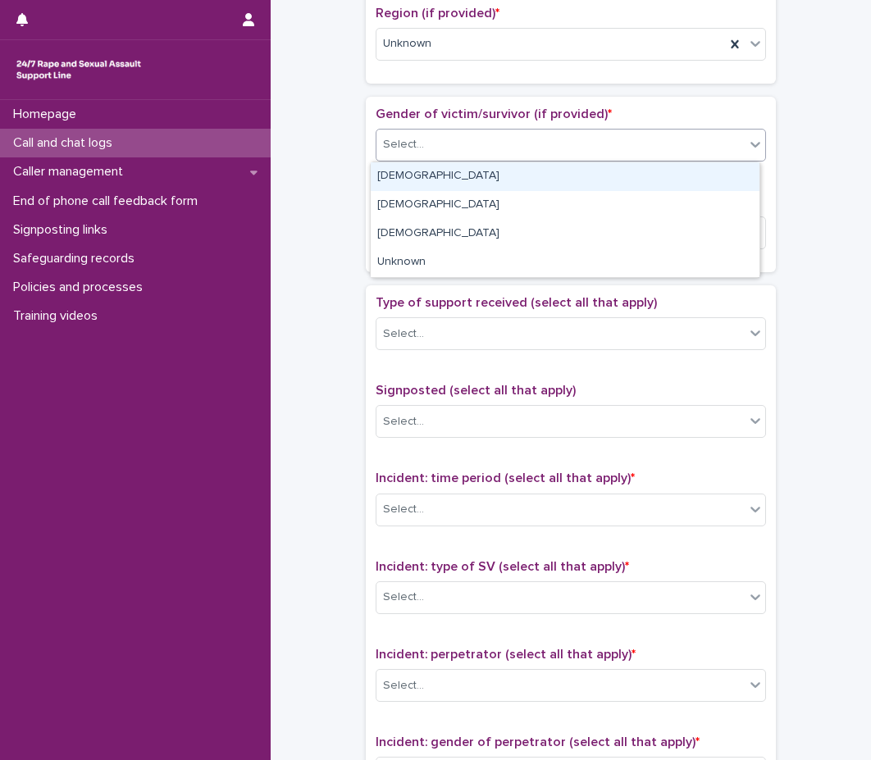
click at [448, 137] on div "Select..." at bounding box center [560, 144] width 368 height 27
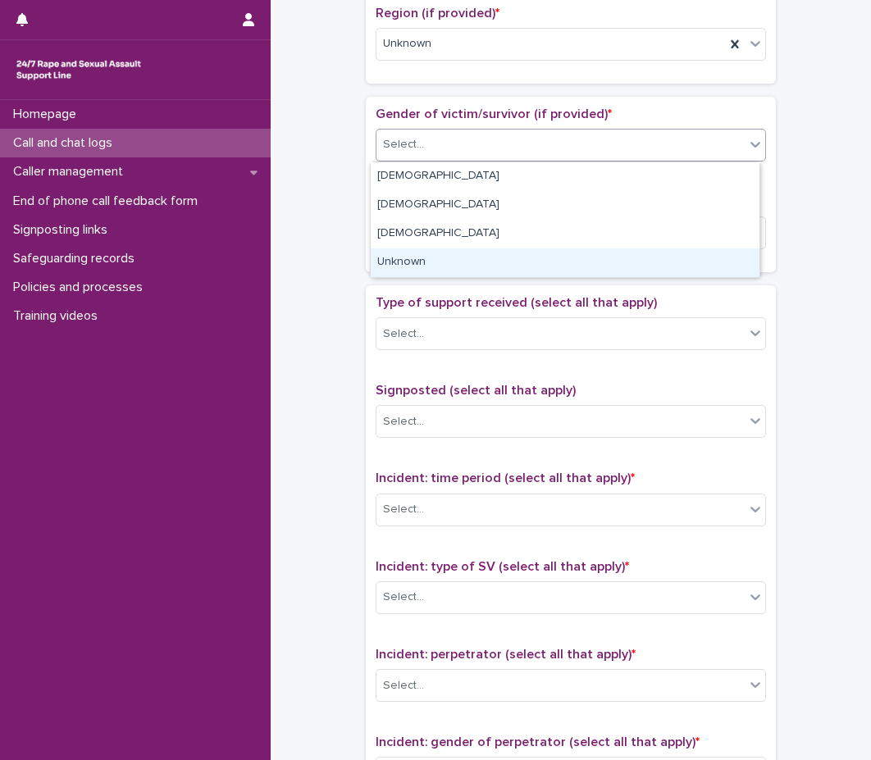
click at [414, 259] on div "Unknown" at bounding box center [565, 262] width 389 height 29
click at [414, 259] on div "Age of victim/survivor (if provided) * Select..." at bounding box center [570, 228] width 390 height 68
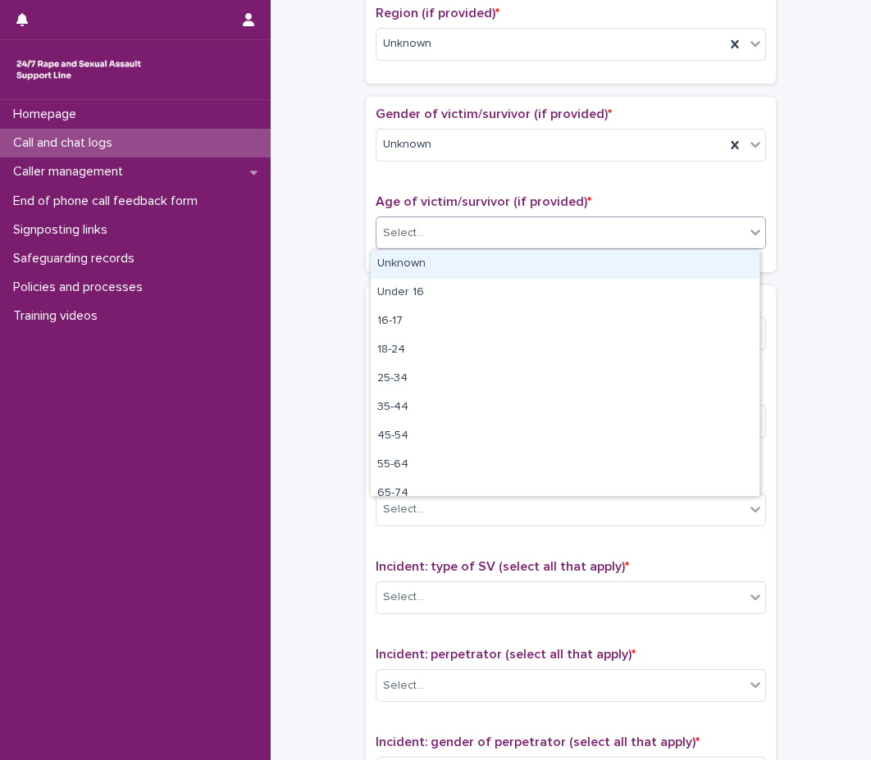
click at [426, 222] on div "Select..." at bounding box center [560, 233] width 368 height 27
click at [429, 264] on div "Unknown" at bounding box center [565, 264] width 389 height 29
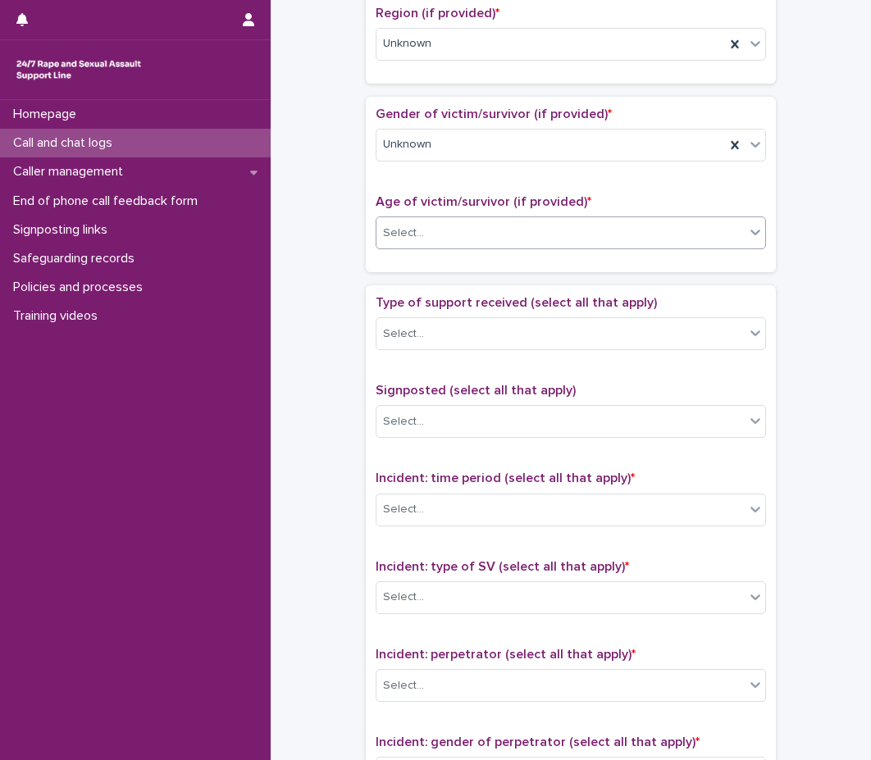
click at [420, 280] on div "Loading... Saving… Gender of victim/survivor (if provided) * Unknown Age of vic…" at bounding box center [571, 191] width 410 height 189
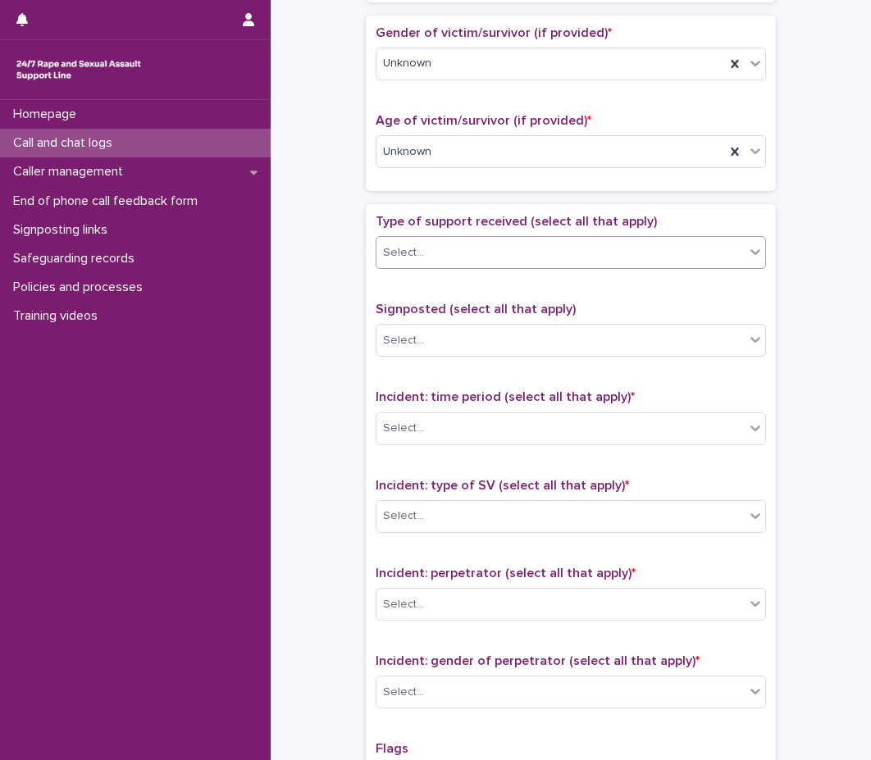
scroll to position [738, 0]
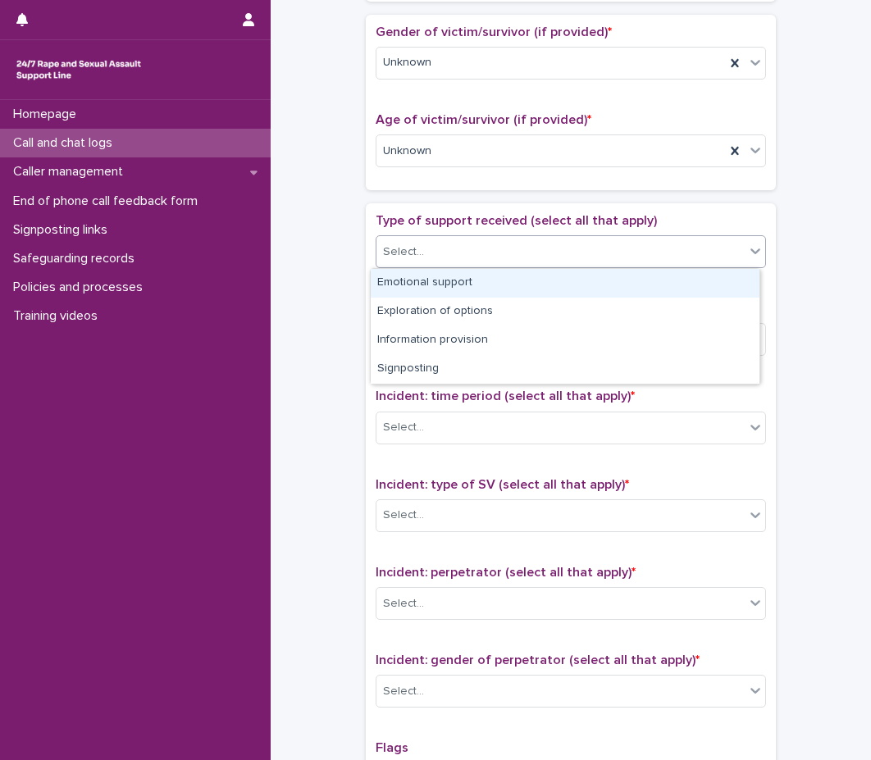
click at [451, 245] on div "Select..." at bounding box center [560, 252] width 368 height 27
click at [445, 284] on div "Emotional support" at bounding box center [565, 283] width 389 height 29
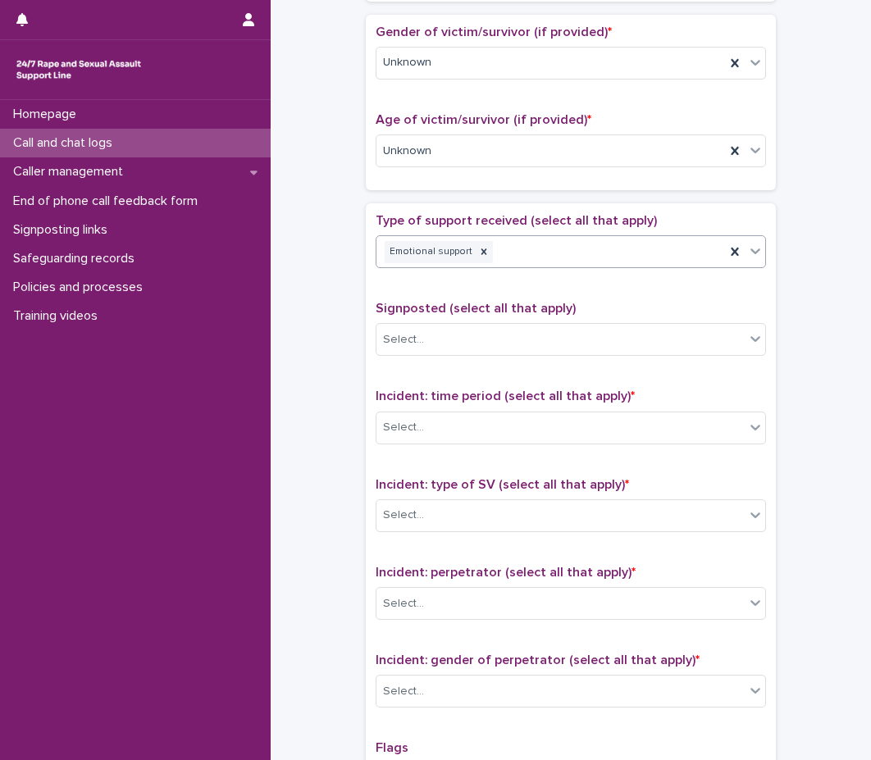
click at [548, 251] on div "Emotional support" at bounding box center [550, 252] width 348 height 29
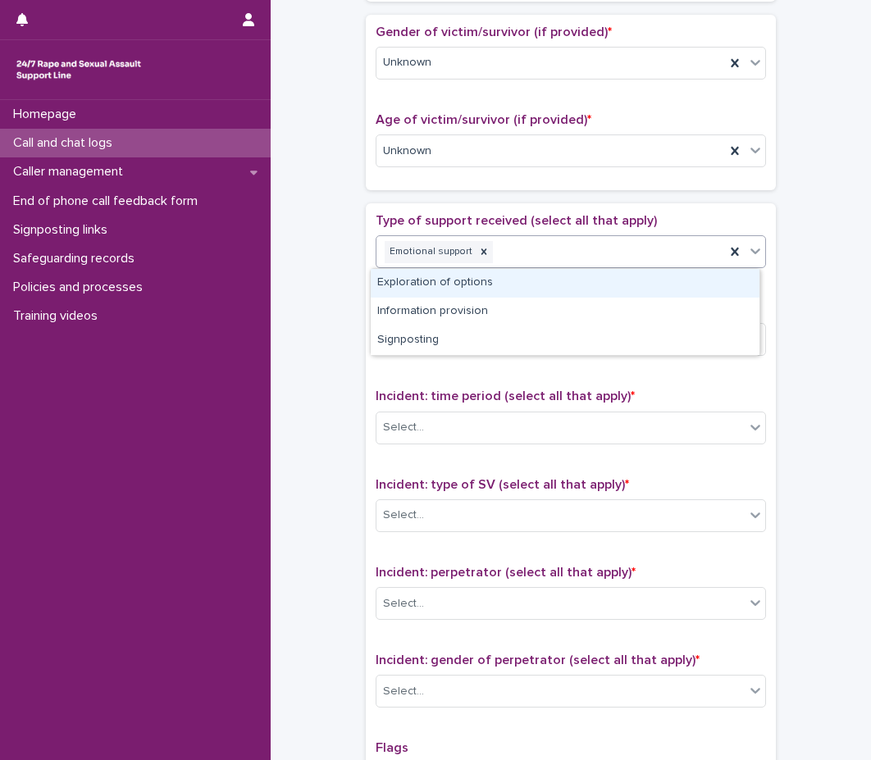
click at [573, 277] on div "Exploration of options" at bounding box center [565, 283] width 389 height 29
click at [625, 247] on div "Emotional support Exploration of options" at bounding box center [550, 252] width 348 height 29
click at [626, 284] on div "Information provision" at bounding box center [565, 283] width 389 height 29
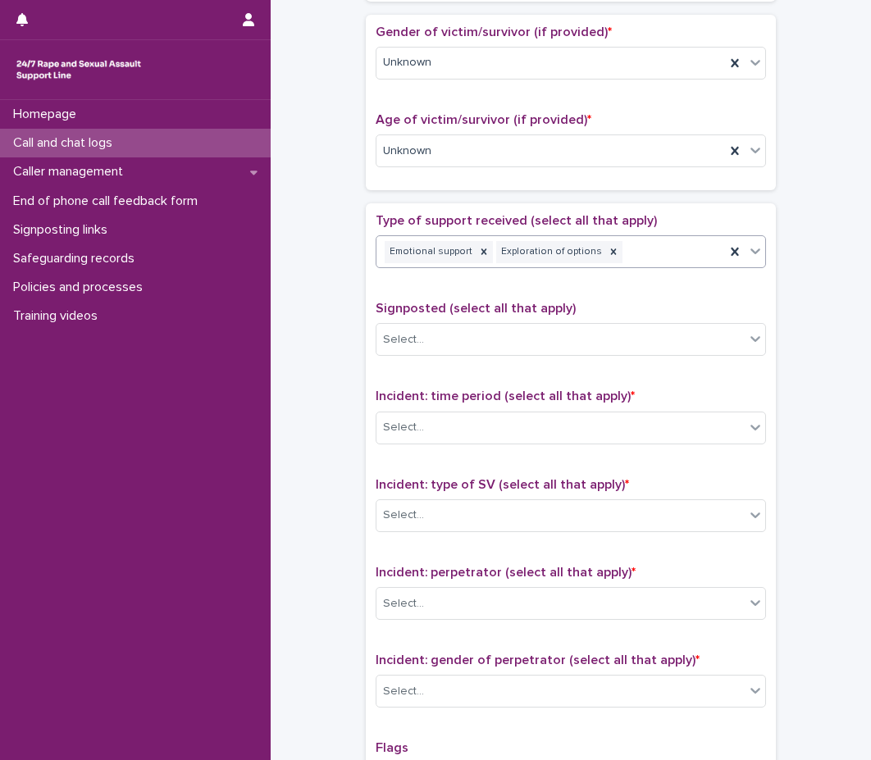
click at [607, 310] on div "Type of support received (select all that apply) option Information provision, …" at bounding box center [570, 556] width 390 height 686
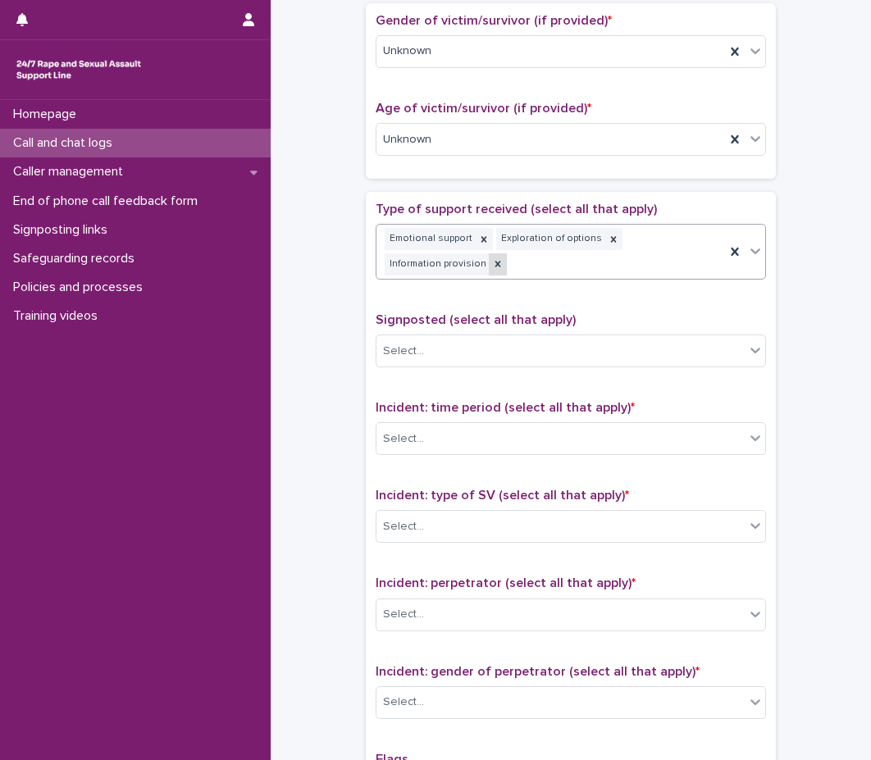
click at [492, 268] on icon at bounding box center [497, 263] width 11 height 11
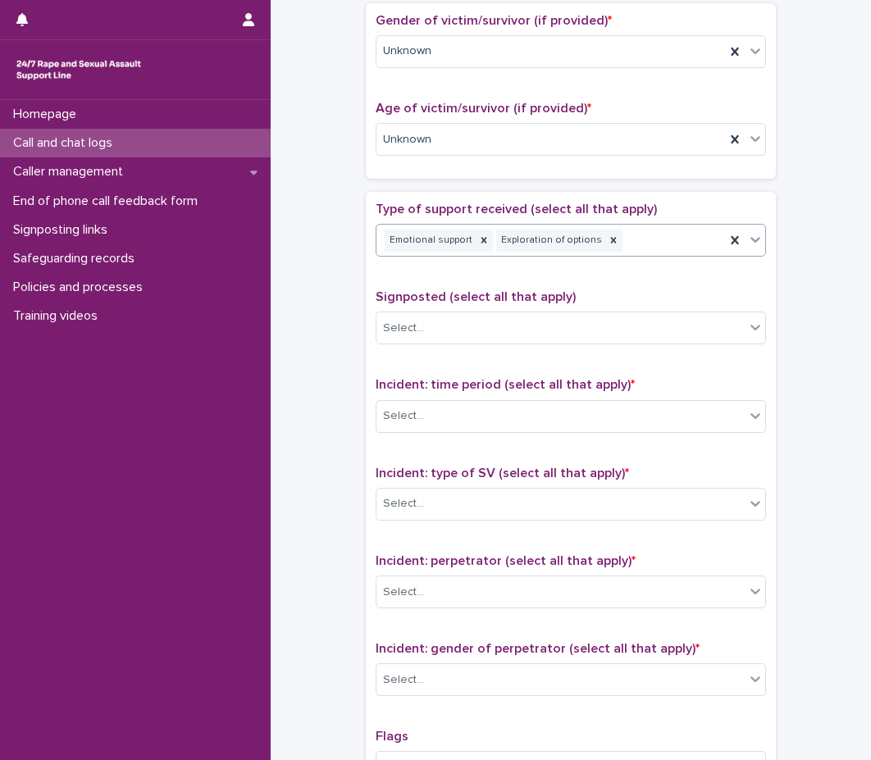
scroll to position [738, 0]
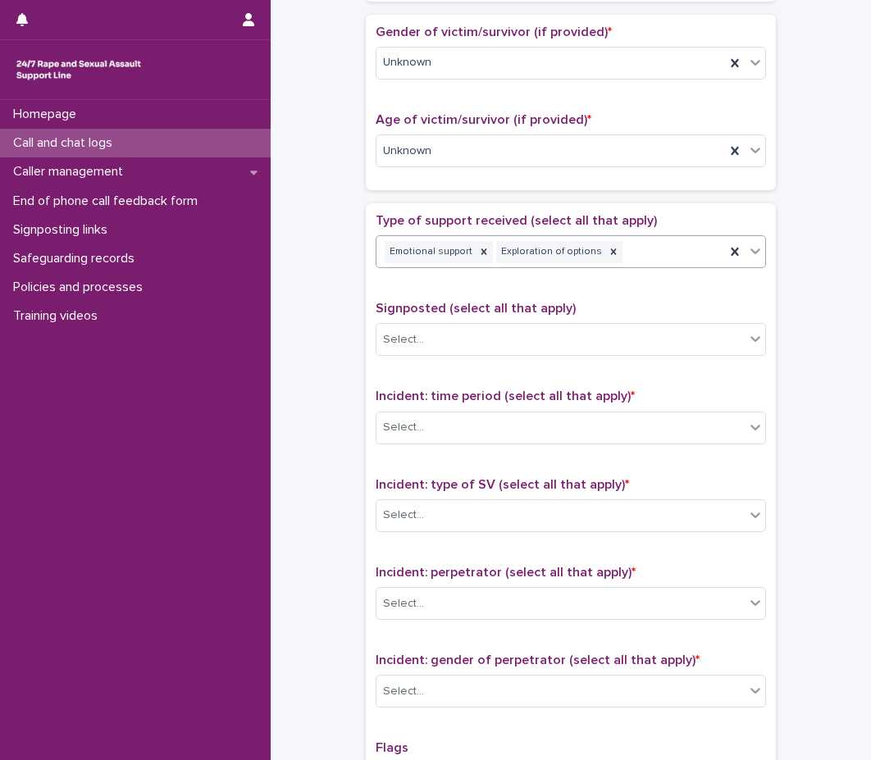
click at [639, 267] on div "Emotional support Exploration of options" at bounding box center [570, 251] width 390 height 33
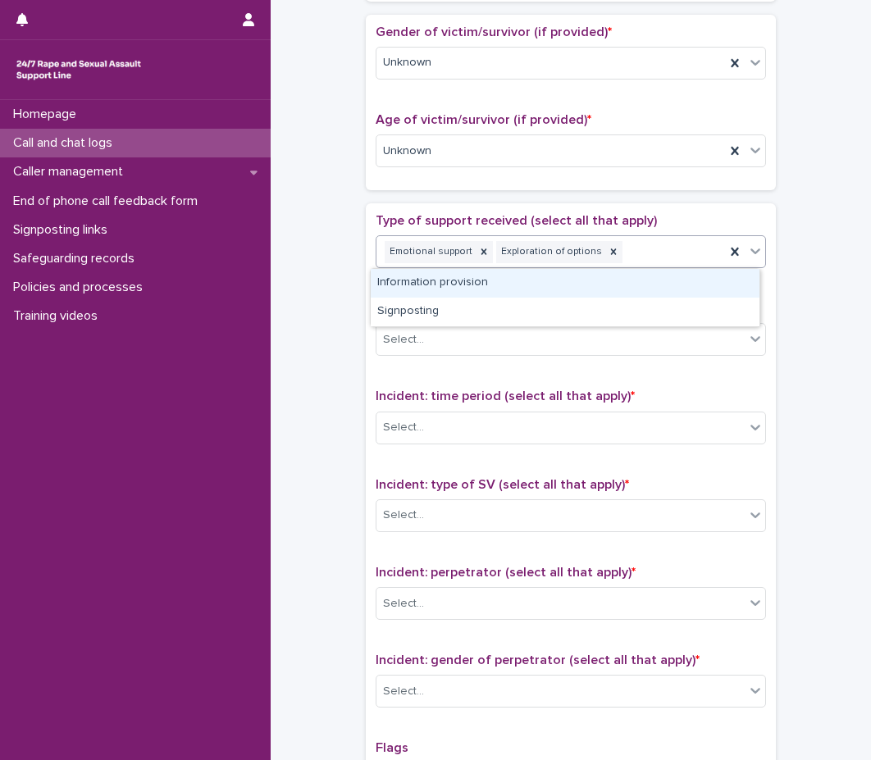
drag, startPoint x: 628, startPoint y: 284, endPoint x: 620, endPoint y: 290, distance: 10.5
click at [628, 284] on div "Information provision" at bounding box center [565, 283] width 389 height 29
click at [628, 284] on div "Type of support received (select all that apply) option Information provision, …" at bounding box center [570, 556] width 390 height 686
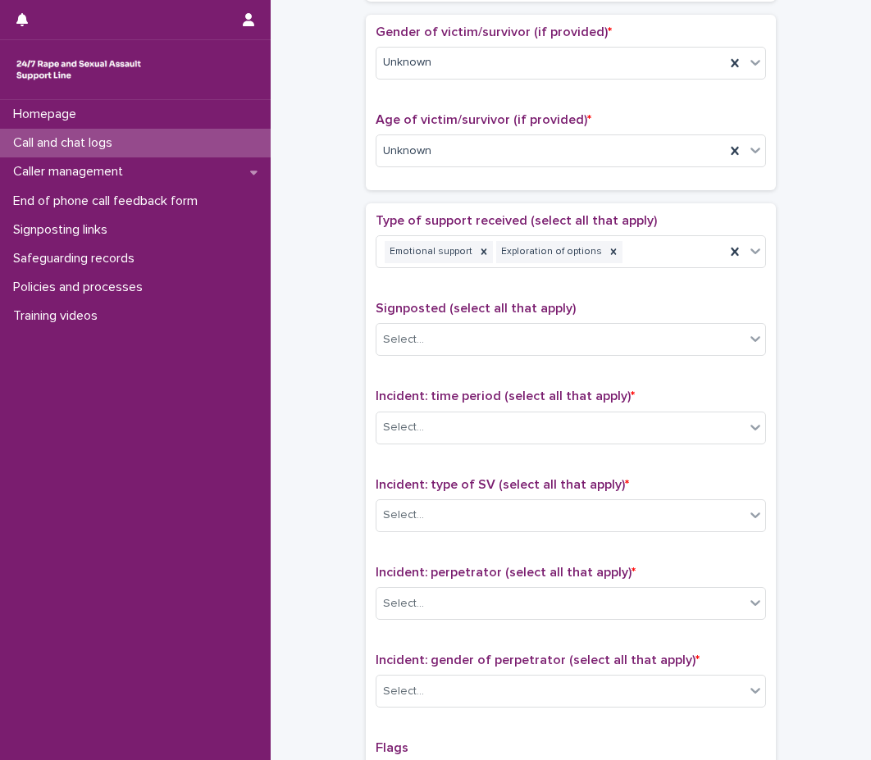
click at [616, 281] on div "Type of support received (select all that apply) Emotional support Exploration …" at bounding box center [570, 247] width 390 height 68
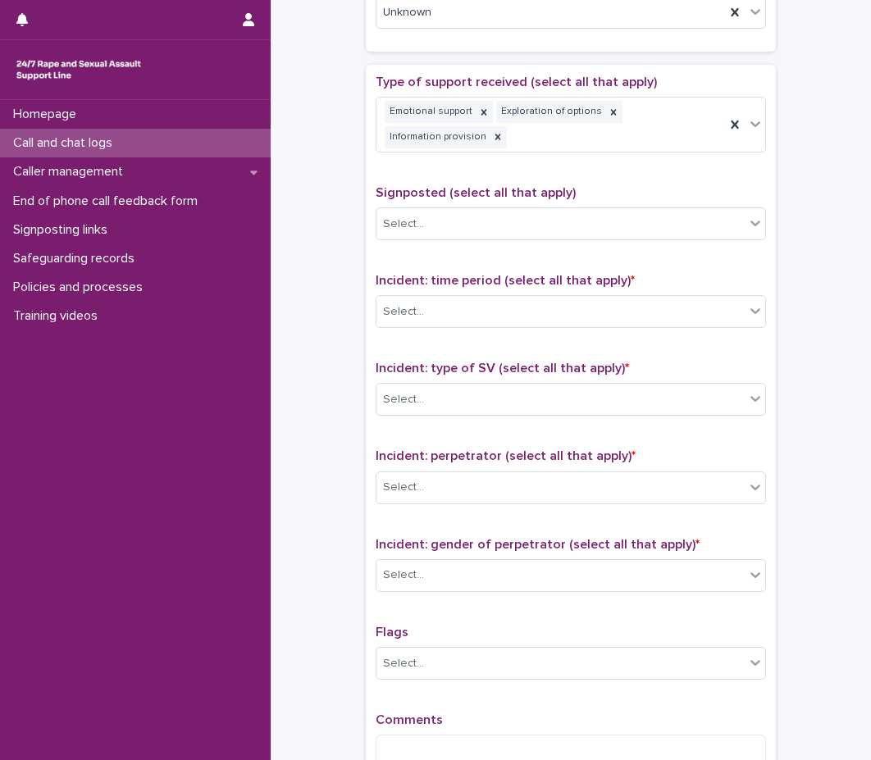
scroll to position [913, 0]
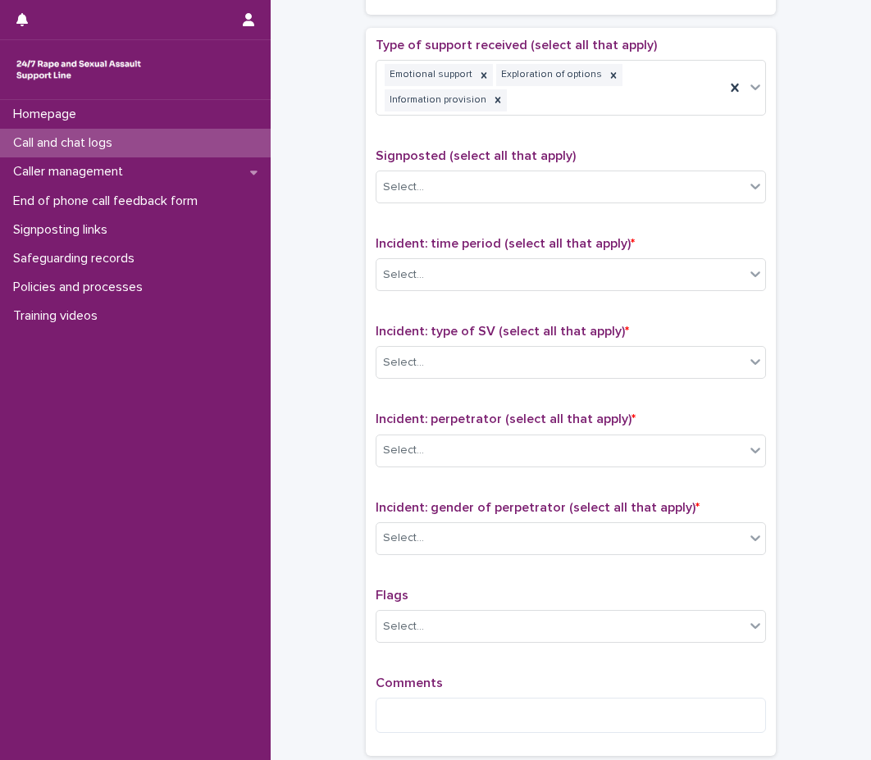
click at [524, 204] on div "Signposted (select all that apply) Select..." at bounding box center [570, 182] width 390 height 68
click at [604, 68] on div at bounding box center [613, 75] width 18 height 22
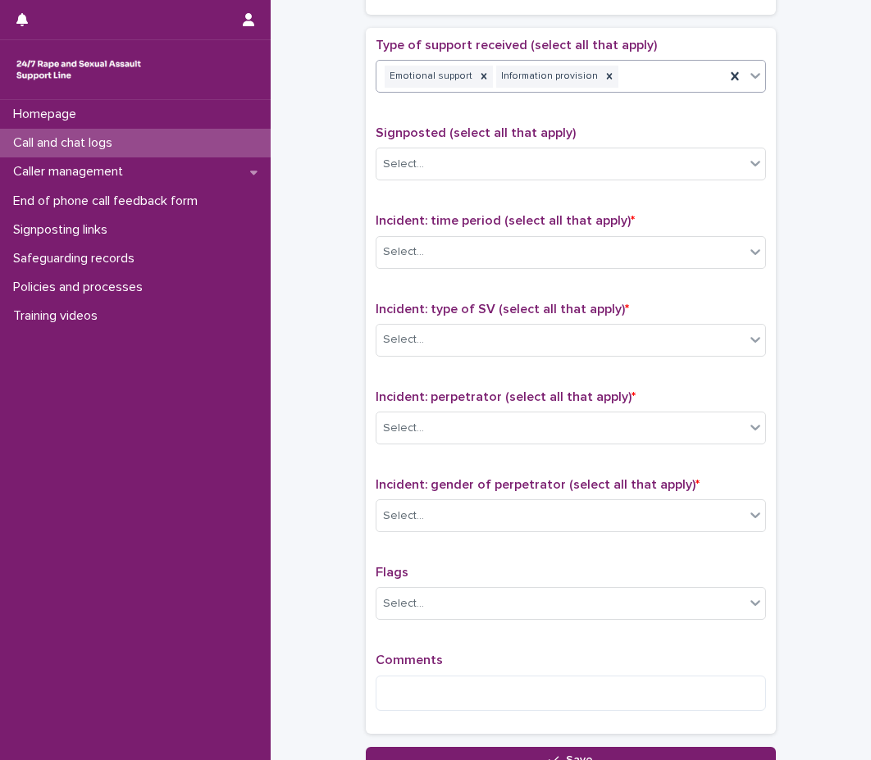
click at [557, 181] on div "Signposted (select all that apply) Select..." at bounding box center [570, 159] width 390 height 68
click at [570, 154] on div "Select..." at bounding box center [560, 164] width 368 height 27
click at [578, 113] on div "Type of support received (select all that apply) Emotional support Information …" at bounding box center [570, 381] width 390 height 686
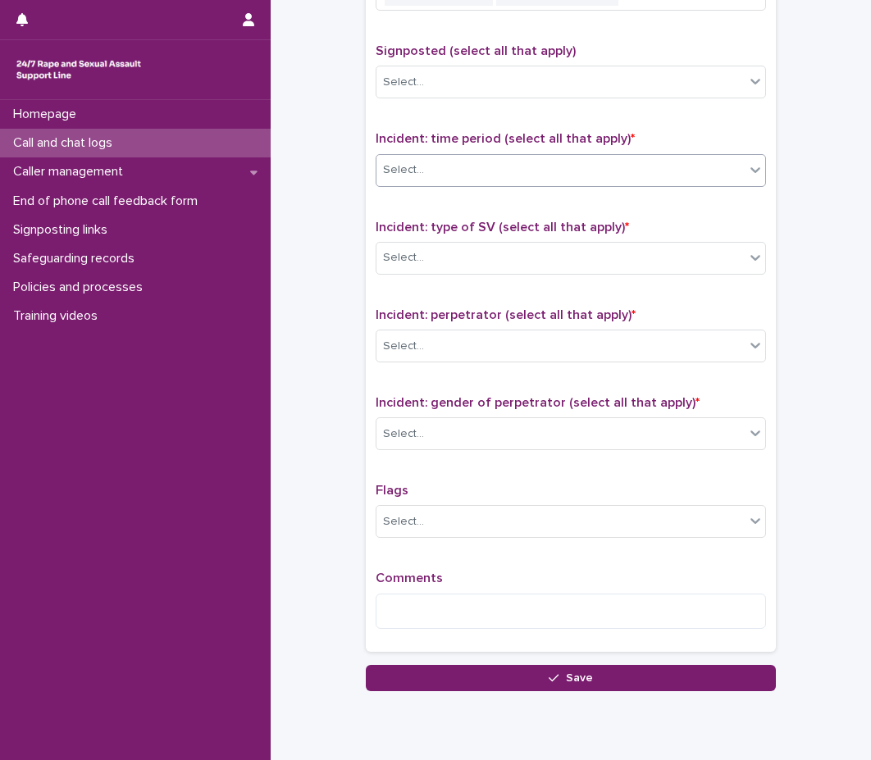
click at [548, 186] on body "**********" at bounding box center [435, 380] width 871 height 760
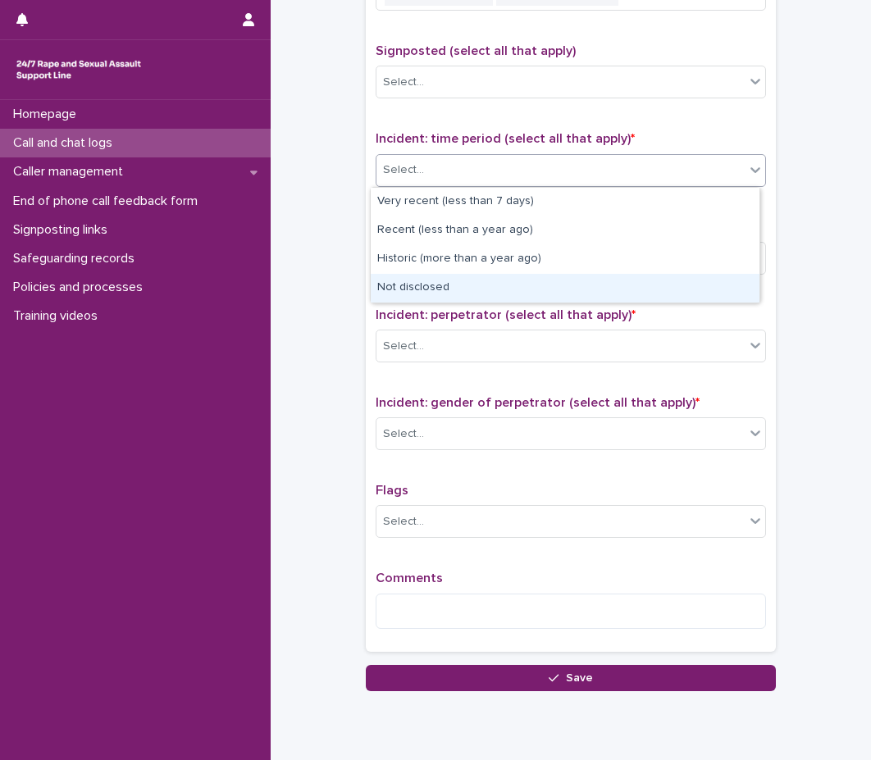
click at [509, 287] on div "Not disclosed" at bounding box center [565, 288] width 389 height 29
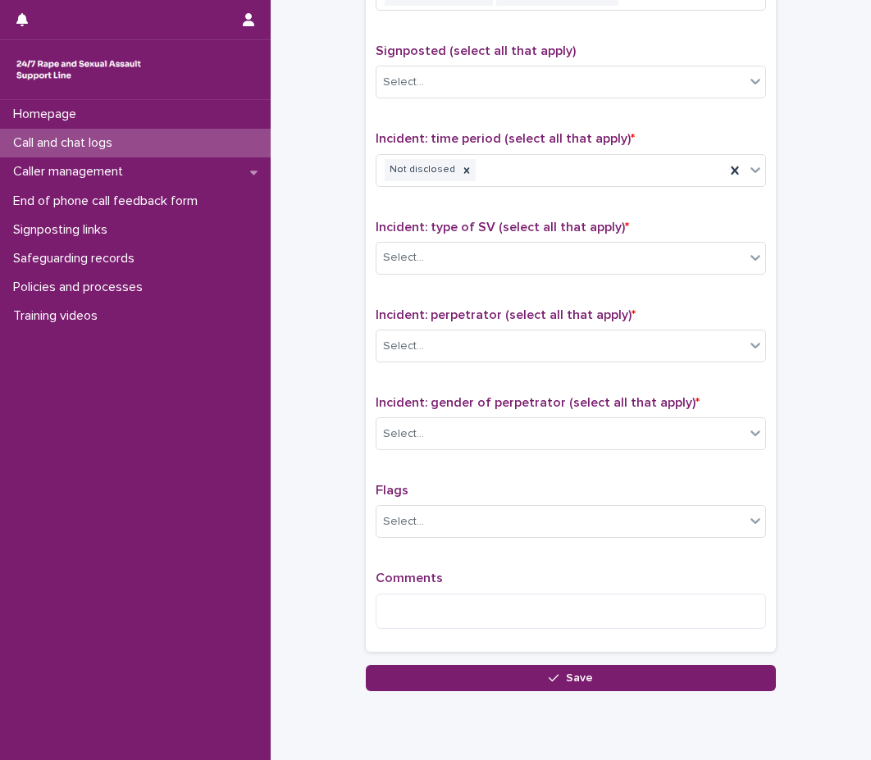
click at [531, 199] on div "Incident: time period (select all that apply) * Not disclosed" at bounding box center [570, 165] width 390 height 68
click at [520, 248] on div "Select..." at bounding box center [560, 257] width 368 height 27
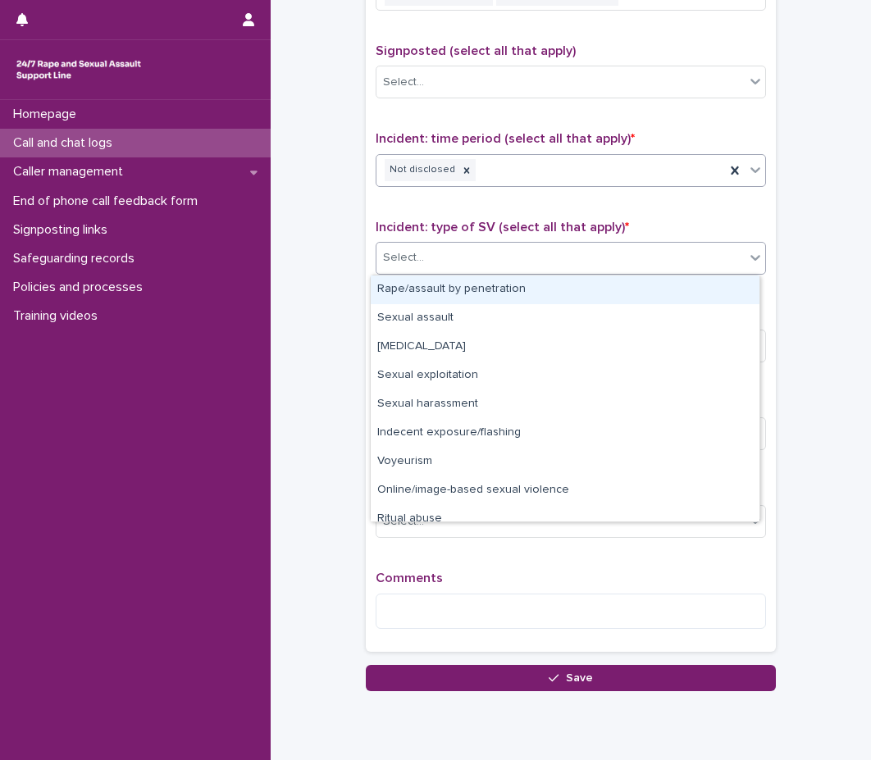
click at [543, 161] on div "Not disclosed" at bounding box center [550, 170] width 348 height 29
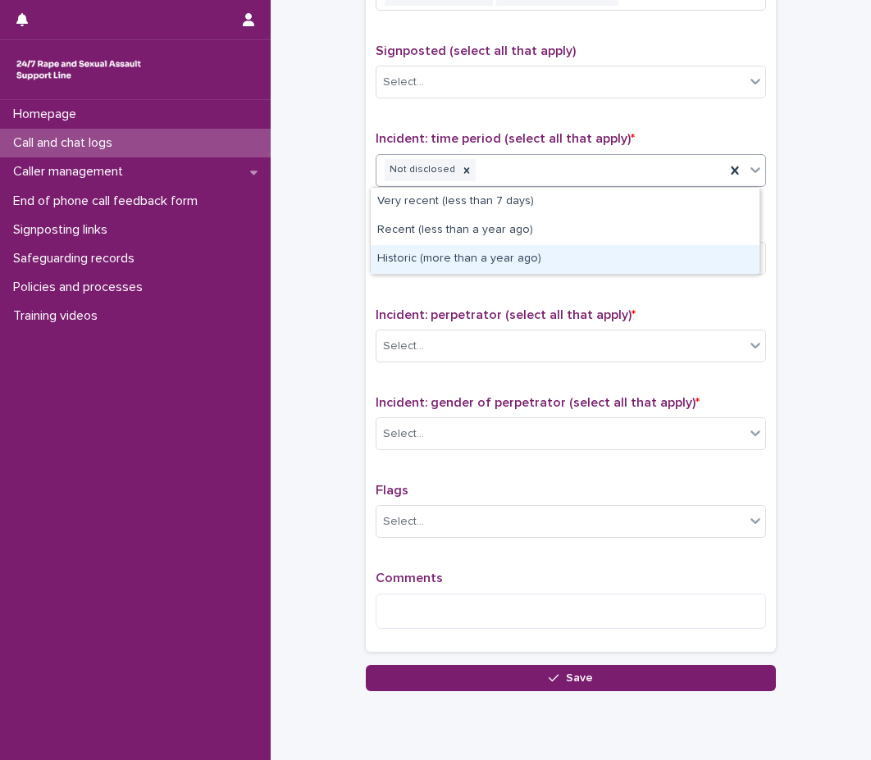
click at [515, 255] on div "Historic (more than a year ago)" at bounding box center [565, 259] width 389 height 29
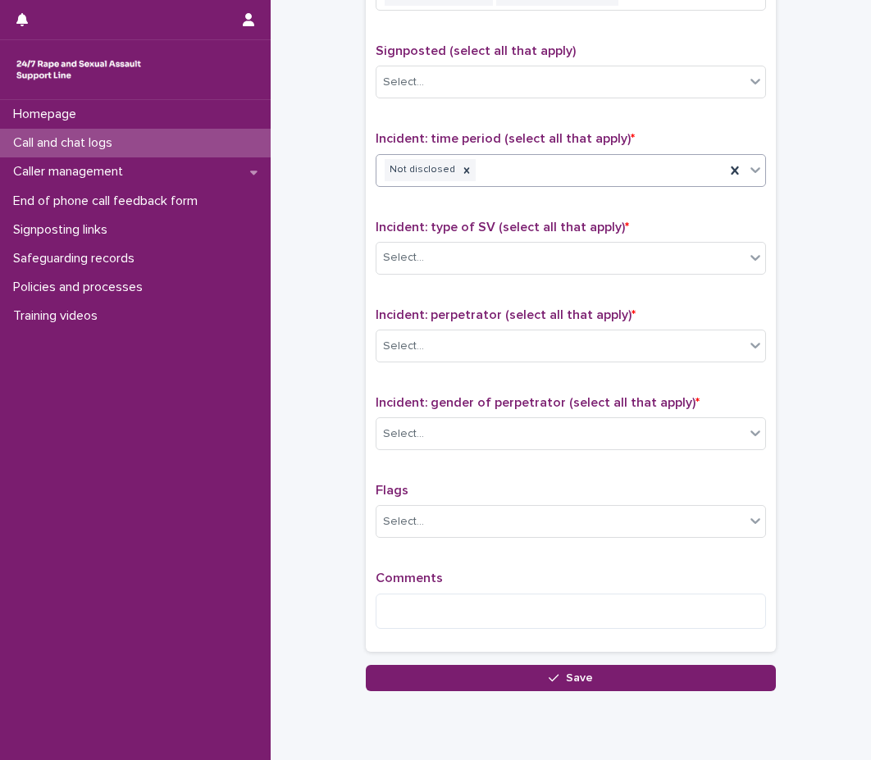
click at [532, 210] on div "Type of support received (select all that apply) Emotional support Information …" at bounding box center [570, 299] width 390 height 686
click at [576, 268] on div "Select..." at bounding box center [560, 257] width 368 height 27
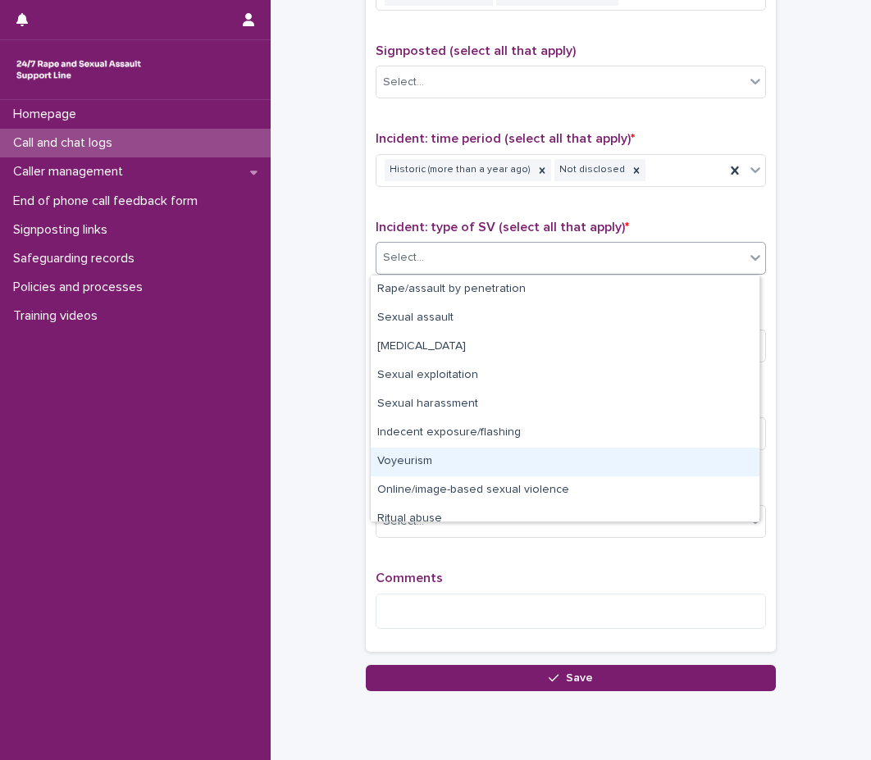
scroll to position [41, 0]
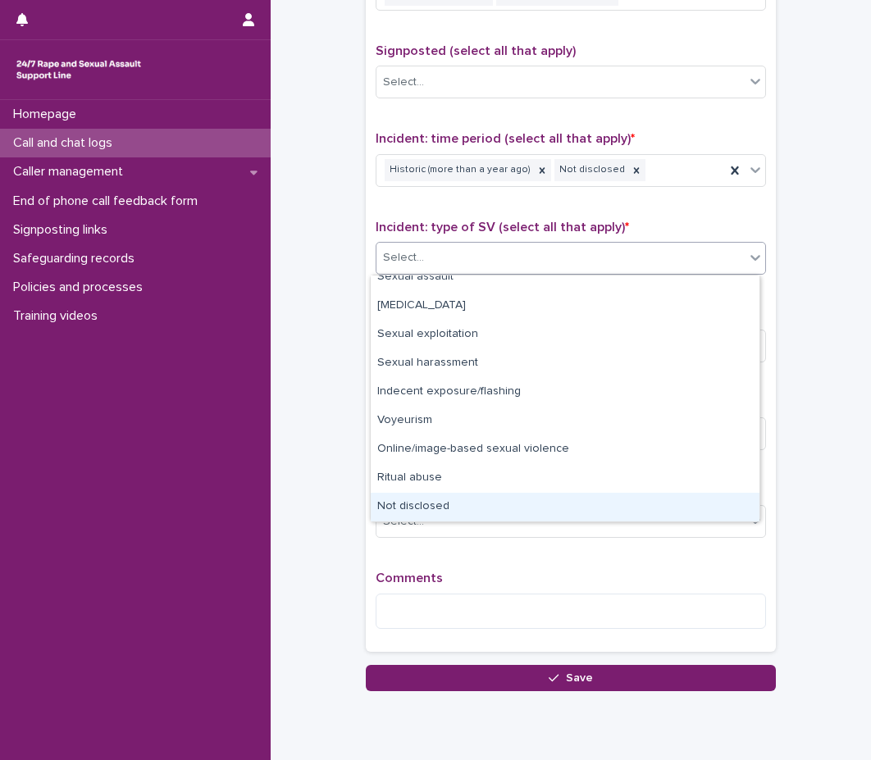
click at [455, 508] on div "Not disclosed" at bounding box center [565, 507] width 389 height 29
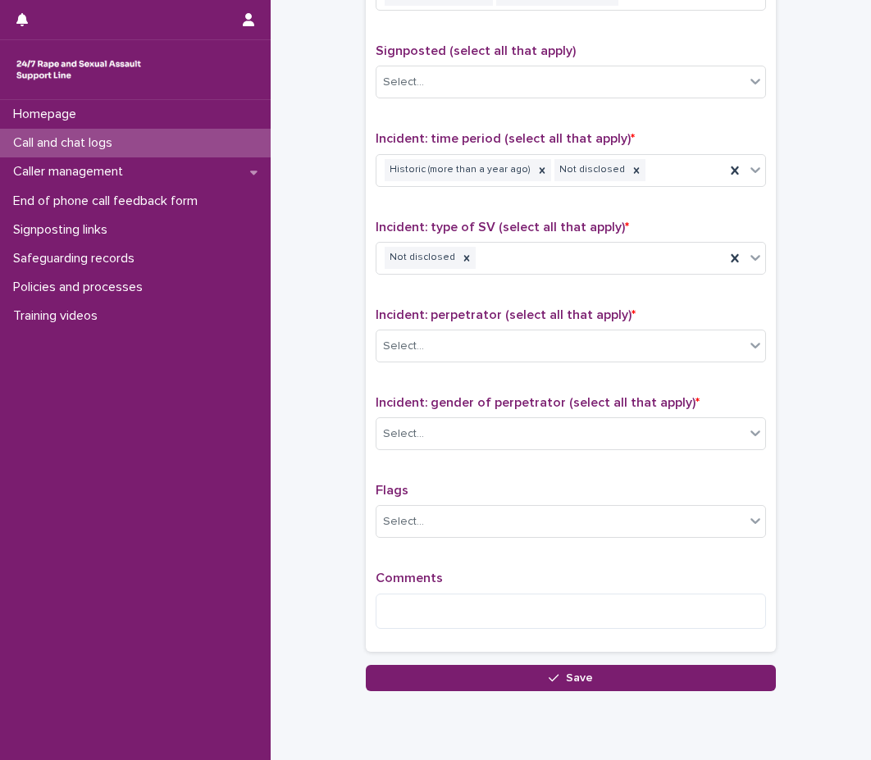
click at [524, 302] on div "Type of support received (select all that apply) Emotional support Information …" at bounding box center [570, 299] width 390 height 686
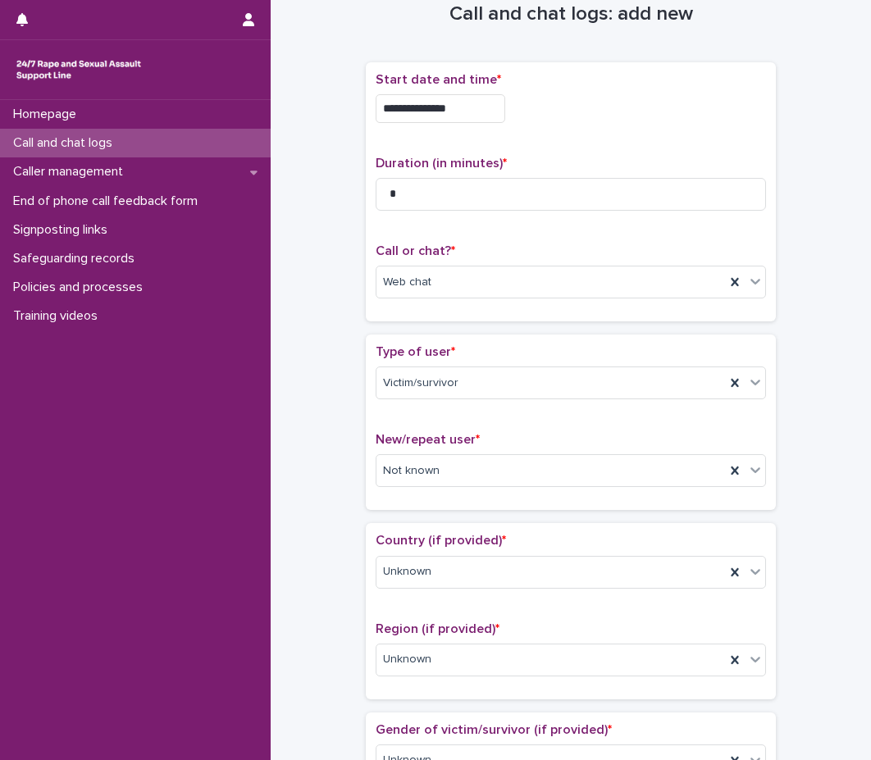
scroll to position [11, 0]
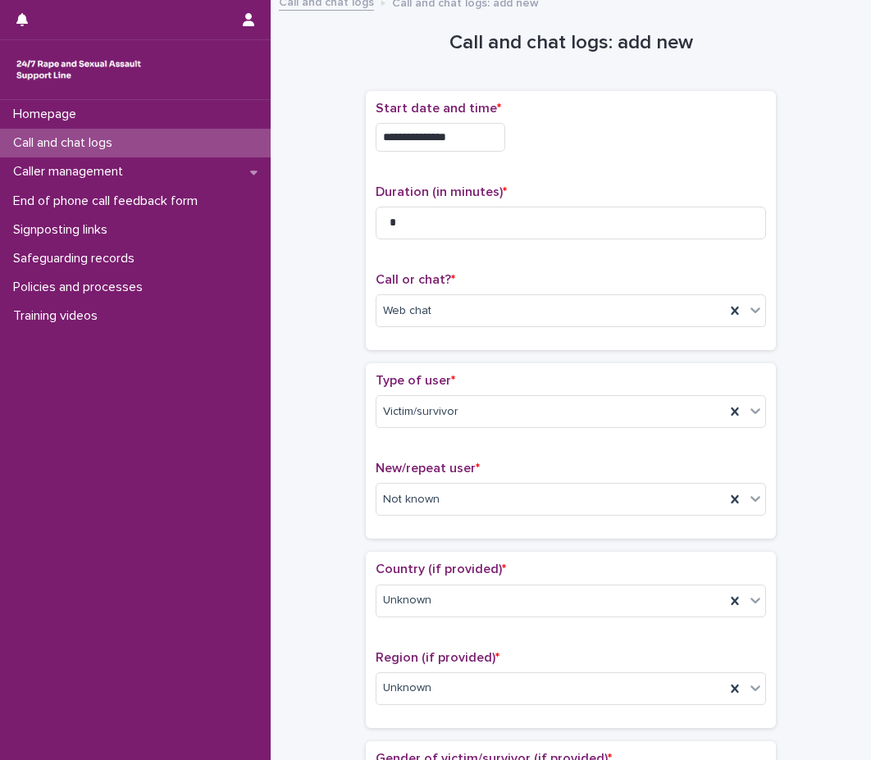
click at [546, 271] on div "**********" at bounding box center [570, 220] width 390 height 239
click at [566, 367] on div "Type of user * Victim/survivor New/repeat user * Not known" at bounding box center [571, 450] width 410 height 175
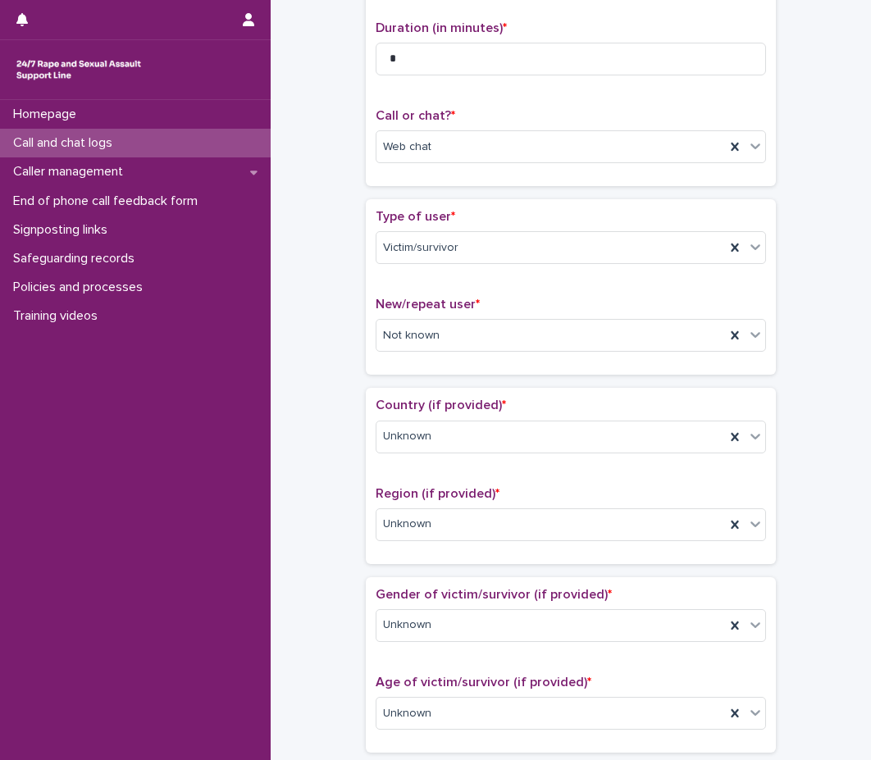
scroll to position [257, 0]
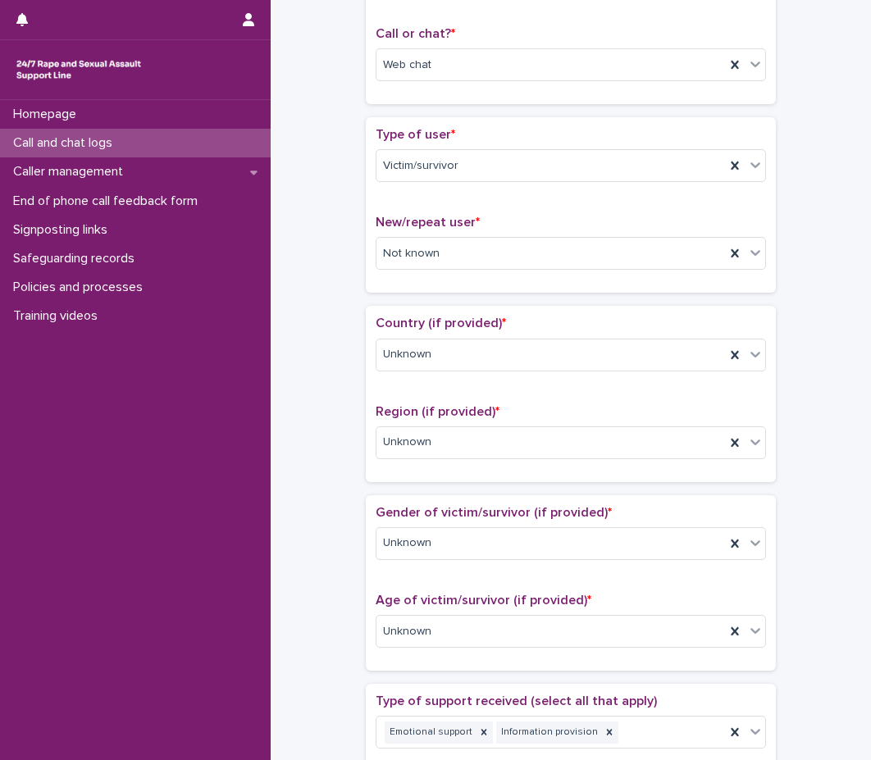
drag, startPoint x: 500, startPoint y: 187, endPoint x: 494, endPoint y: 227, distance: 40.6
click at [500, 188] on div "Type of user * Victim/survivor" at bounding box center [570, 161] width 390 height 68
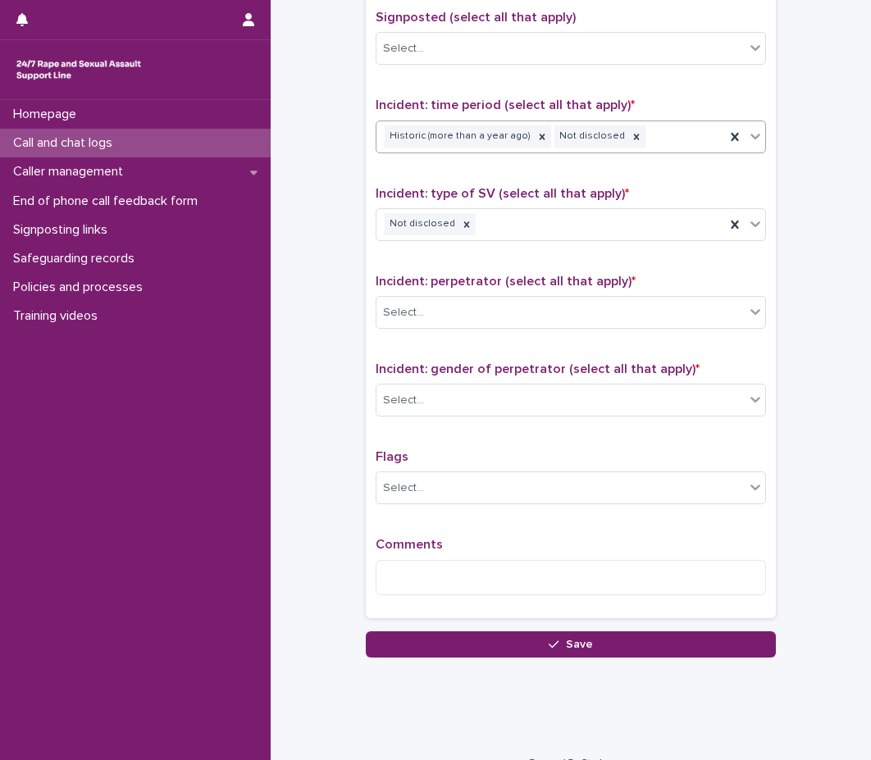
scroll to position [1054, 0]
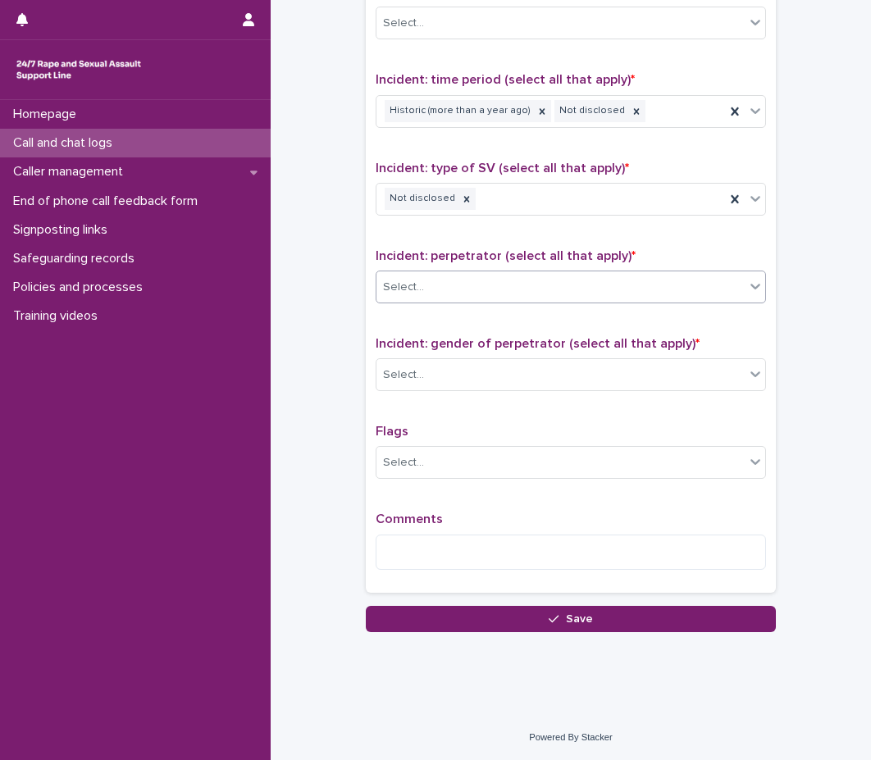
click at [512, 294] on div "Select..." at bounding box center [560, 287] width 368 height 27
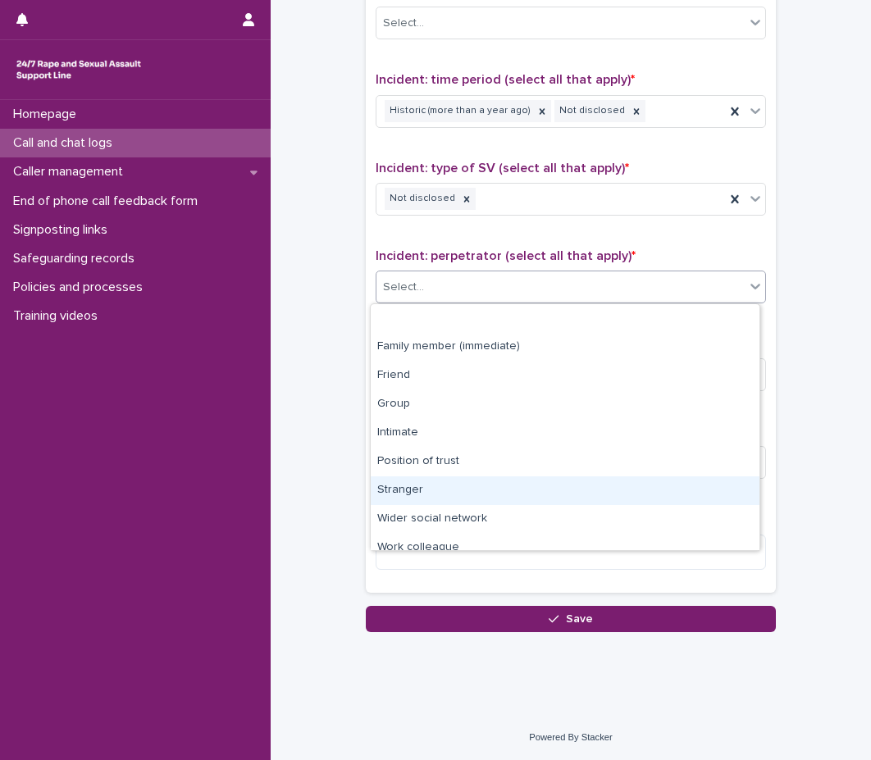
scroll to position [70, 0]
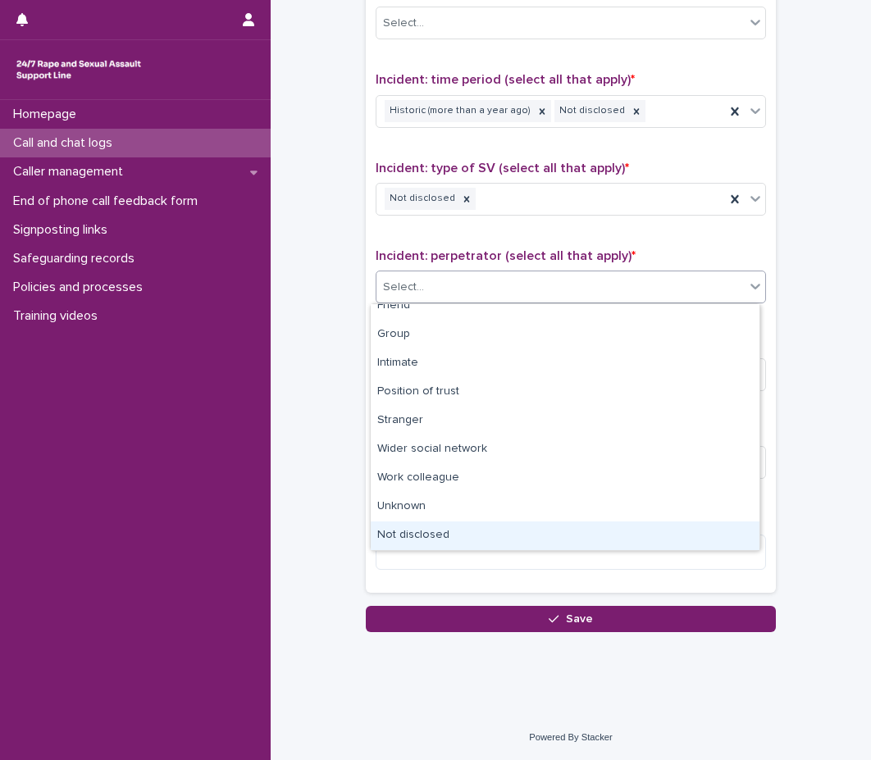
click at [484, 538] on div "Not disclosed" at bounding box center [565, 535] width 389 height 29
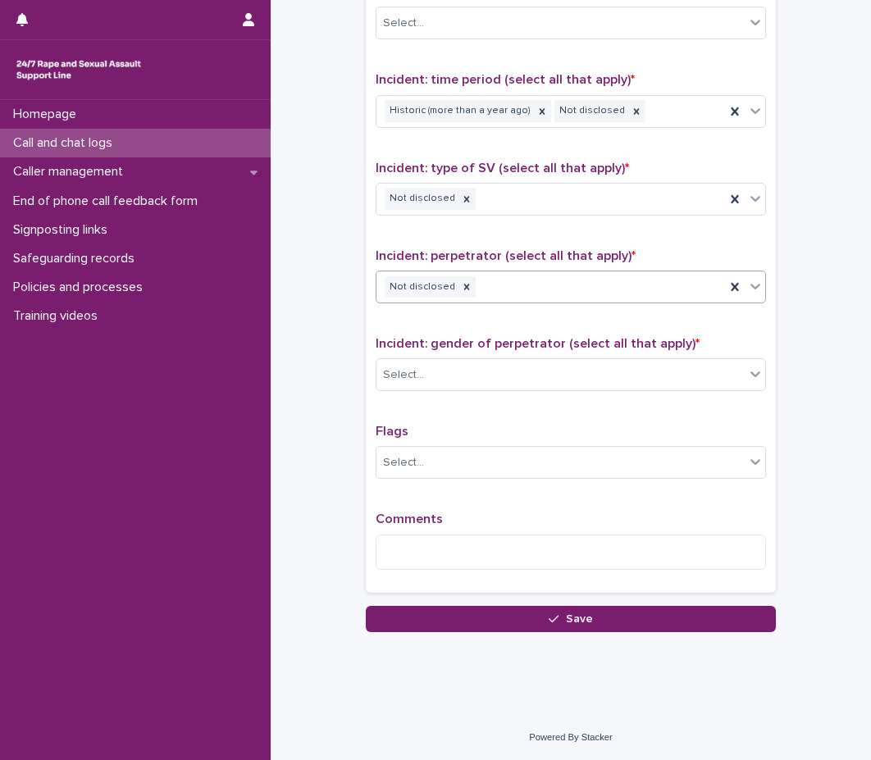
click at [501, 348] on span "Incident: gender of perpetrator (select all that apply) *" at bounding box center [537, 343] width 324 height 13
click at [501, 384] on div "Select..." at bounding box center [560, 375] width 368 height 27
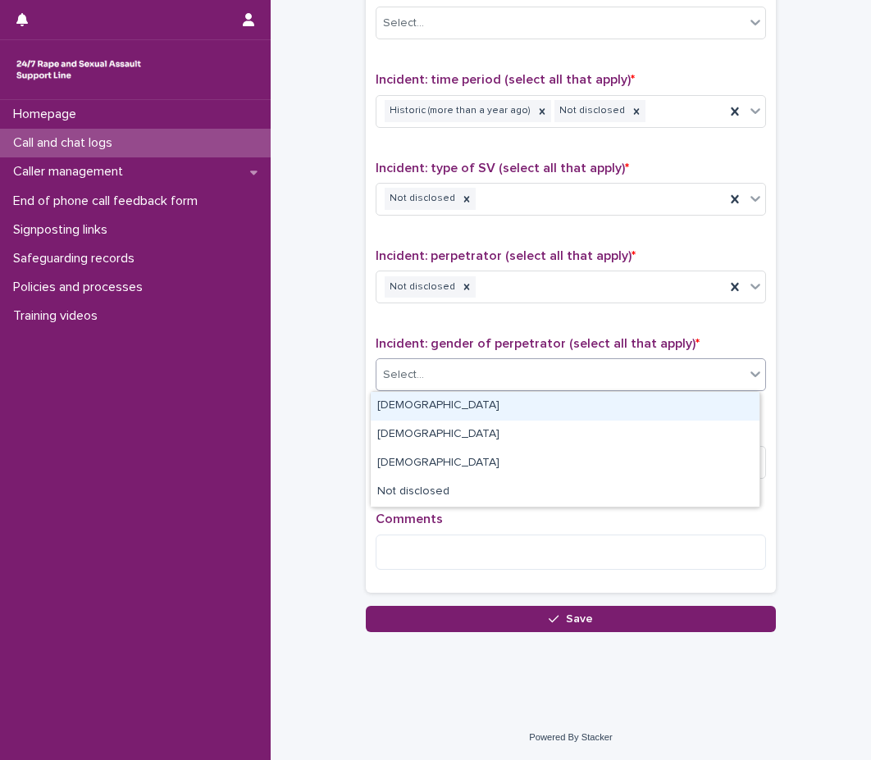
click at [494, 408] on div "[DEMOGRAPHIC_DATA]" at bounding box center [565, 406] width 389 height 29
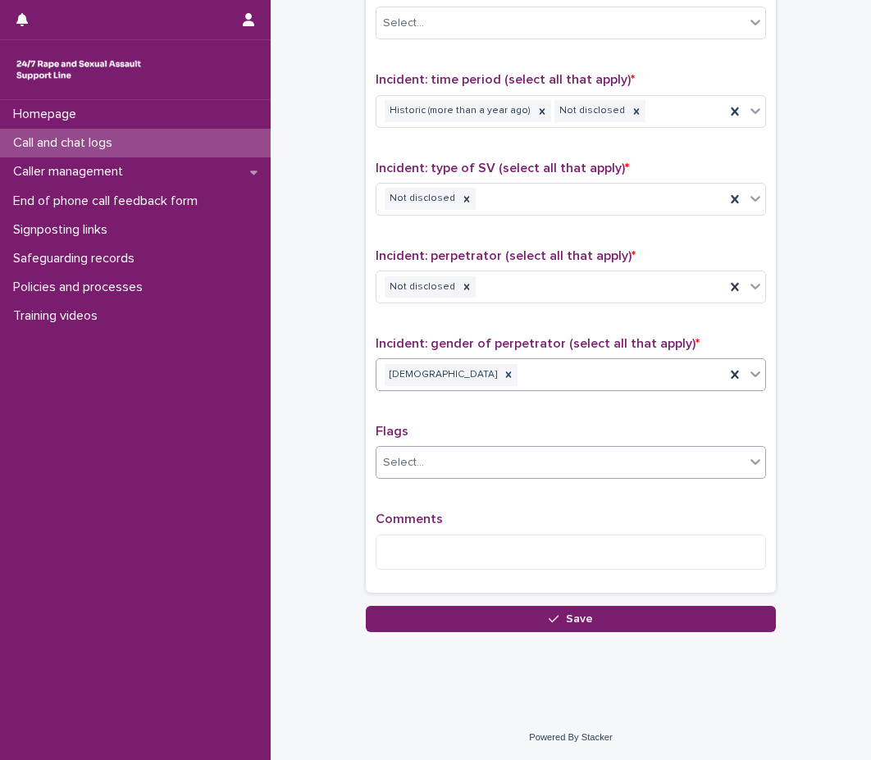
click at [480, 466] on div "Select..." at bounding box center [560, 462] width 368 height 27
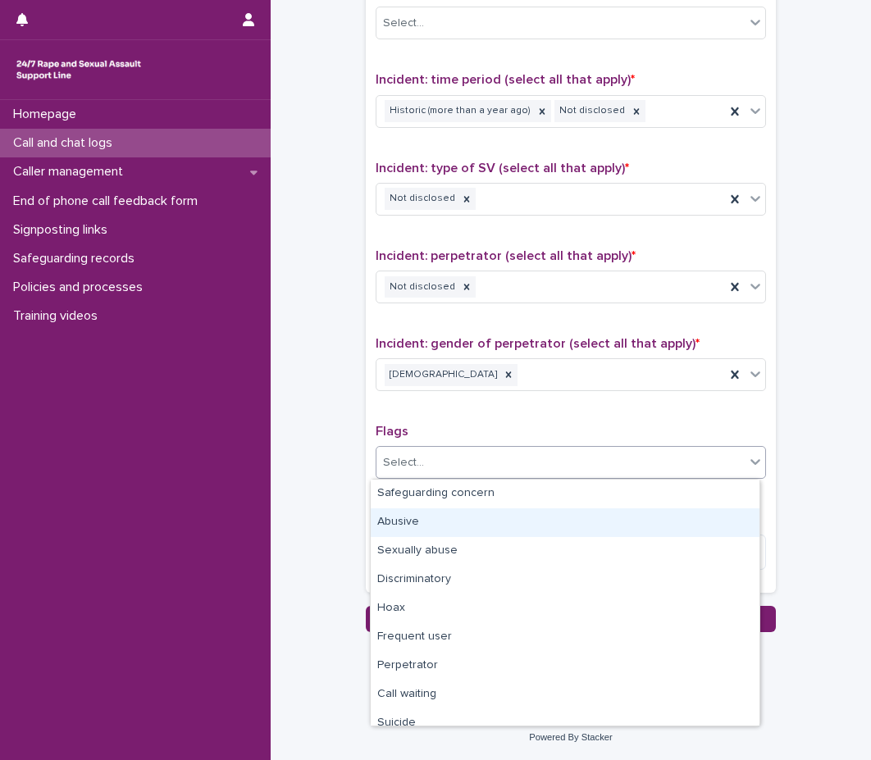
click at [471, 510] on div "Abusive" at bounding box center [565, 522] width 389 height 29
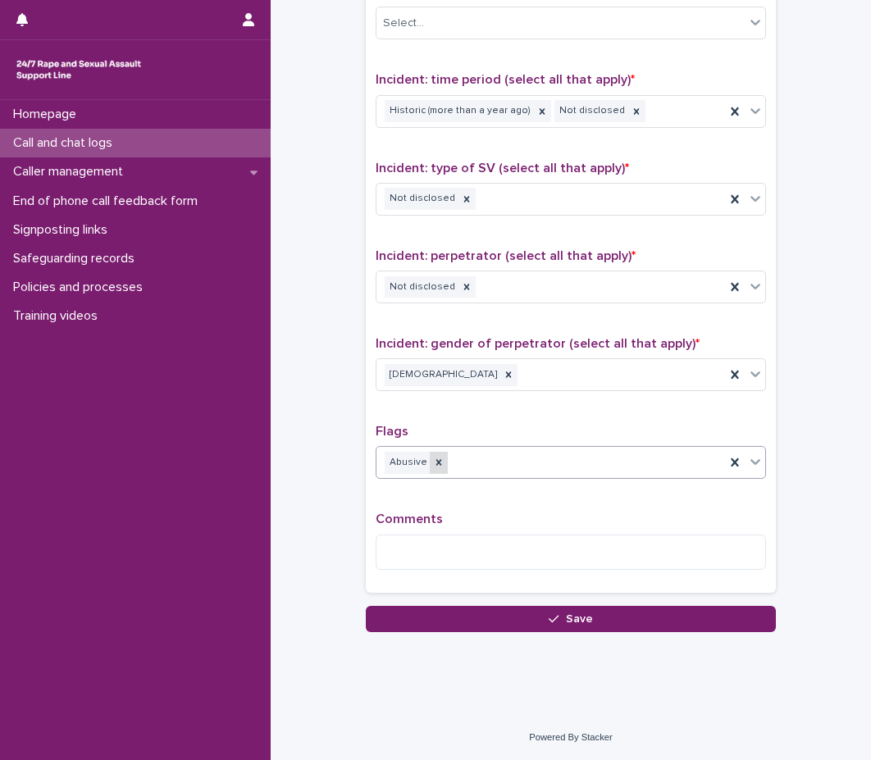
click at [430, 469] on div at bounding box center [439, 463] width 18 height 22
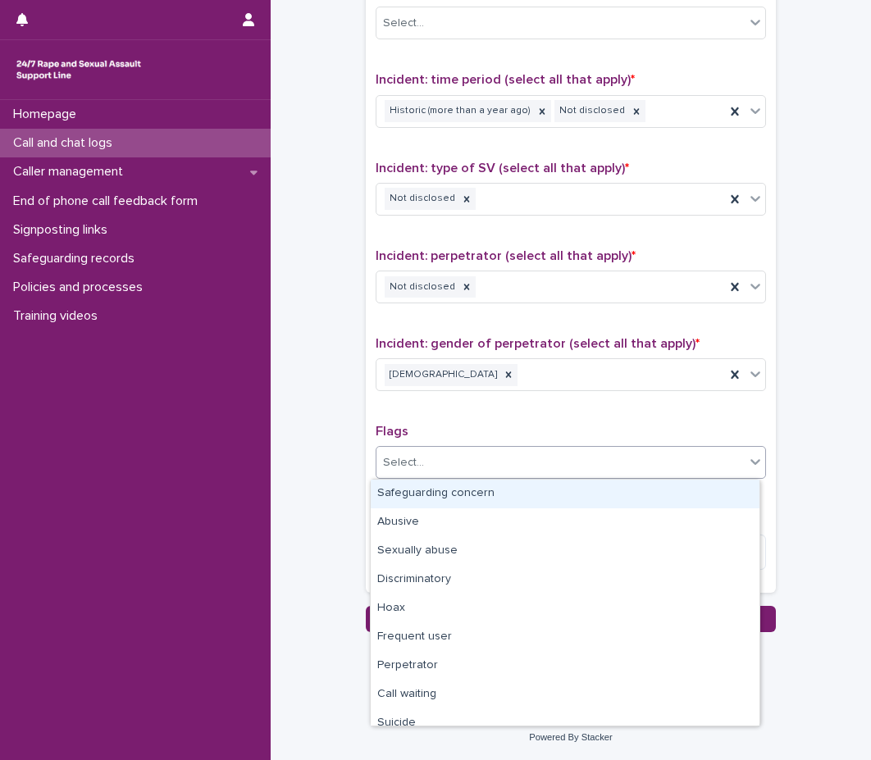
click at [457, 471] on div "Select..." at bounding box center [560, 462] width 368 height 27
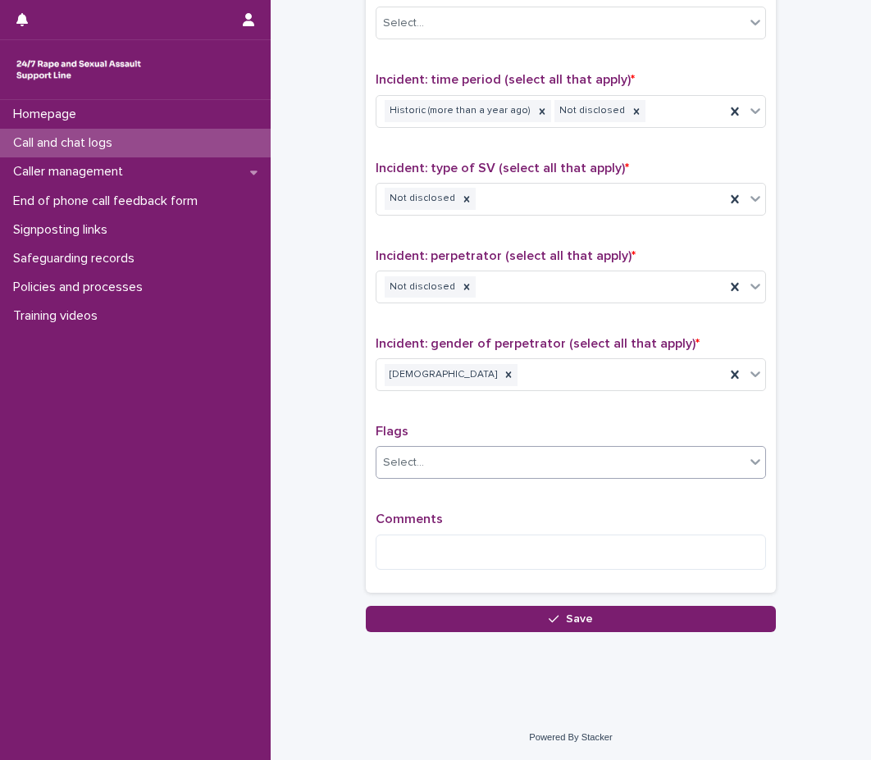
click at [462, 468] on div "Select..." at bounding box center [560, 462] width 368 height 27
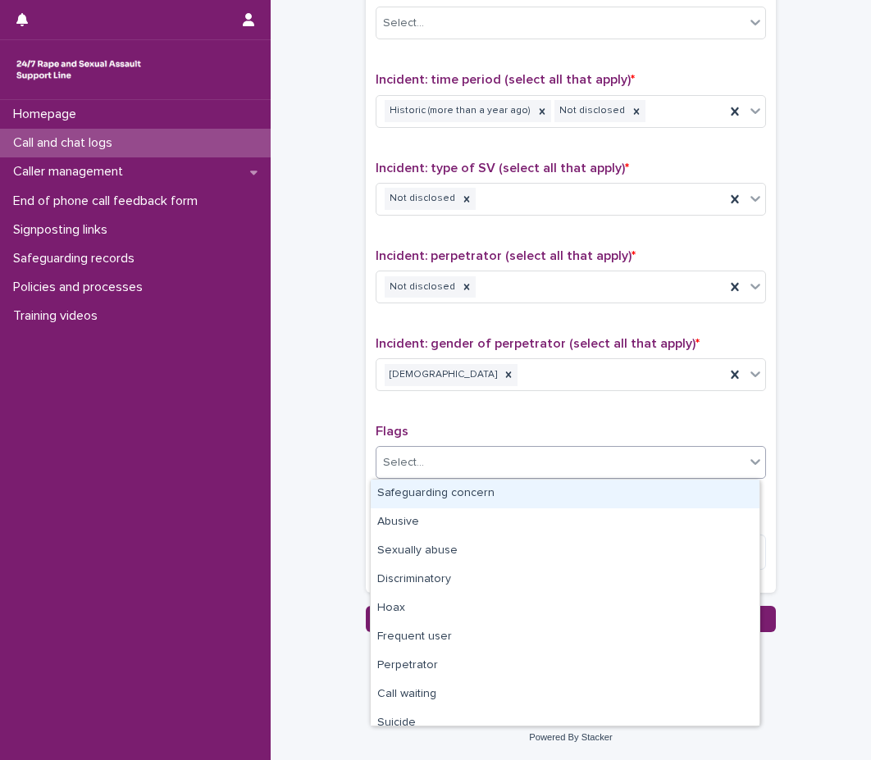
click at [454, 498] on div "Safeguarding concern" at bounding box center [565, 494] width 389 height 29
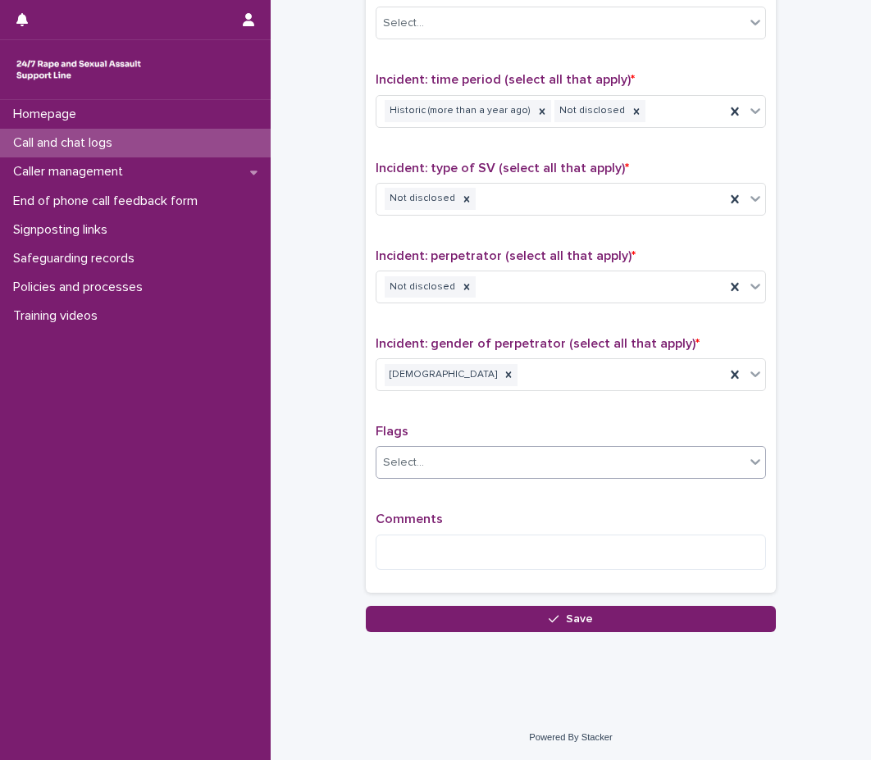
click at [450, 501] on div "Type of support received (select all that apply) Emotional support Information …" at bounding box center [570, 240] width 390 height 686
click at [528, 468] on div "Safeguarding concern" at bounding box center [550, 462] width 348 height 29
click at [512, 416] on div "Type of support received (select all that apply) Emotional support Information …" at bounding box center [570, 240] width 390 height 686
click at [486, 572] on div "Comments" at bounding box center [570, 547] width 390 height 70
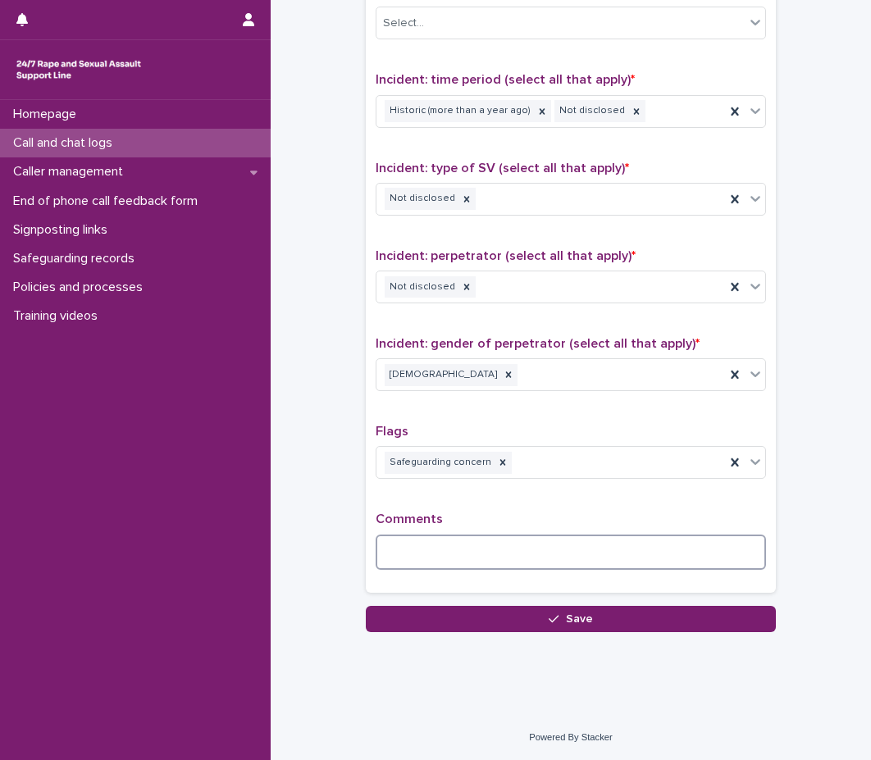
click at [474, 554] on textarea at bounding box center [570, 551] width 390 height 35
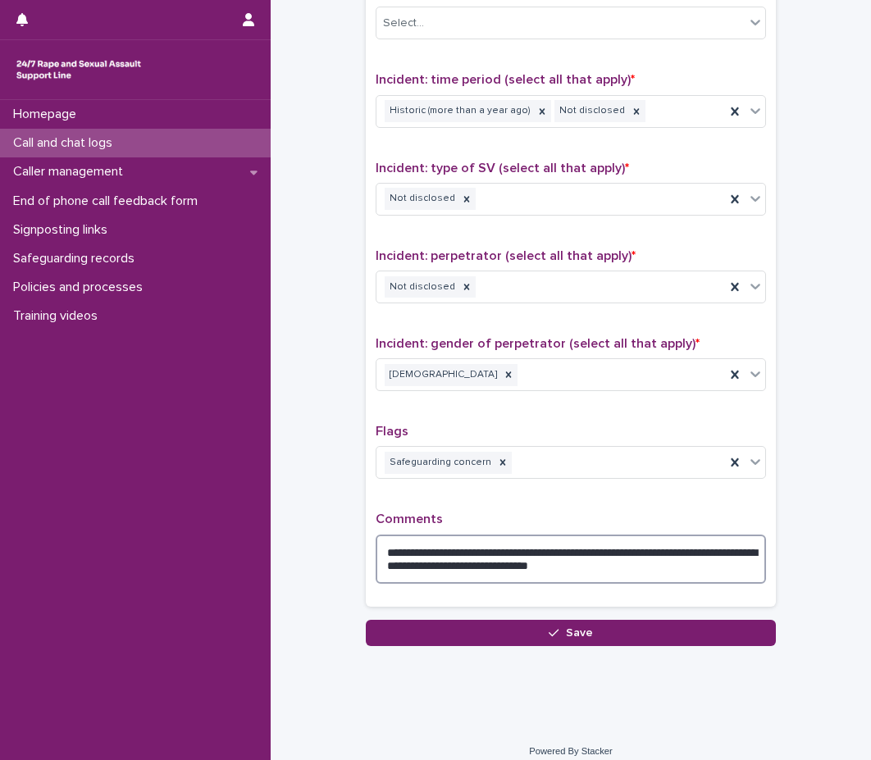
click at [658, 566] on textarea "**********" at bounding box center [570, 558] width 390 height 49
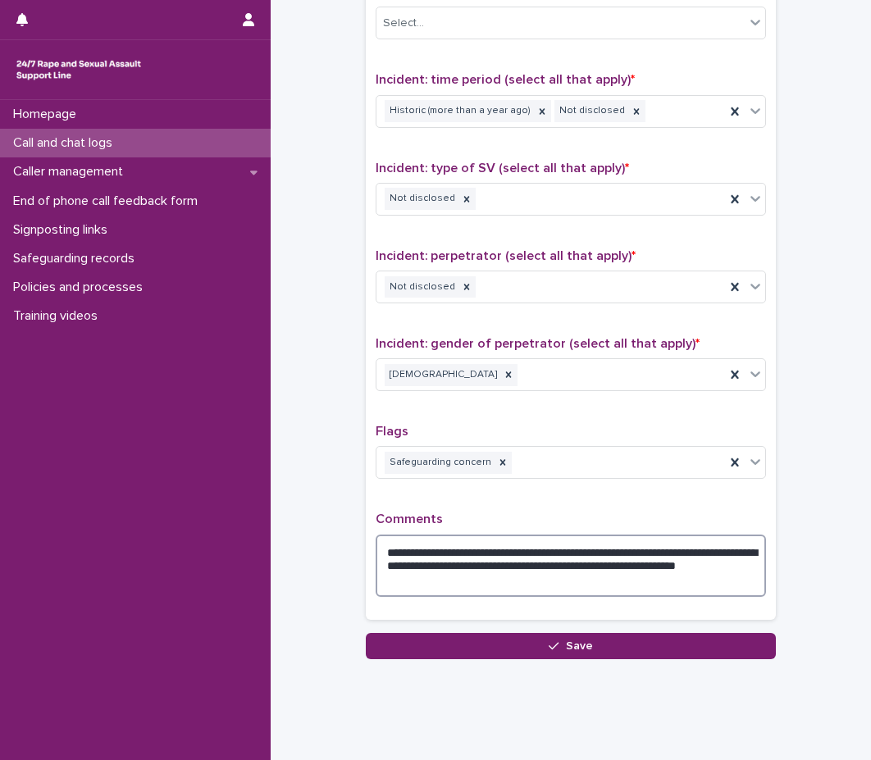
click at [649, 563] on textarea "**********" at bounding box center [570, 565] width 390 height 62
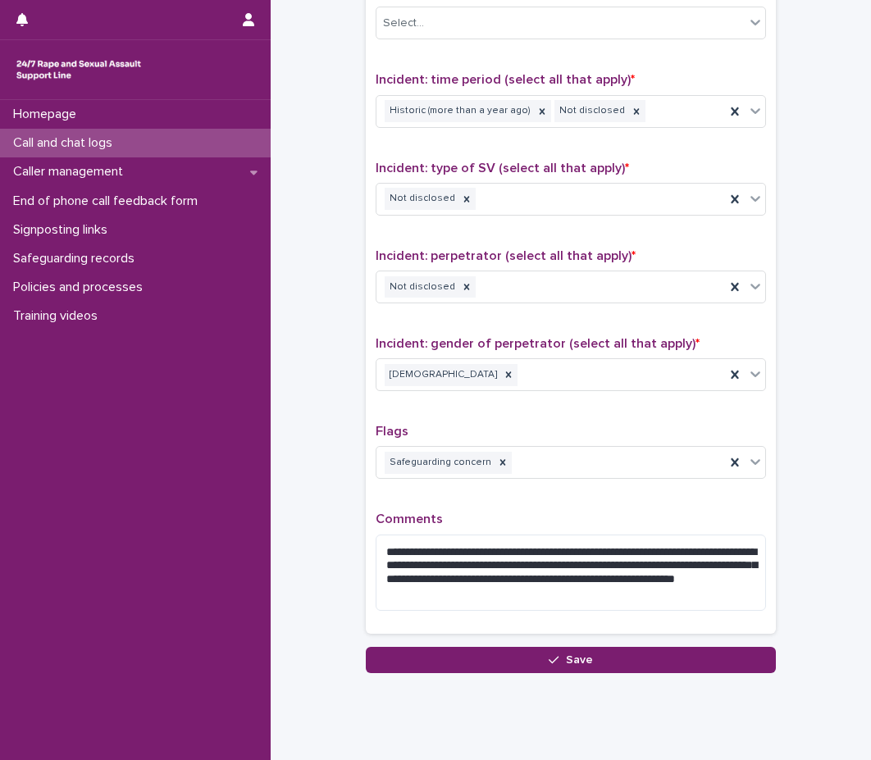
click at [616, 494] on div "**********" at bounding box center [570, 260] width 390 height 727
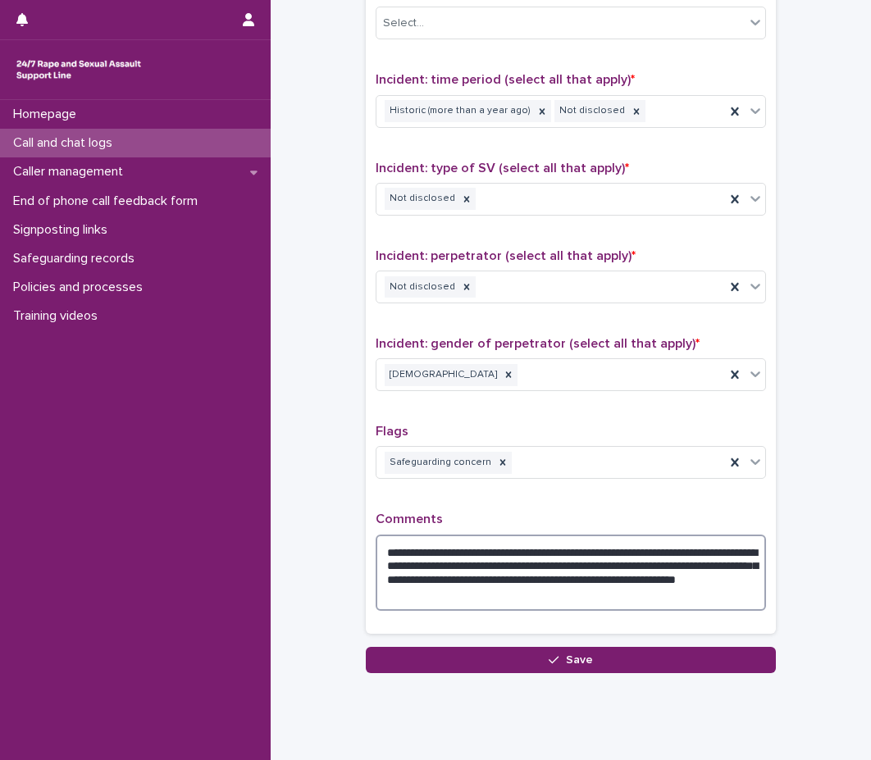
click at [643, 603] on textarea "**********" at bounding box center [570, 572] width 390 height 76
click at [503, 569] on textarea "**********" at bounding box center [570, 572] width 390 height 76
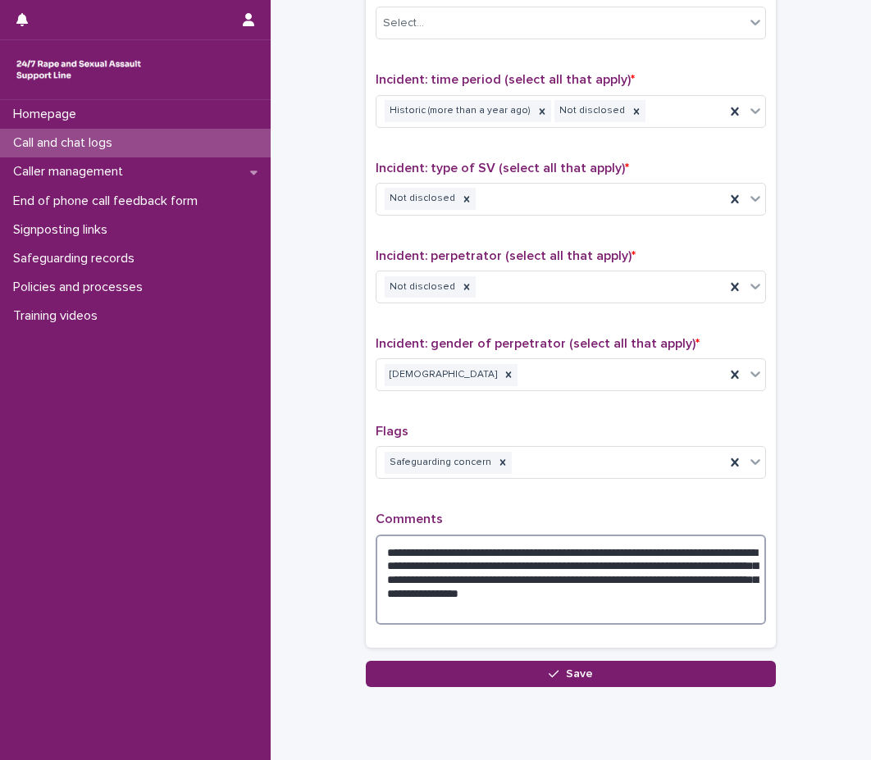
click at [716, 551] on textarea "**********" at bounding box center [570, 579] width 390 height 90
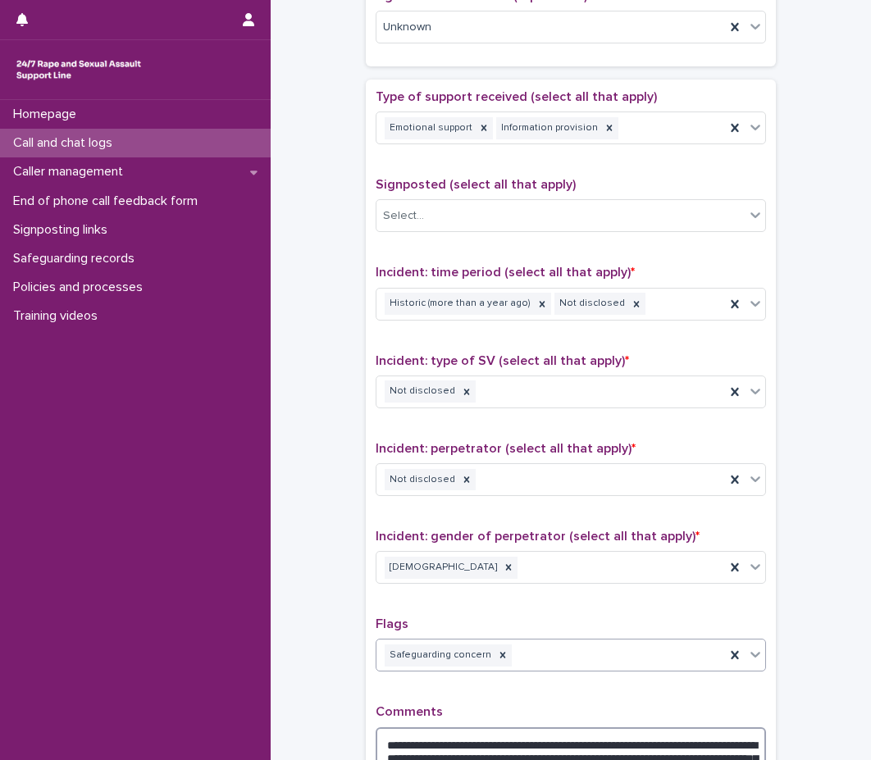
scroll to position [890, 0]
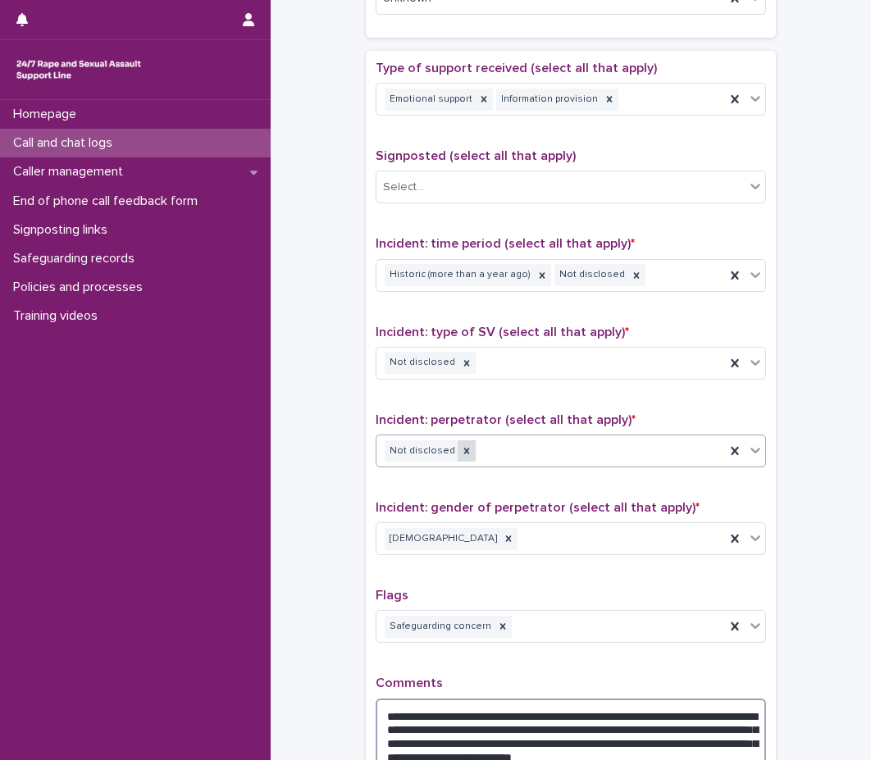
click at [461, 455] on icon at bounding box center [466, 450] width 11 height 11
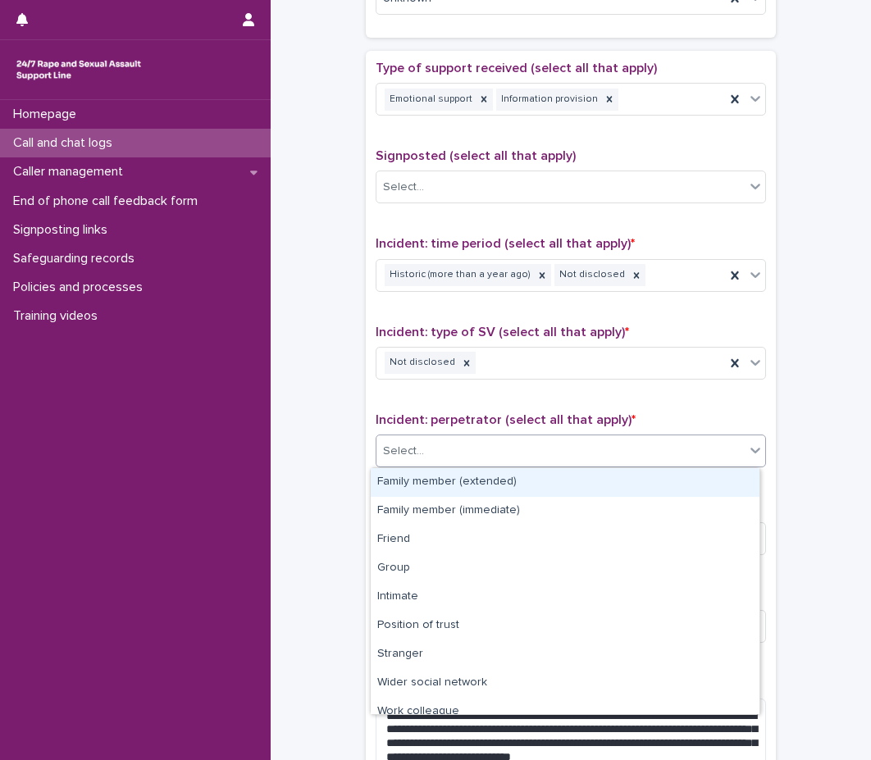
click at [484, 453] on div "Select..." at bounding box center [560, 451] width 368 height 27
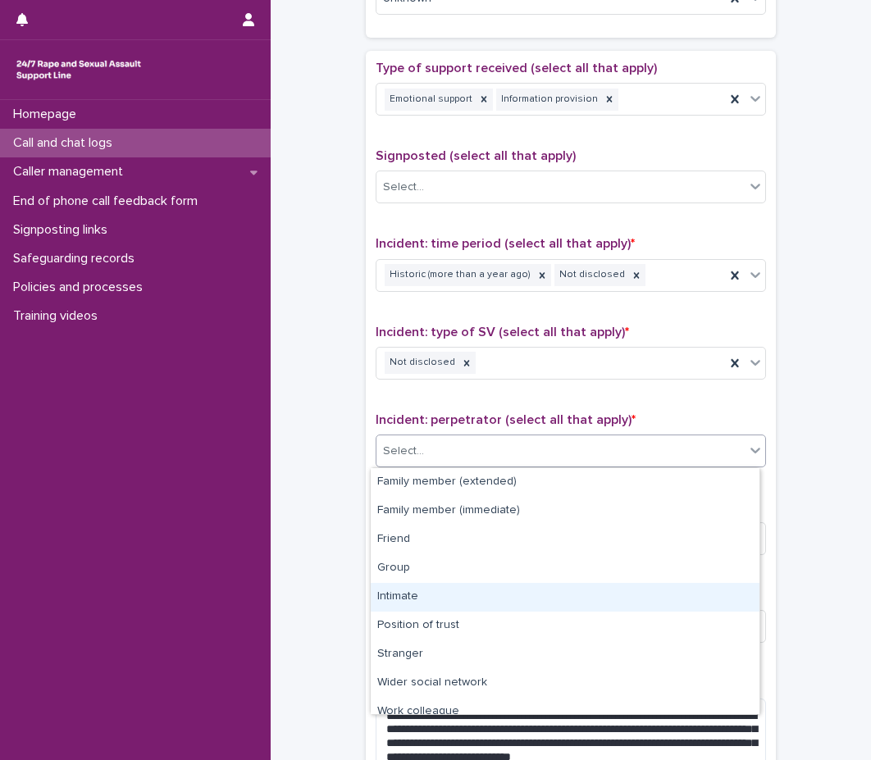
click at [428, 599] on div "Intimate" at bounding box center [565, 597] width 389 height 29
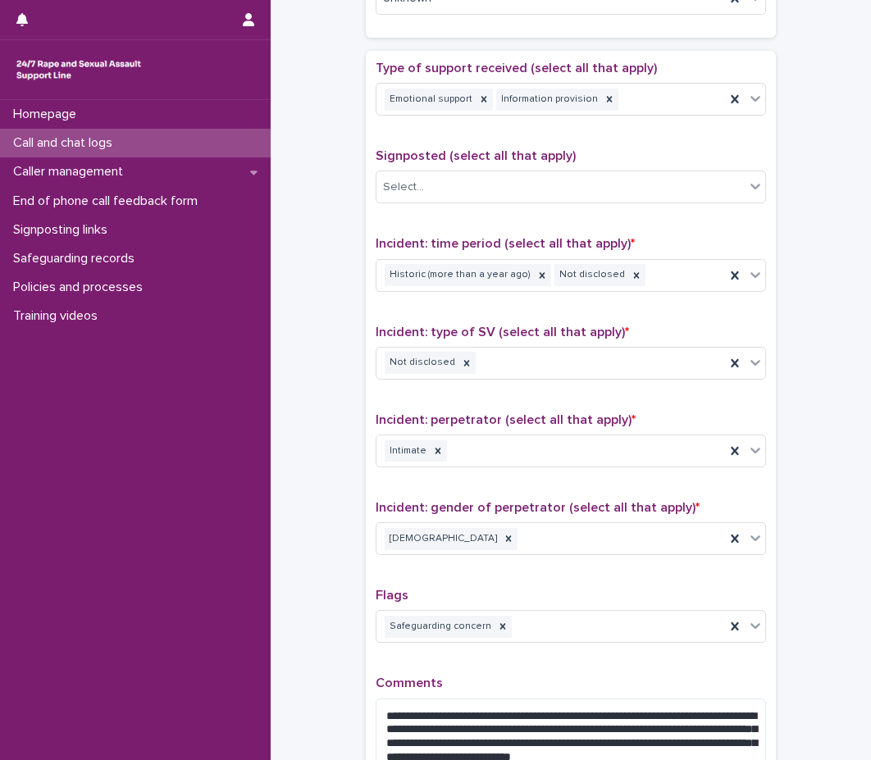
click at [366, 502] on div "**********" at bounding box center [571, 431] width 410 height 761
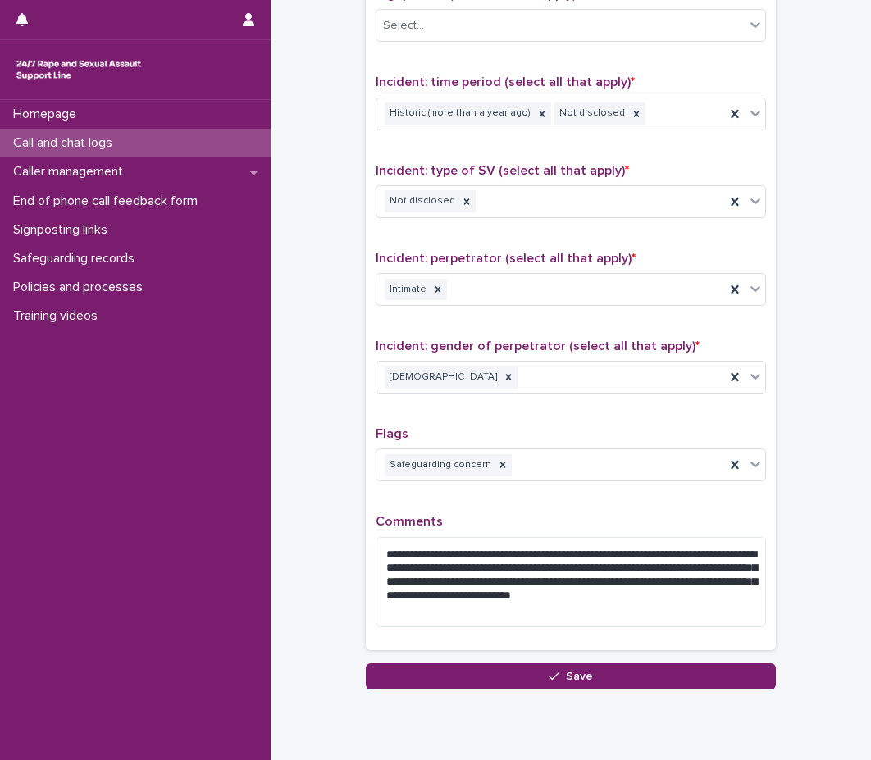
scroll to position [1109, 0]
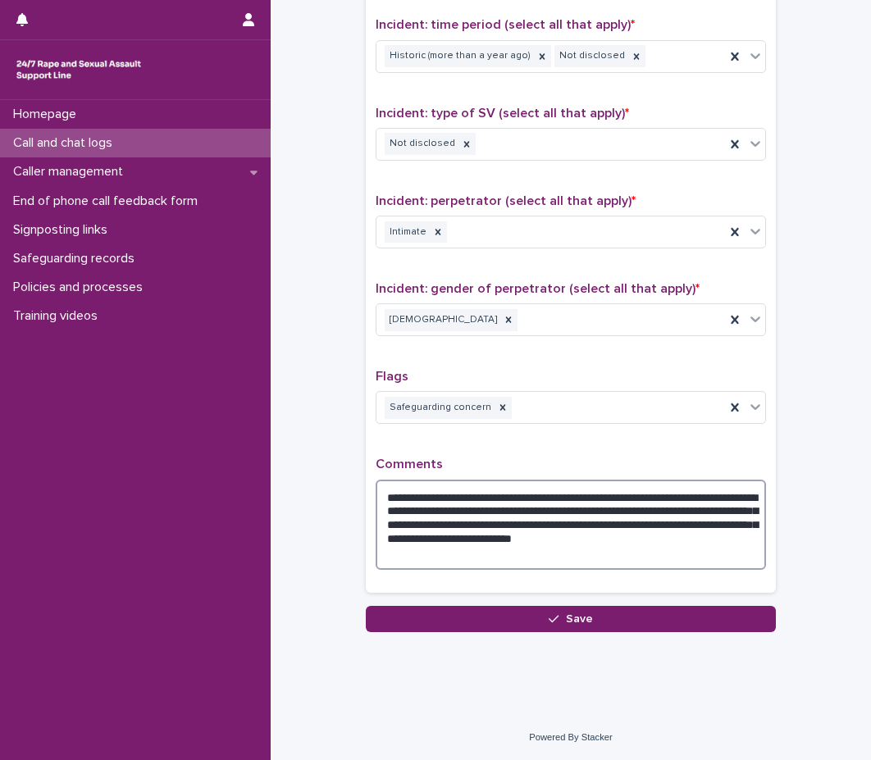
click at [405, 512] on textarea "**********" at bounding box center [570, 525] width 390 height 90
click at [417, 507] on textarea "**********" at bounding box center [570, 525] width 390 height 90
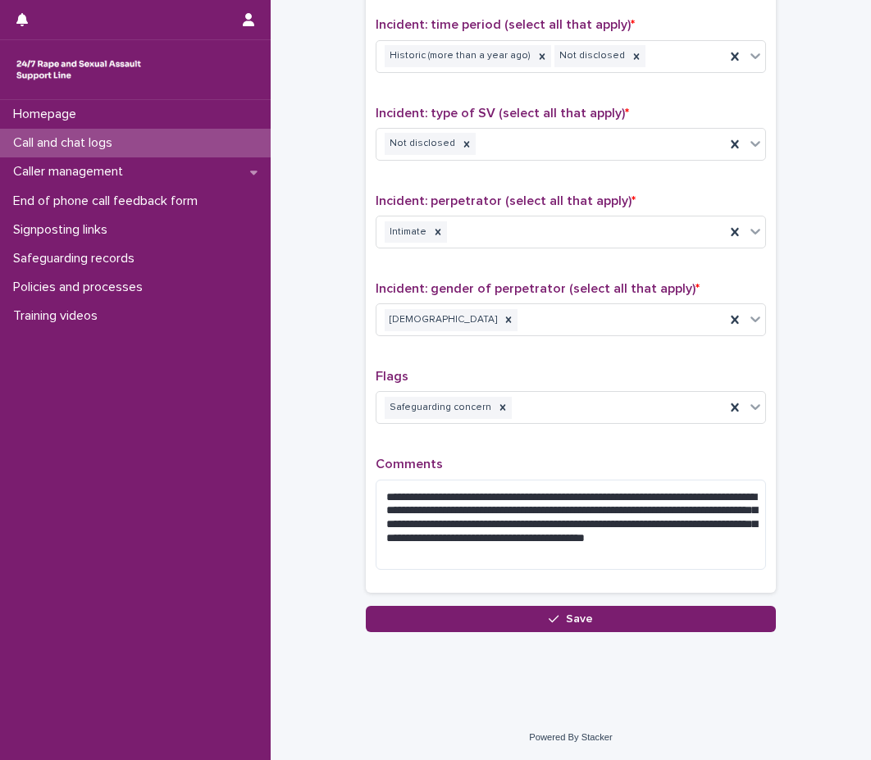
click at [493, 469] on p "Comments" at bounding box center [570, 465] width 390 height 16
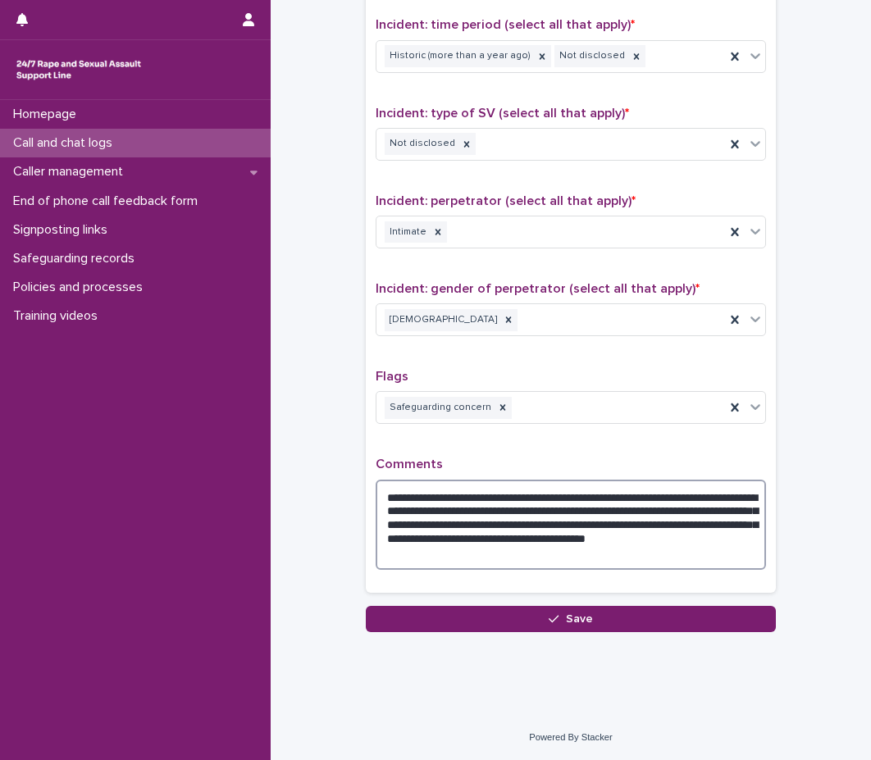
click at [491, 512] on textarea "**********" at bounding box center [570, 525] width 390 height 90
drag, startPoint x: 454, startPoint y: 510, endPoint x: 432, endPoint y: 506, distance: 22.5
click at [432, 506] on textarea "**********" at bounding box center [570, 525] width 390 height 90
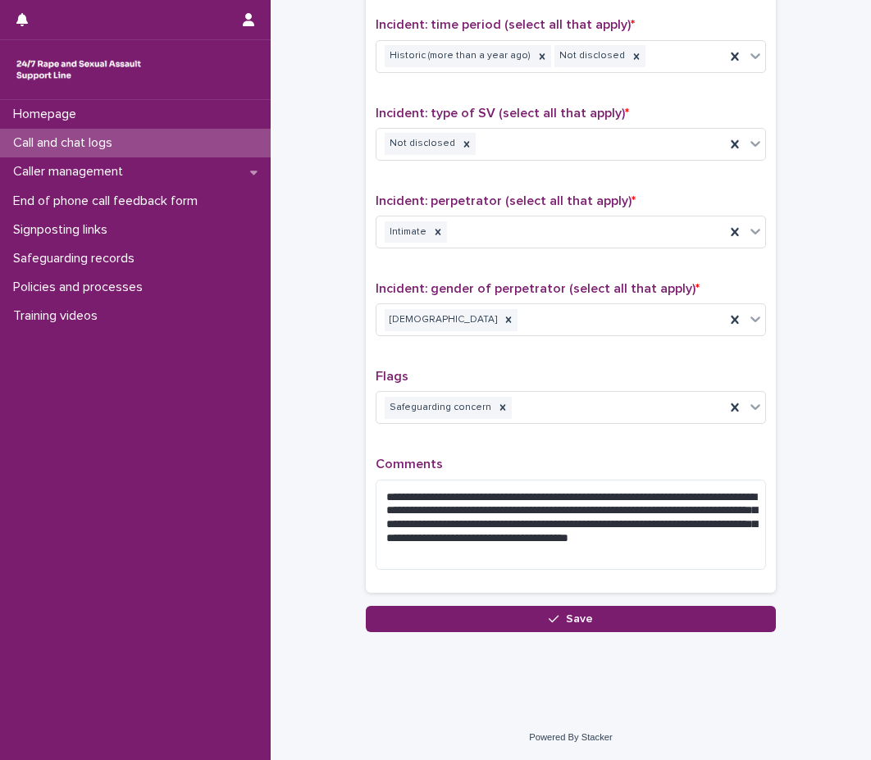
click at [630, 478] on div "**********" at bounding box center [570, 519] width 390 height 125
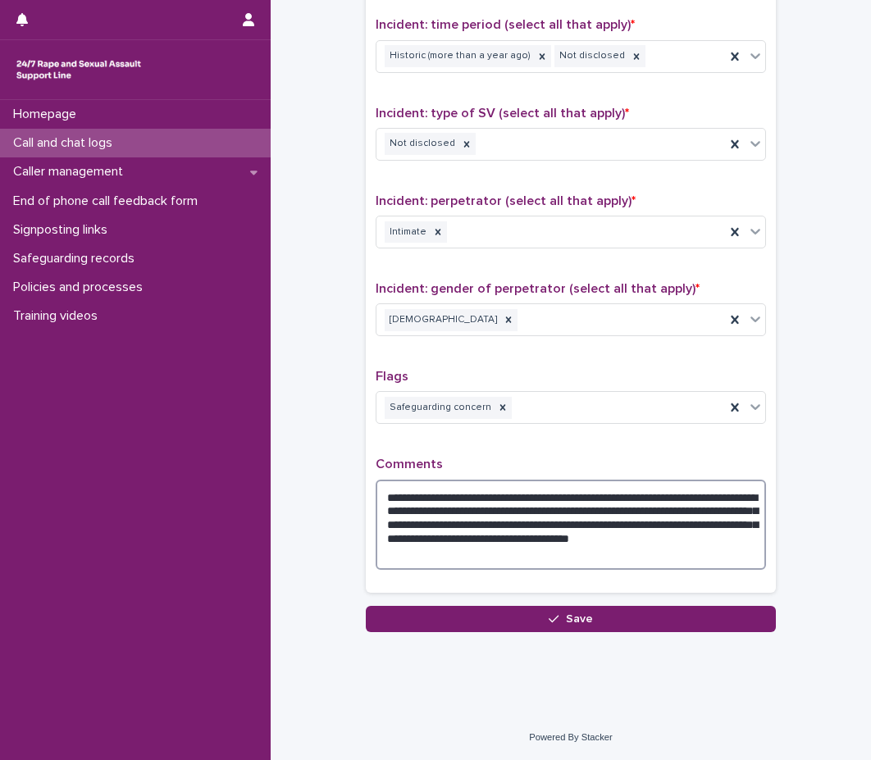
click at [739, 494] on textarea "**********" at bounding box center [570, 525] width 390 height 90
click at [425, 516] on textarea "**********" at bounding box center [570, 525] width 390 height 90
click at [689, 549] on textarea "**********" at bounding box center [570, 525] width 390 height 90
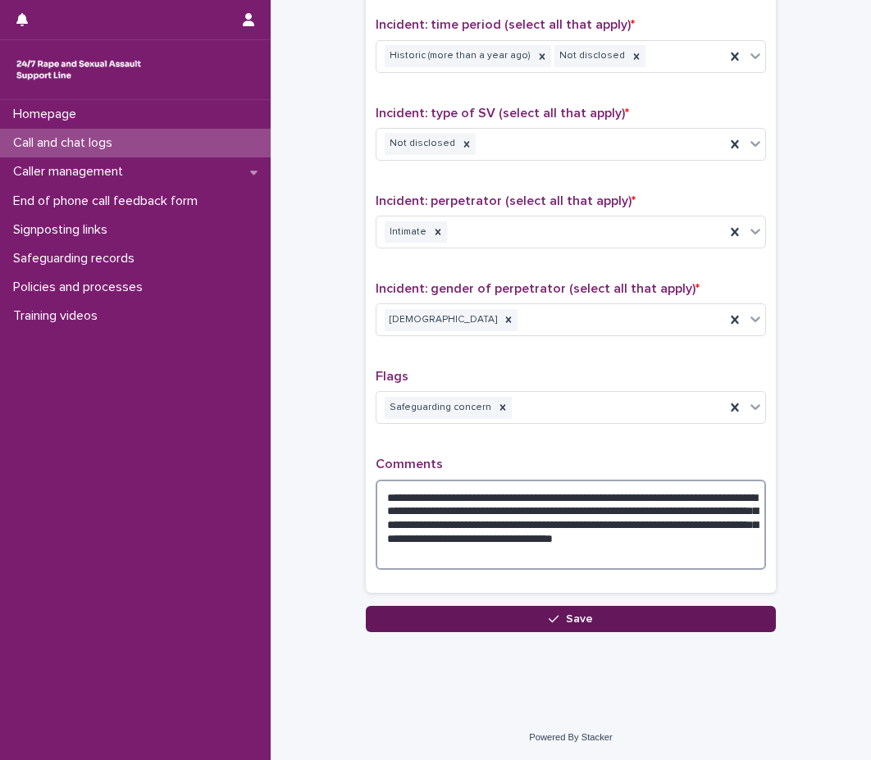
type textarea "**********"
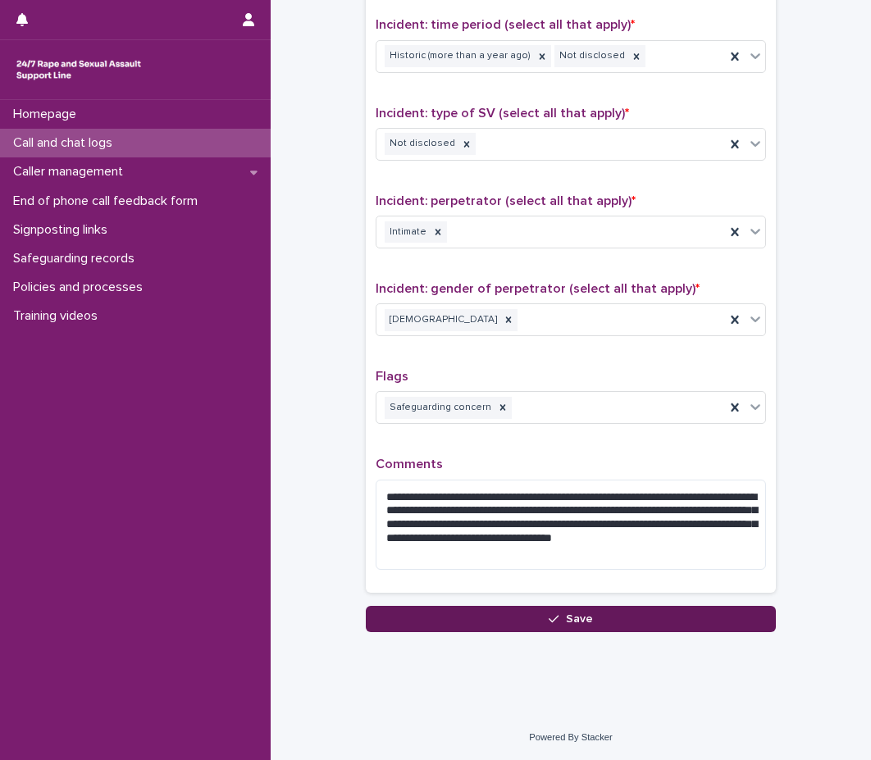
click at [615, 612] on button "Save" at bounding box center [571, 619] width 410 height 26
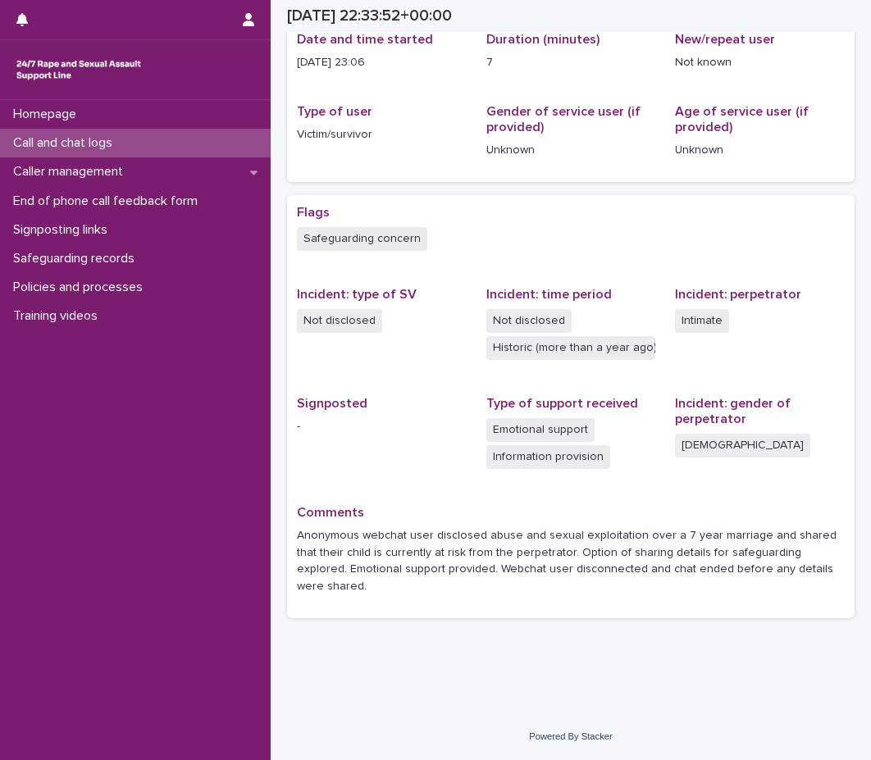
scroll to position [144, 0]
